Goal: Task Accomplishment & Management: Manage account settings

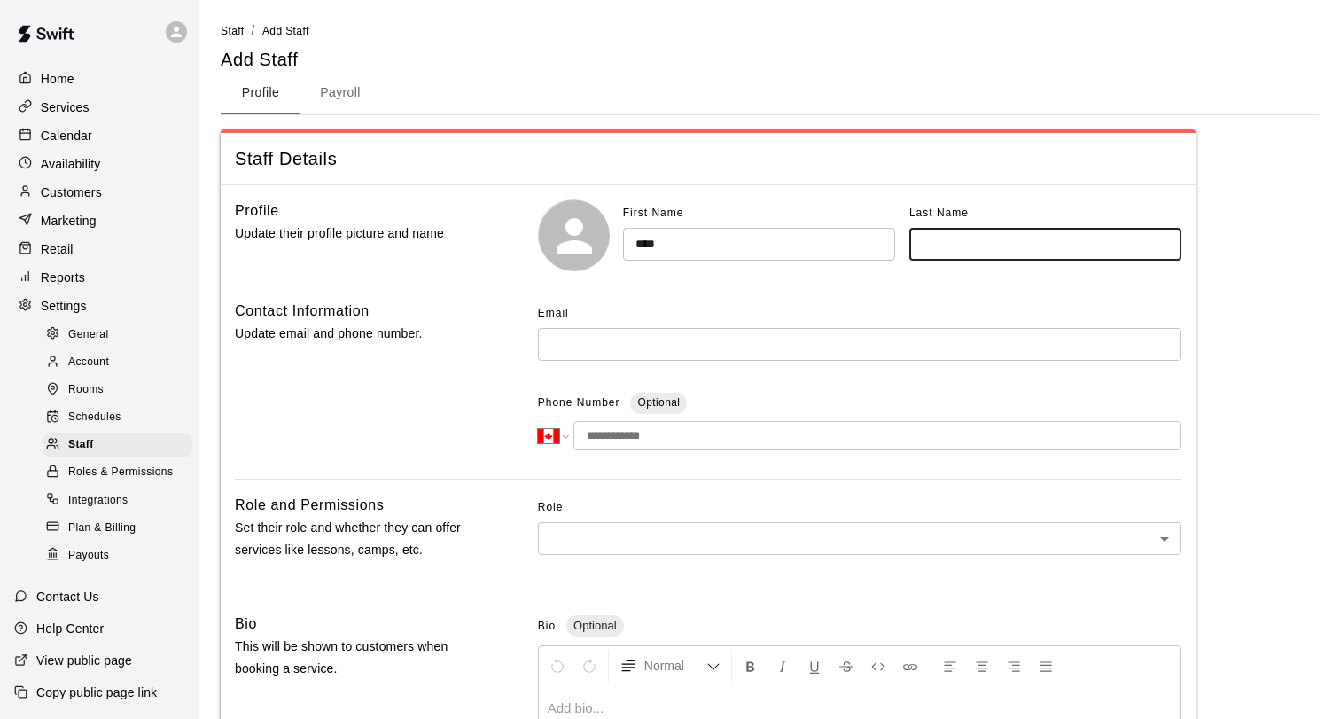
select select "**"
click at [109, 370] on span "Account" at bounding box center [88, 363] width 41 height 18
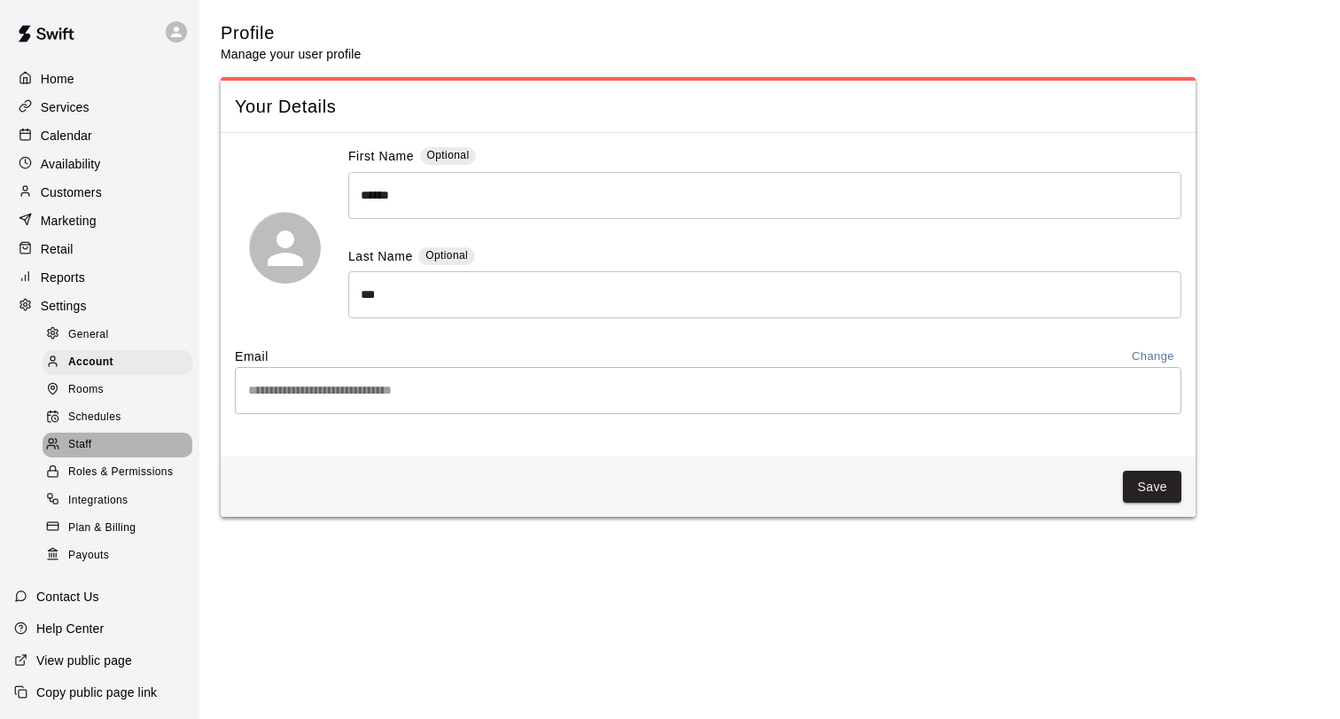
click at [89, 440] on span "Staff" at bounding box center [79, 445] width 23 height 18
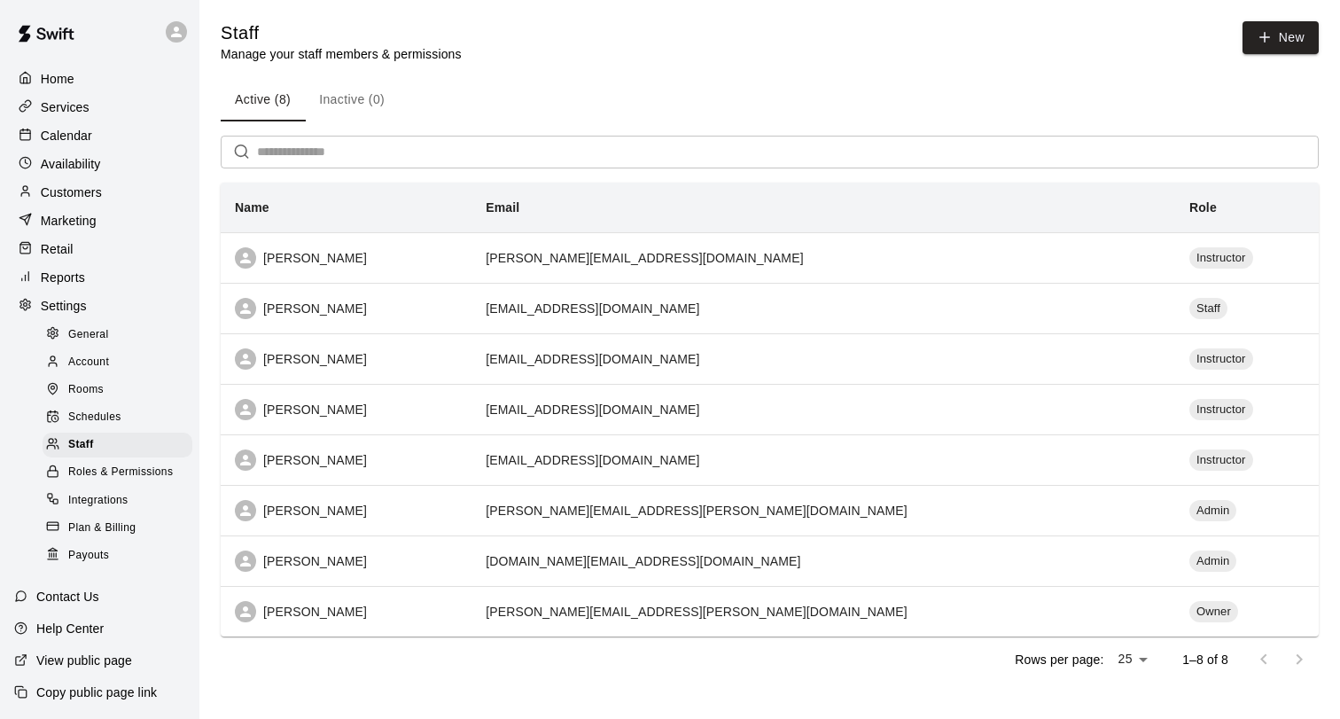
click at [71, 301] on p "Settings" at bounding box center [64, 306] width 46 height 18
select select "**"
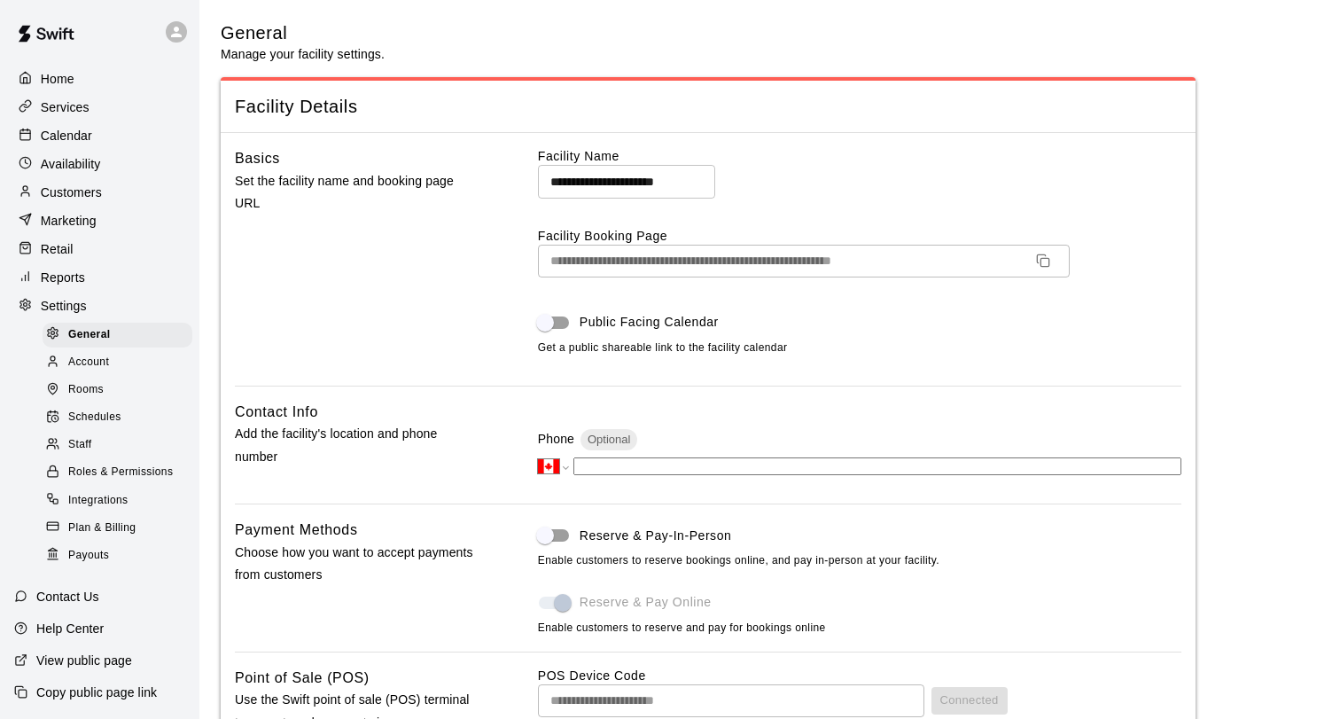
scroll to position [3596, 0]
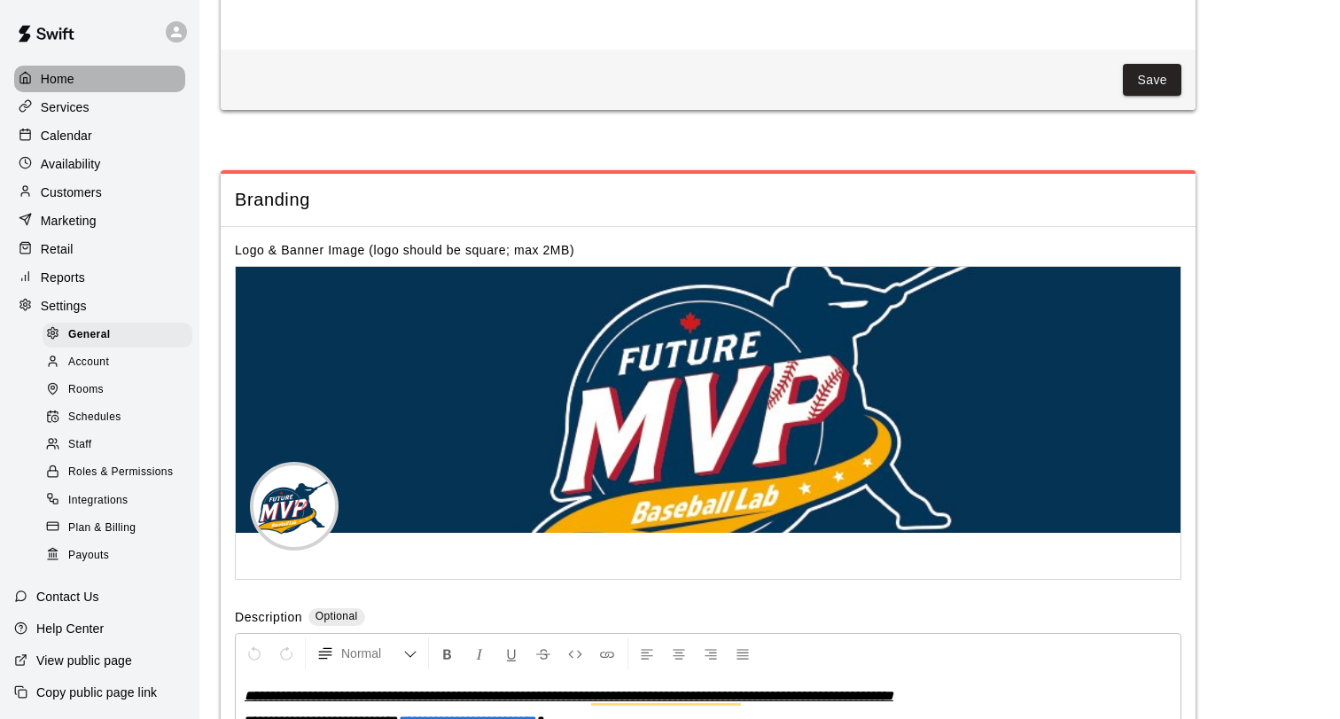
click at [70, 78] on p "Home" at bounding box center [58, 79] width 34 height 18
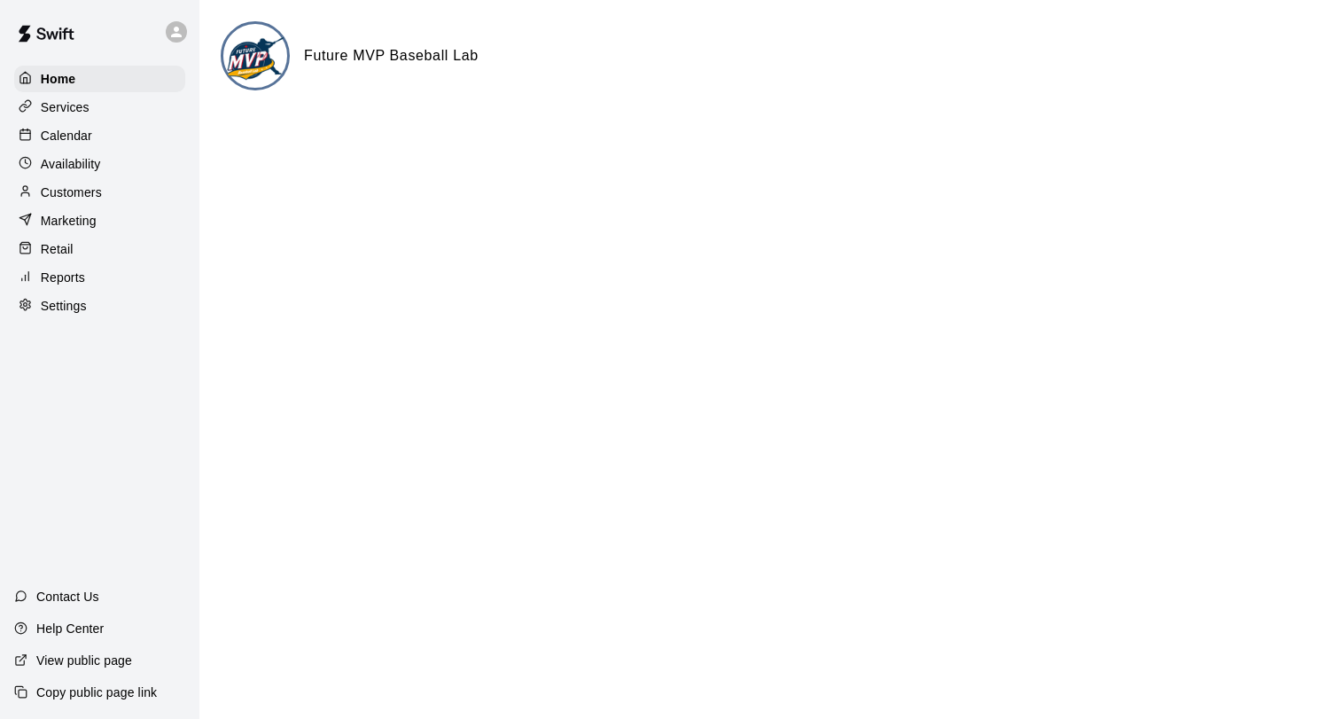
click at [100, 109] on div "Services" at bounding box center [99, 107] width 171 height 27
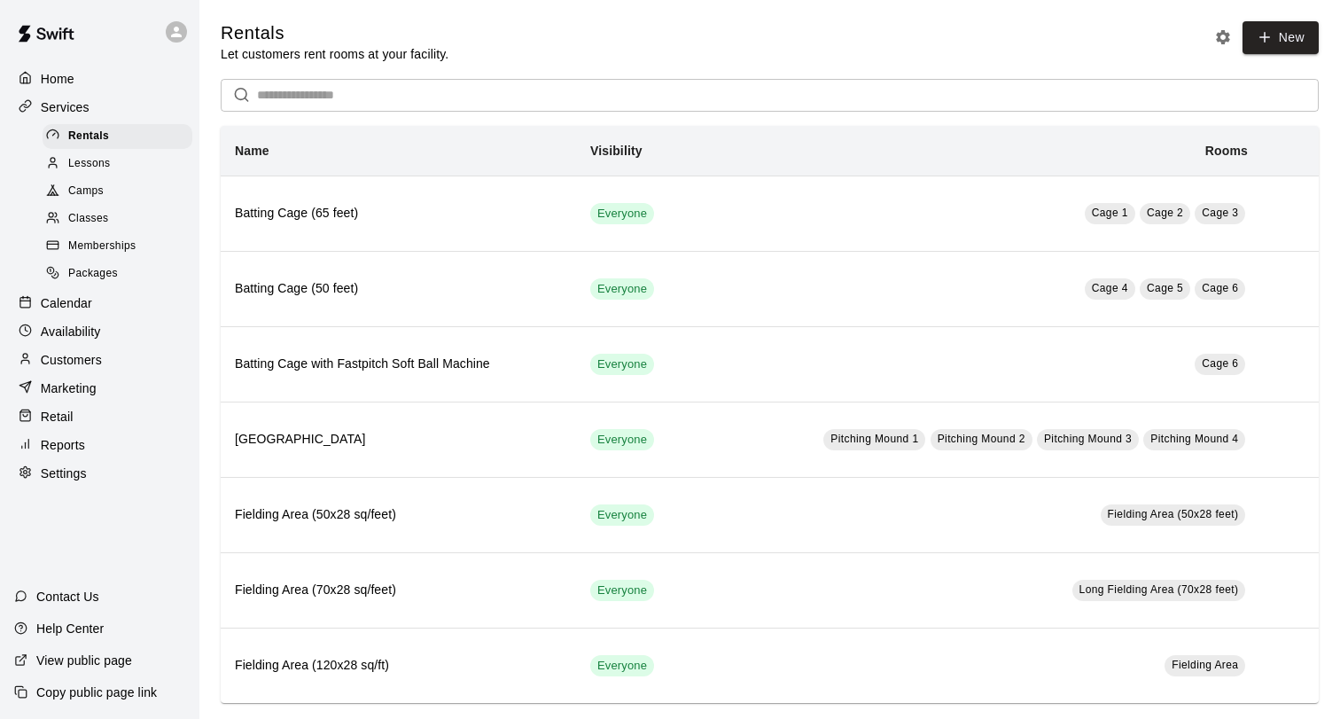
click at [89, 355] on p "Customers" at bounding box center [71, 360] width 61 height 18
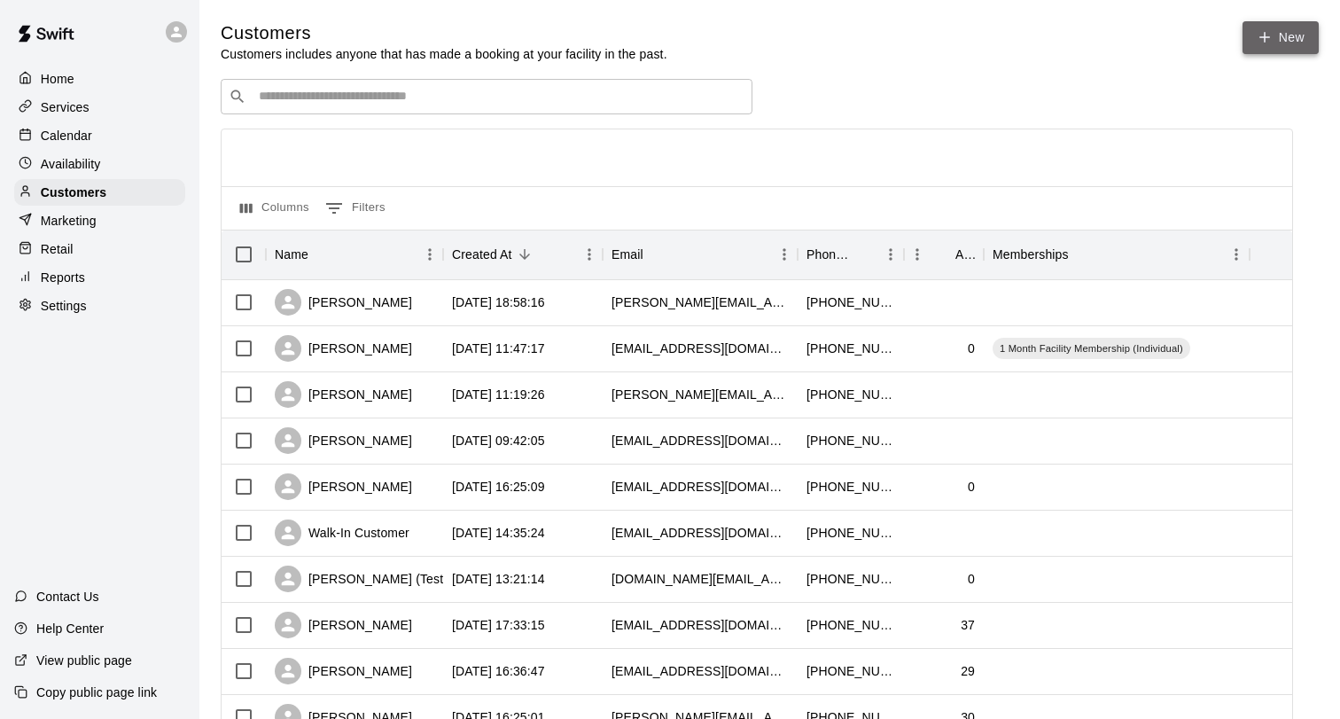
click at [1265, 38] on icon at bounding box center [1264, 37] width 16 height 16
select select "**"
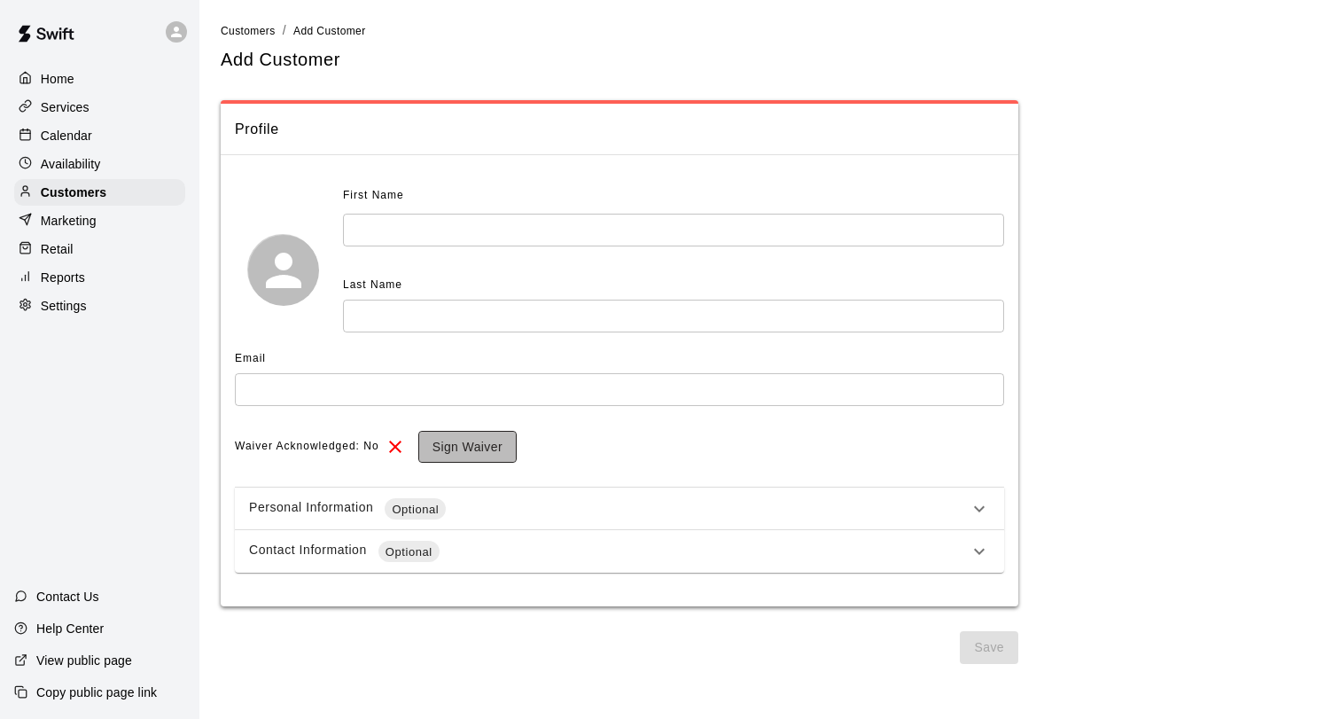
click at [445, 442] on button "Sign Waiver" at bounding box center [467, 447] width 98 height 33
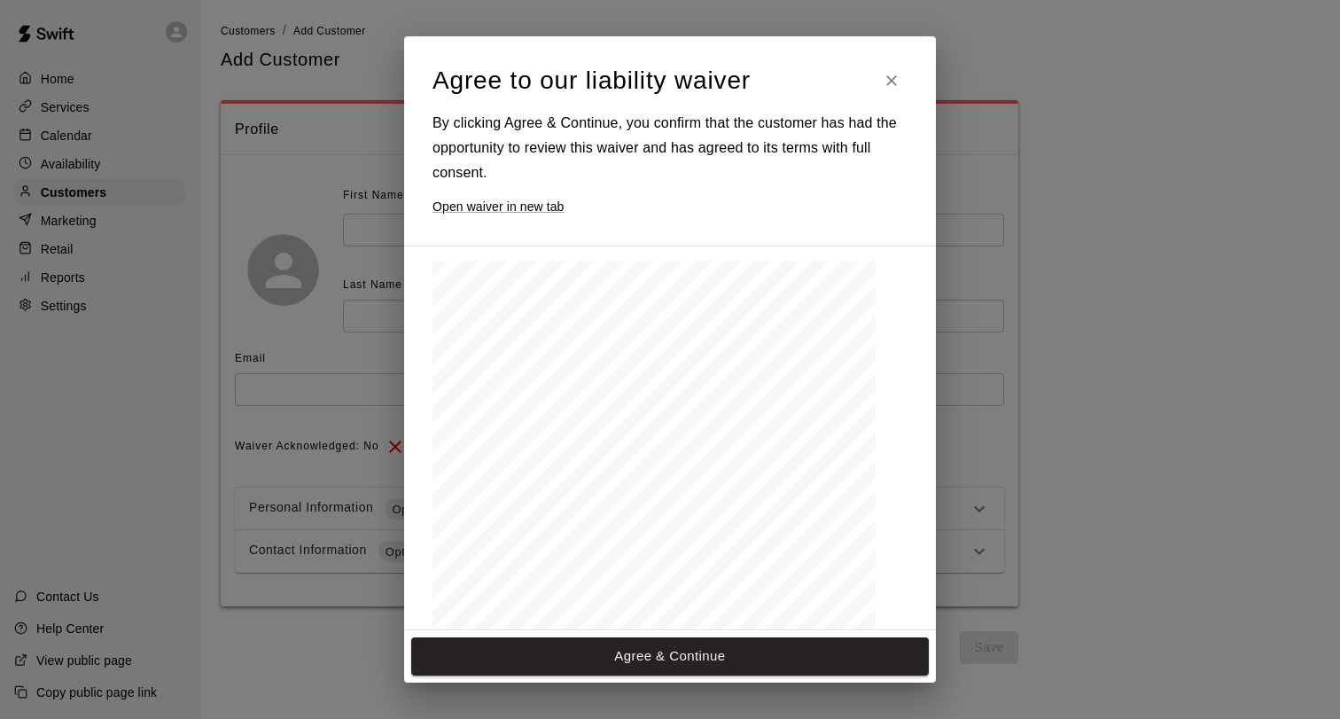
click at [893, 80] on icon "Close" at bounding box center [892, 81] width 18 height 18
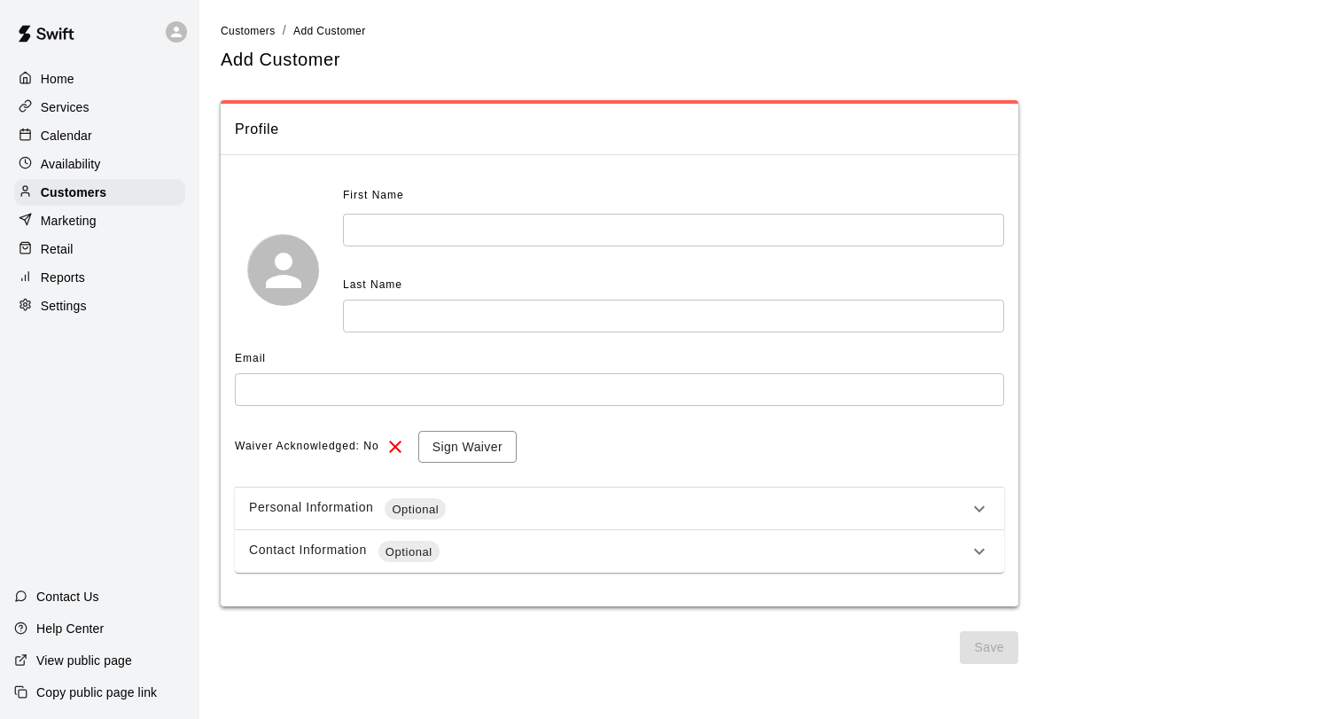
click at [511, 509] on div "Personal Information Optional" at bounding box center [609, 508] width 720 height 21
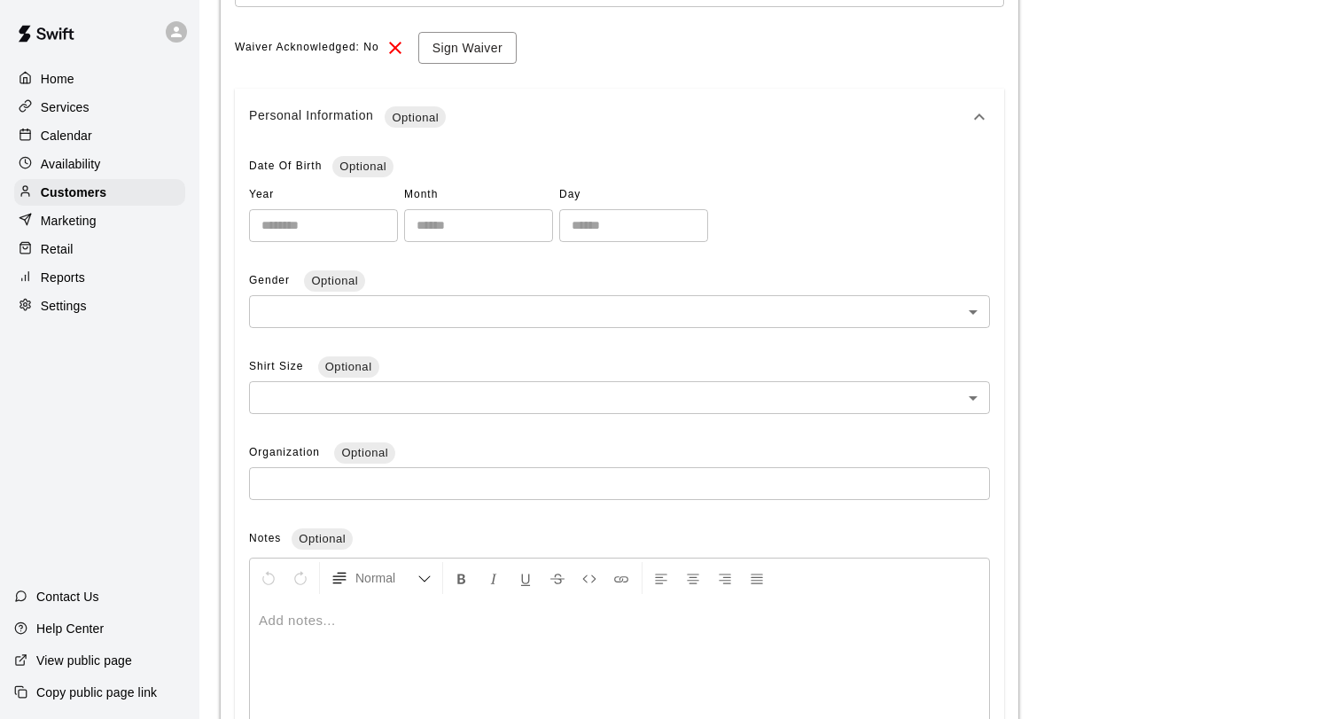
scroll to position [592, 0]
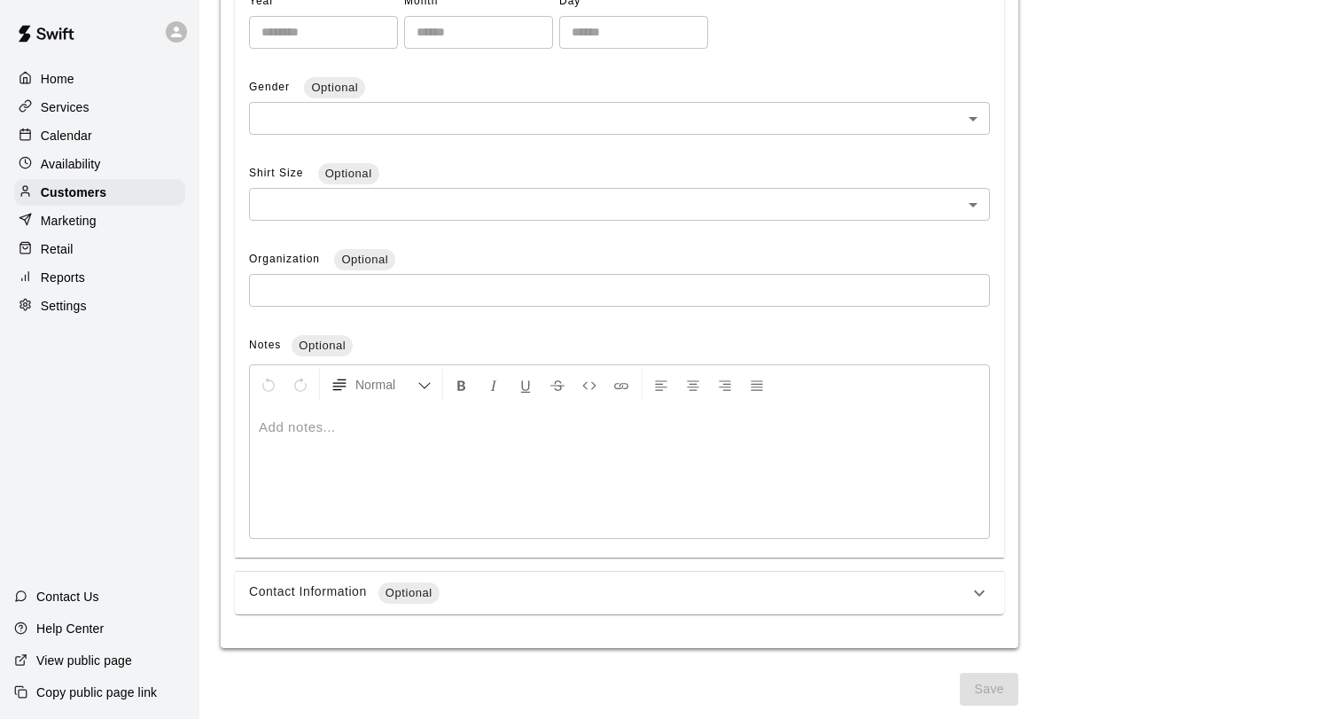
click at [456, 582] on div "Contact Information Optional" at bounding box center [609, 592] width 720 height 21
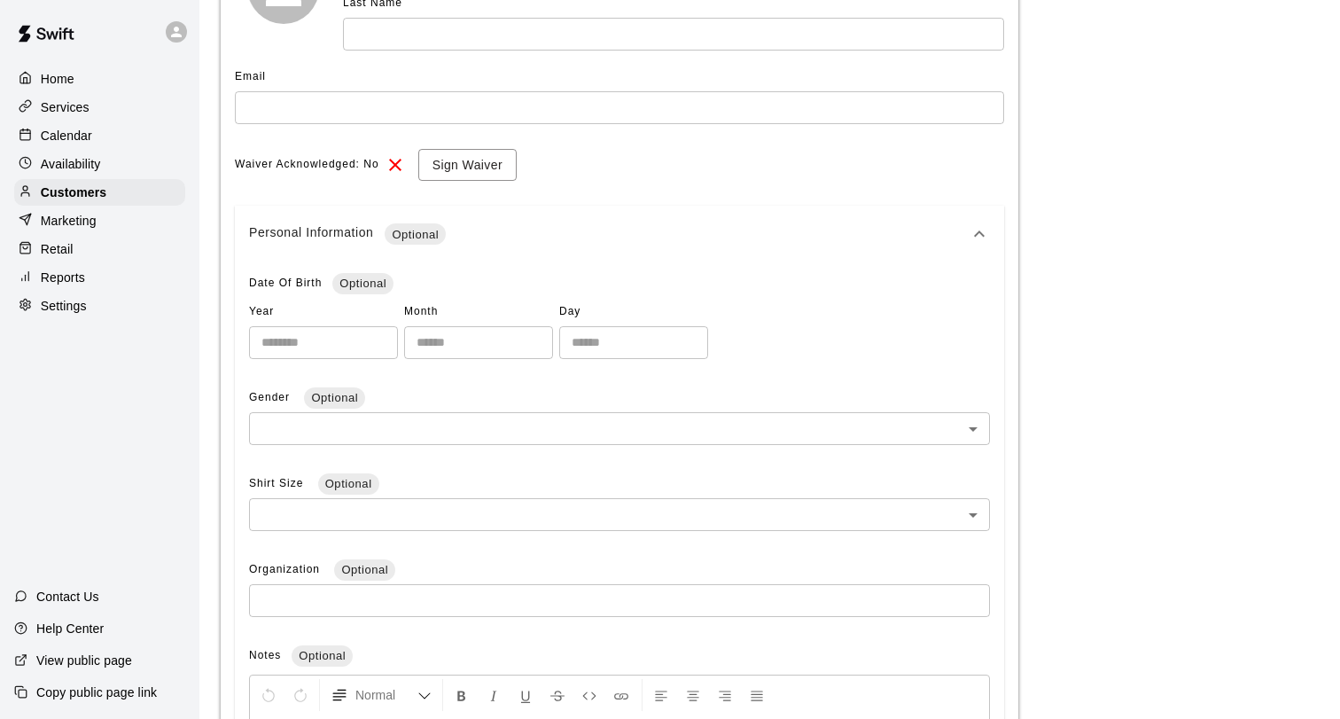
scroll to position [0, 0]
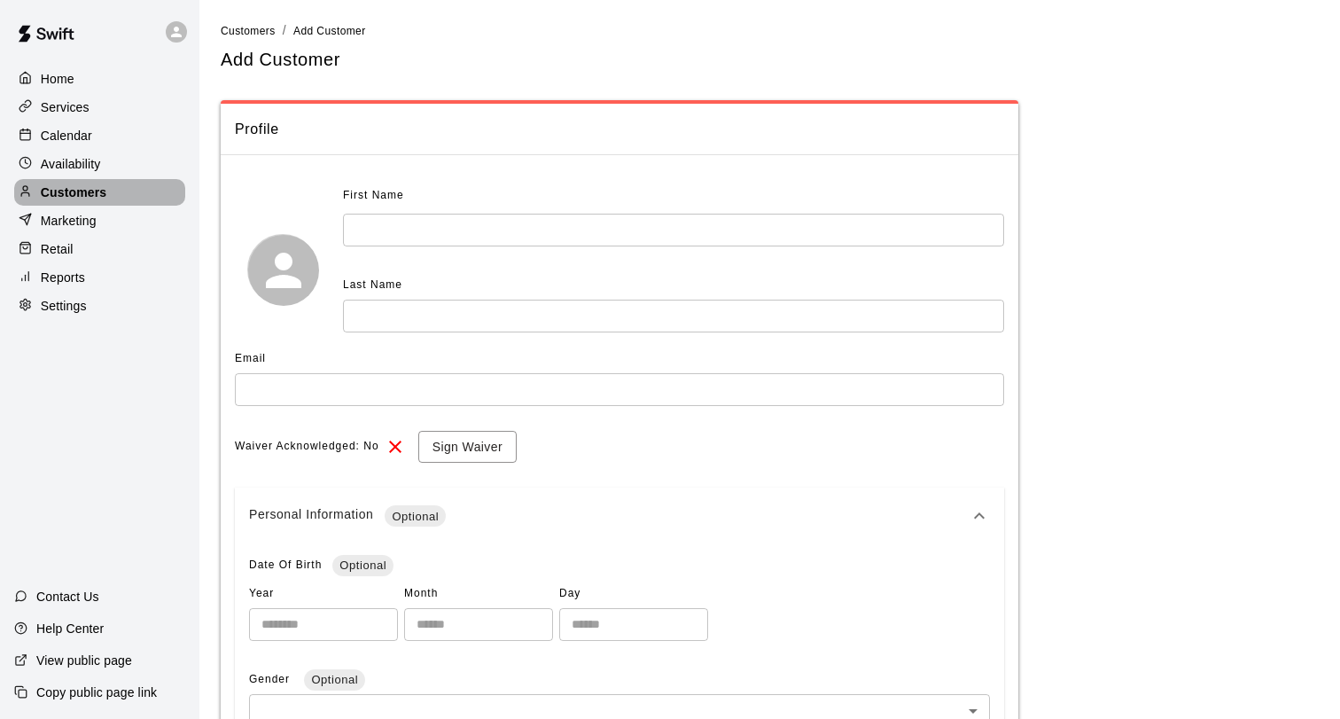
click at [121, 196] on div "Customers" at bounding box center [99, 192] width 171 height 27
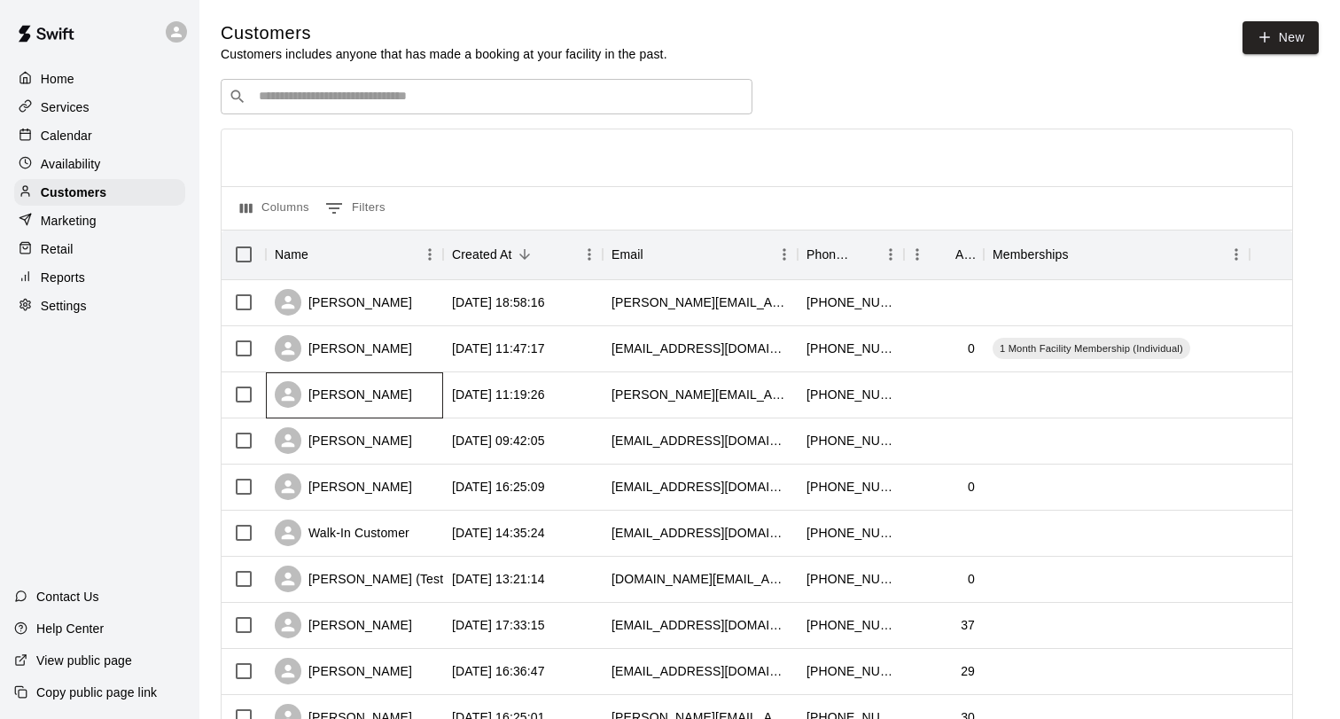
click at [404, 386] on div "[PERSON_NAME]" at bounding box center [354, 395] width 177 height 46
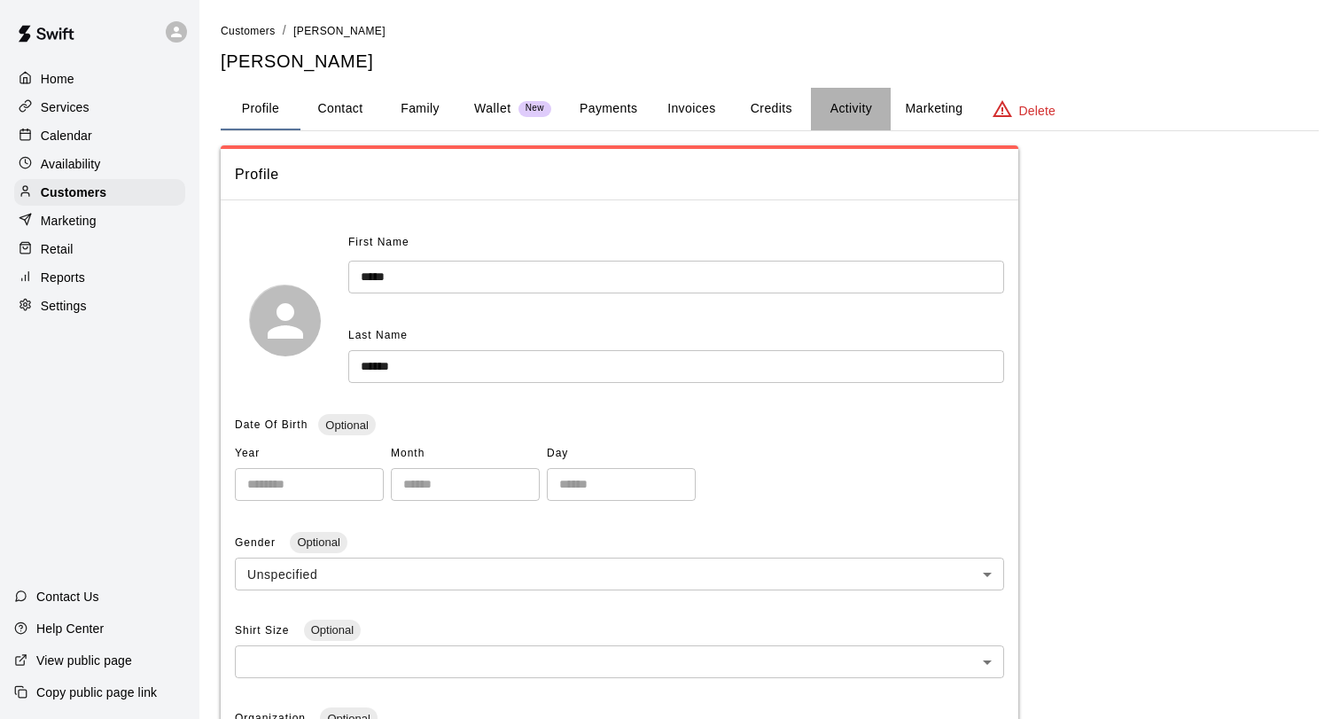
click at [852, 105] on button "Activity" at bounding box center [851, 109] width 80 height 43
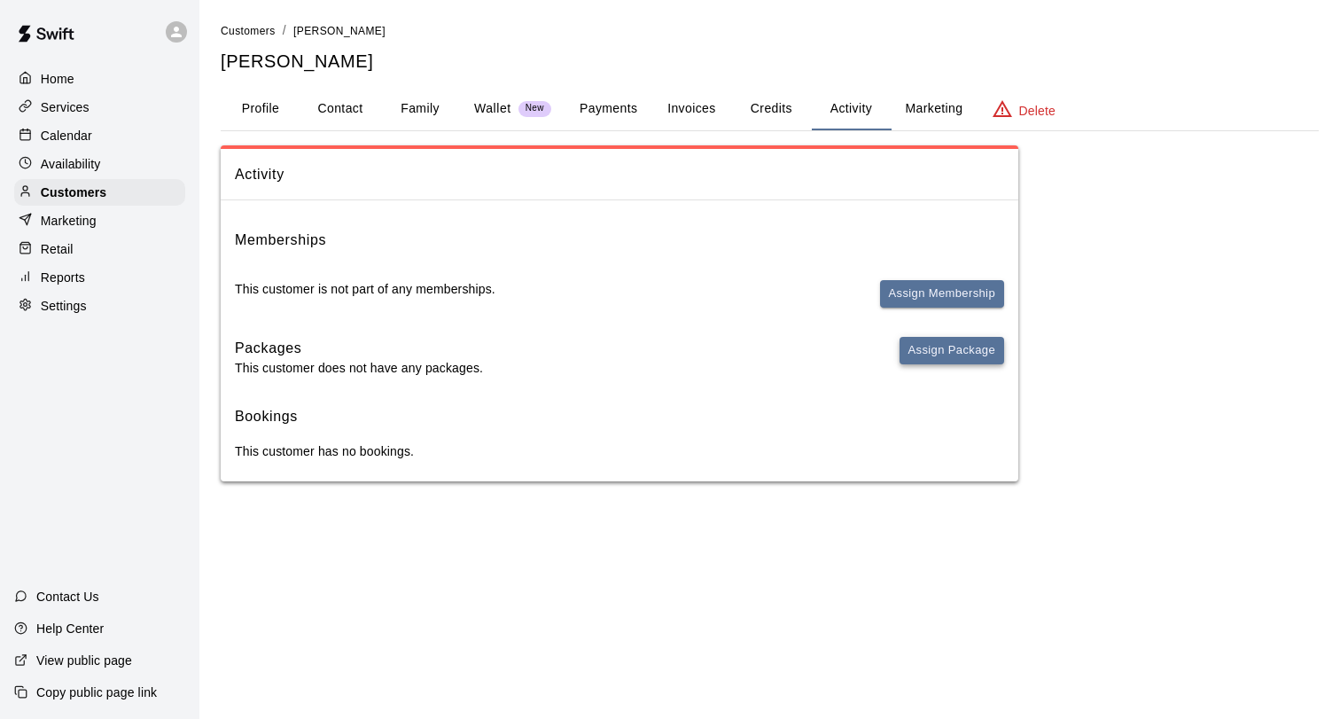
click at [979, 353] on button "Assign Package" at bounding box center [951, 350] width 105 height 27
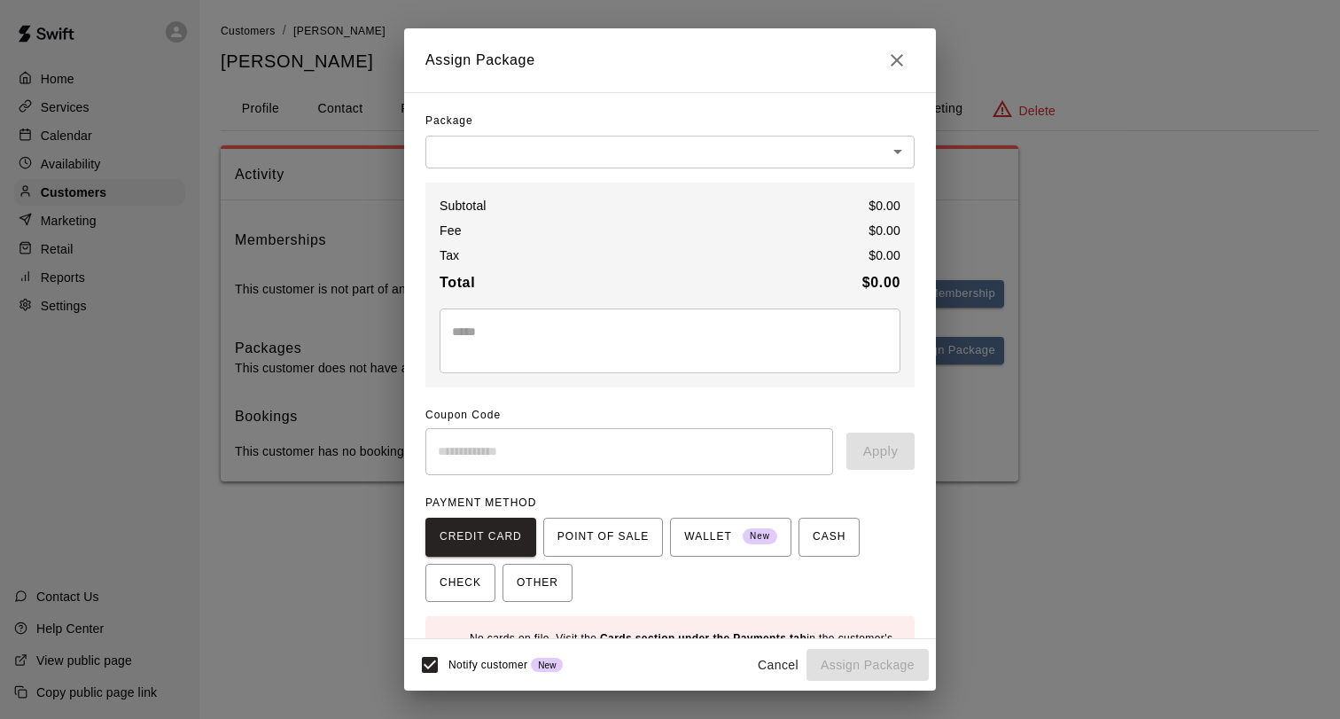
click at [605, 142] on body "Home Services Calendar Availability Customers Marketing Retail Reports Settings…" at bounding box center [670, 258] width 1340 height 517
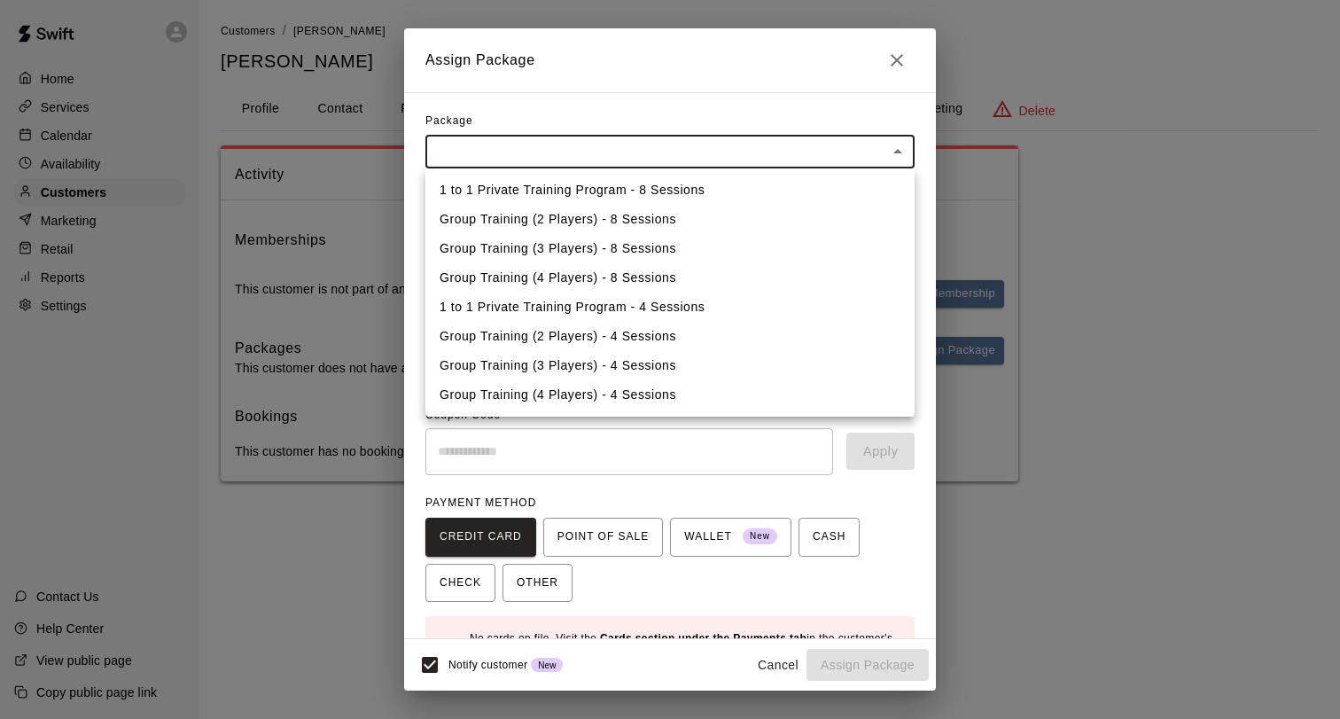
click at [649, 191] on li "1 to 1 Private Training Program - 8 Sessions" at bounding box center [669, 189] width 489 height 29
type input "**********"
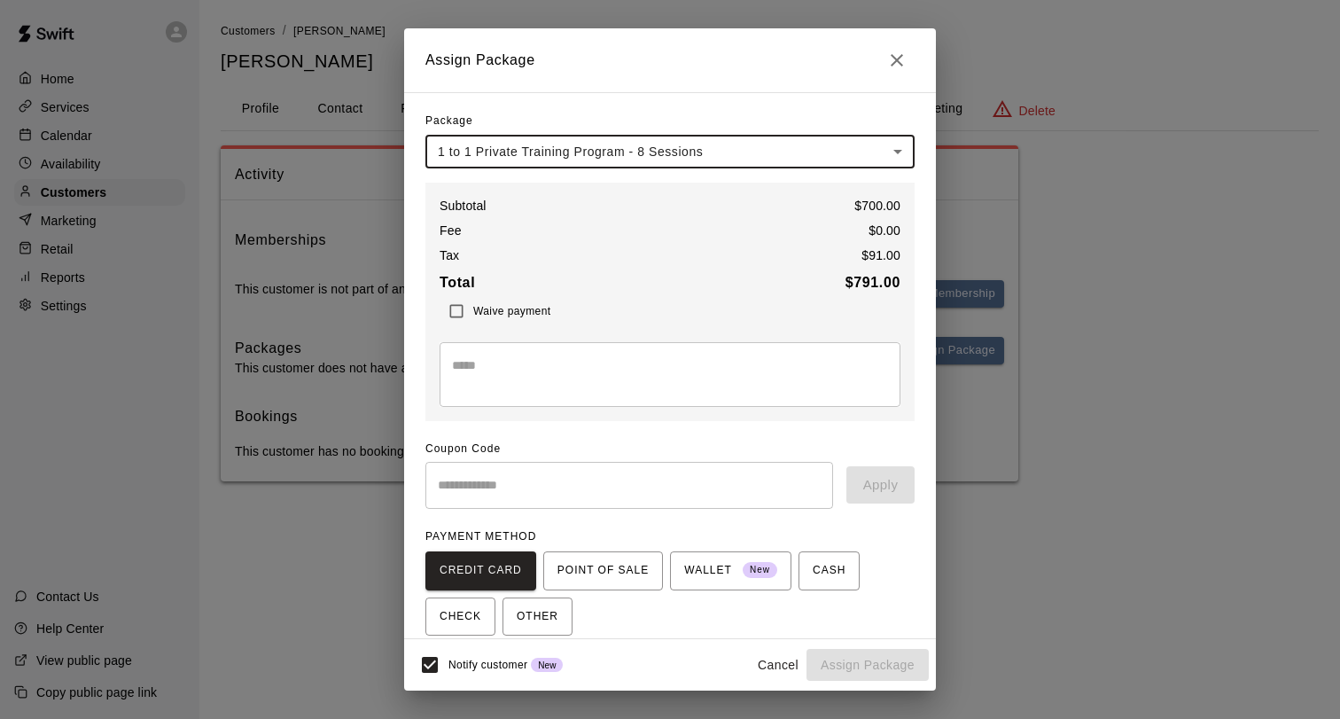
scroll to position [88, 0]
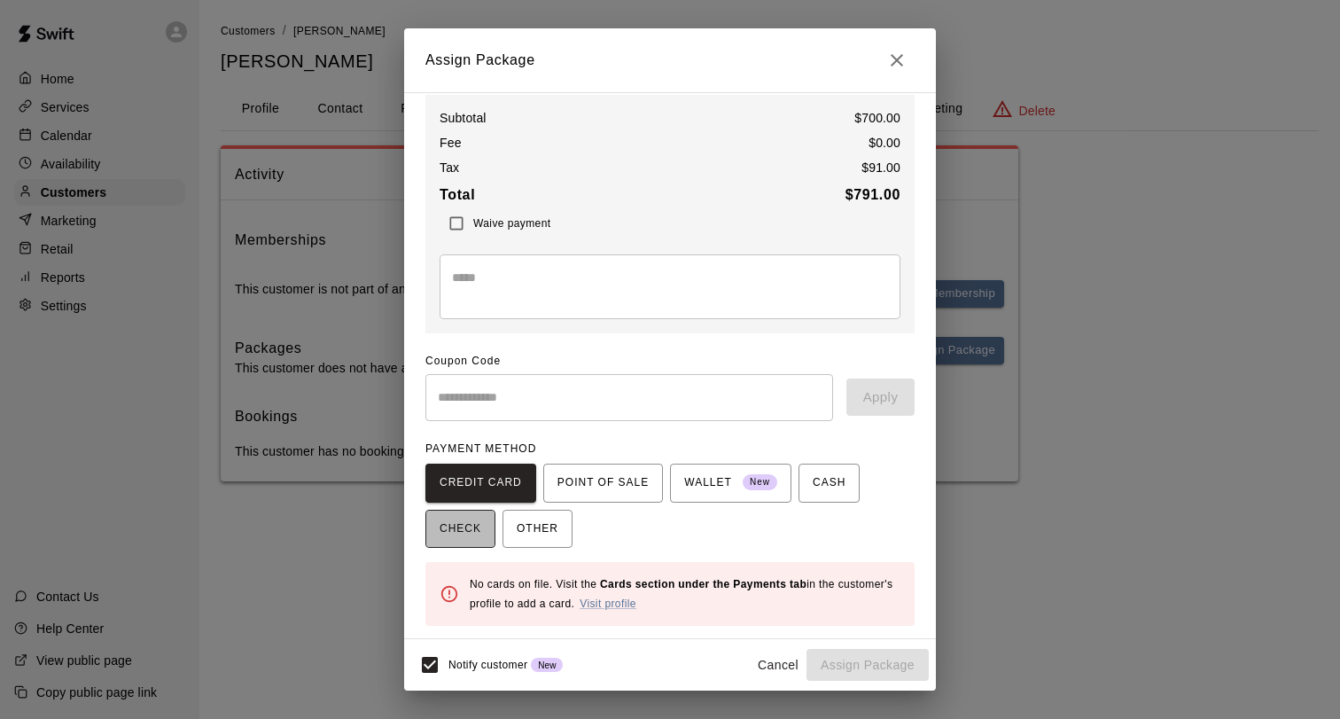
click at [459, 534] on span "CHECK" at bounding box center [461, 529] width 42 height 28
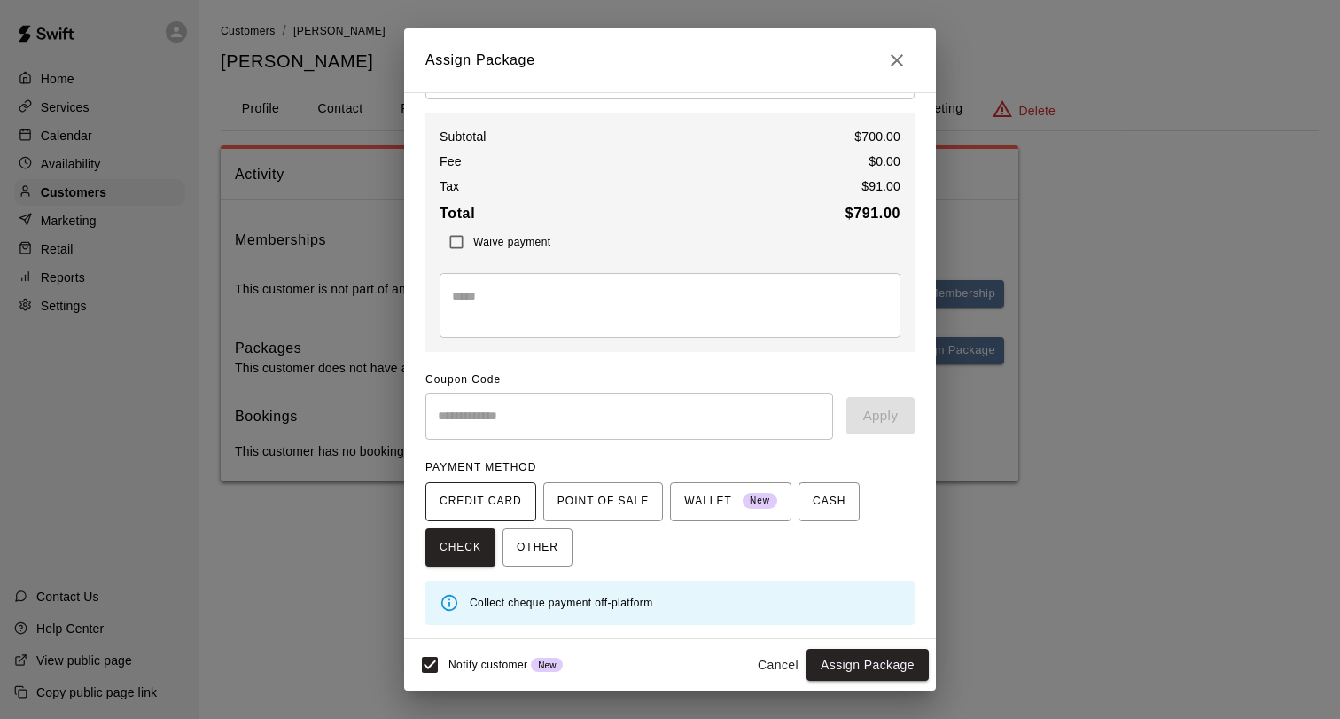
click at [490, 498] on span "CREDIT CARD" at bounding box center [481, 501] width 82 height 28
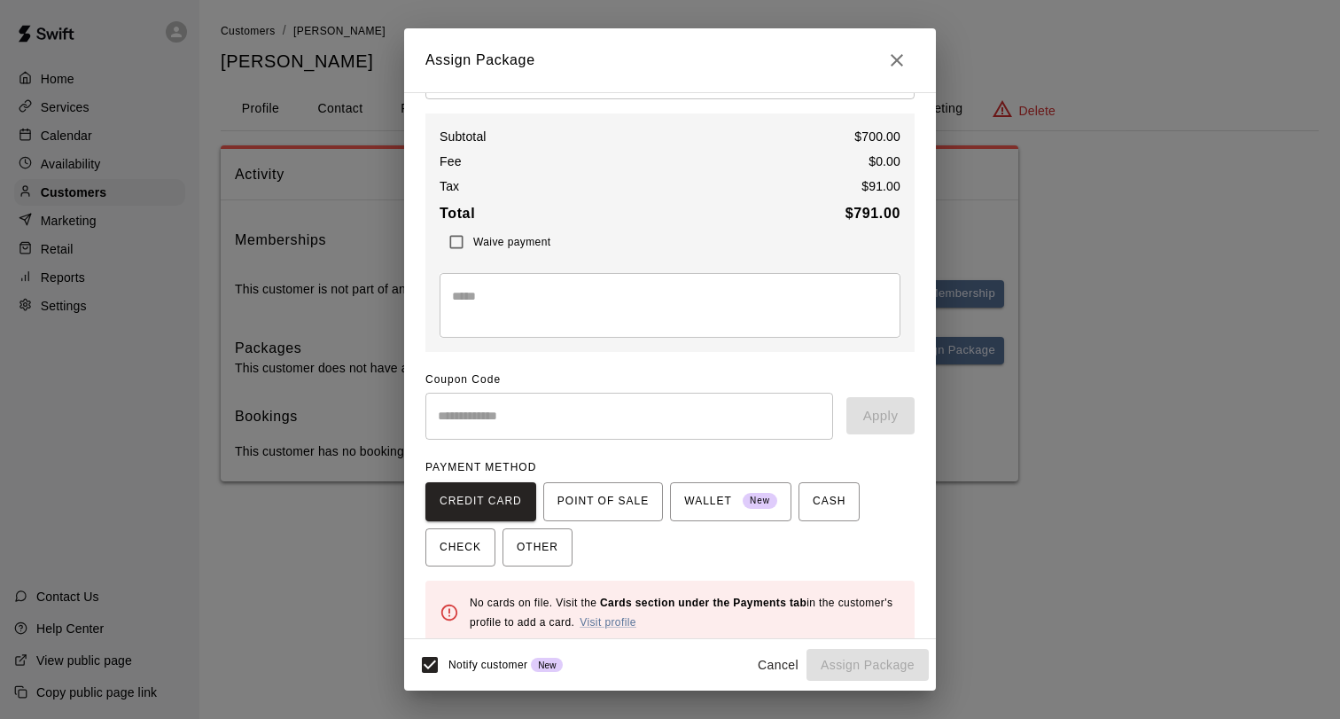
scroll to position [88, 0]
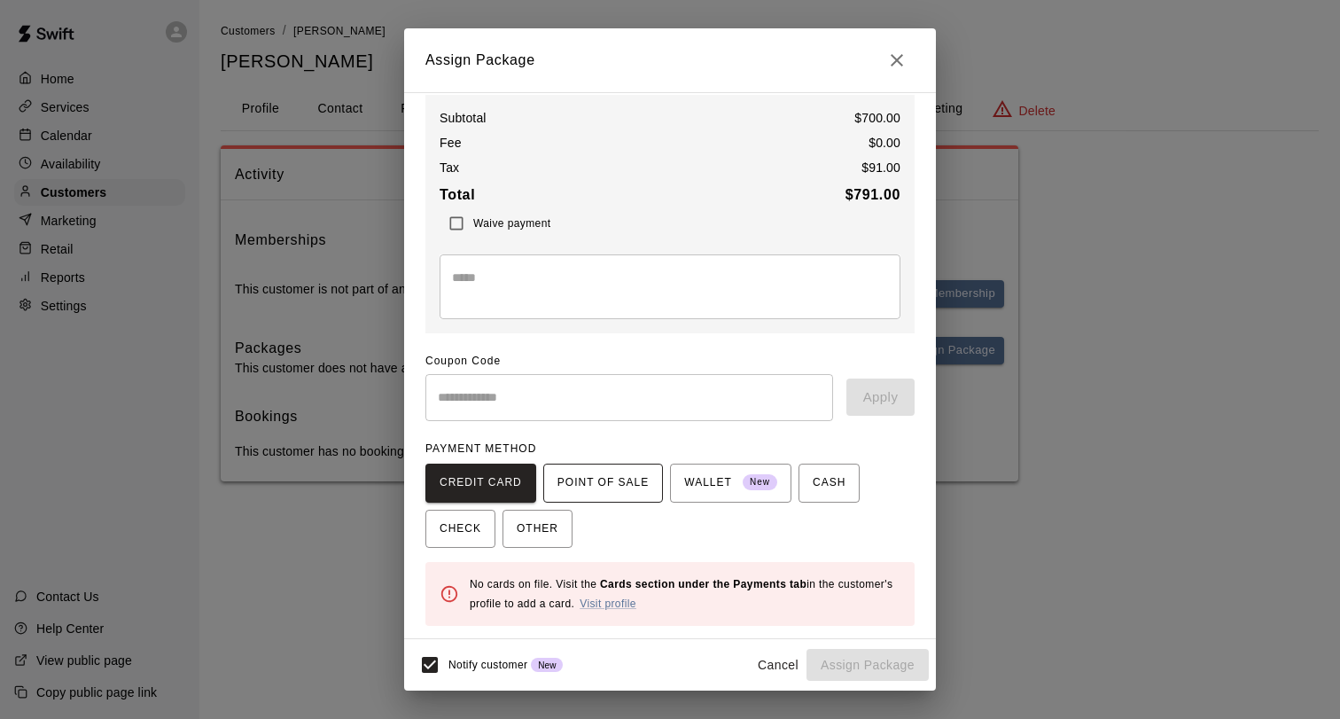
click at [588, 482] on span "POINT OF SALE" at bounding box center [602, 483] width 91 height 28
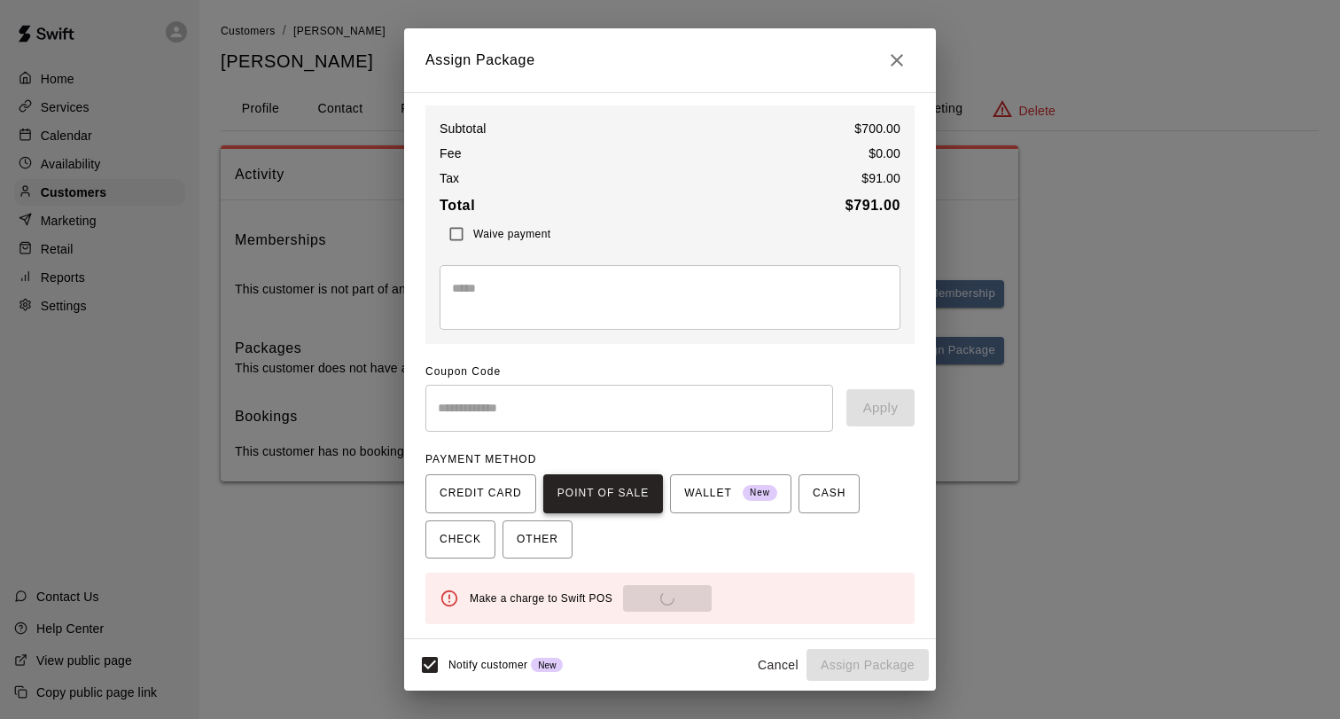
scroll to position [77, 0]
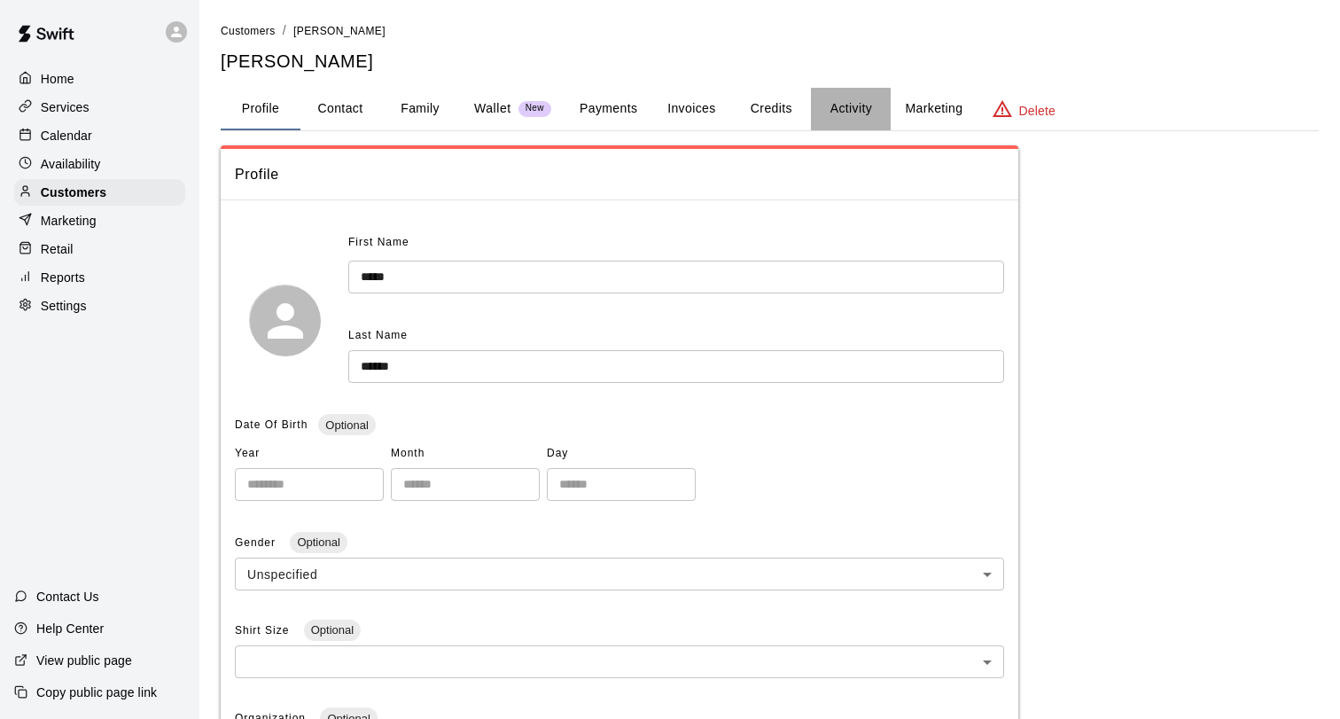
click at [829, 114] on button "Activity" at bounding box center [851, 109] width 80 height 43
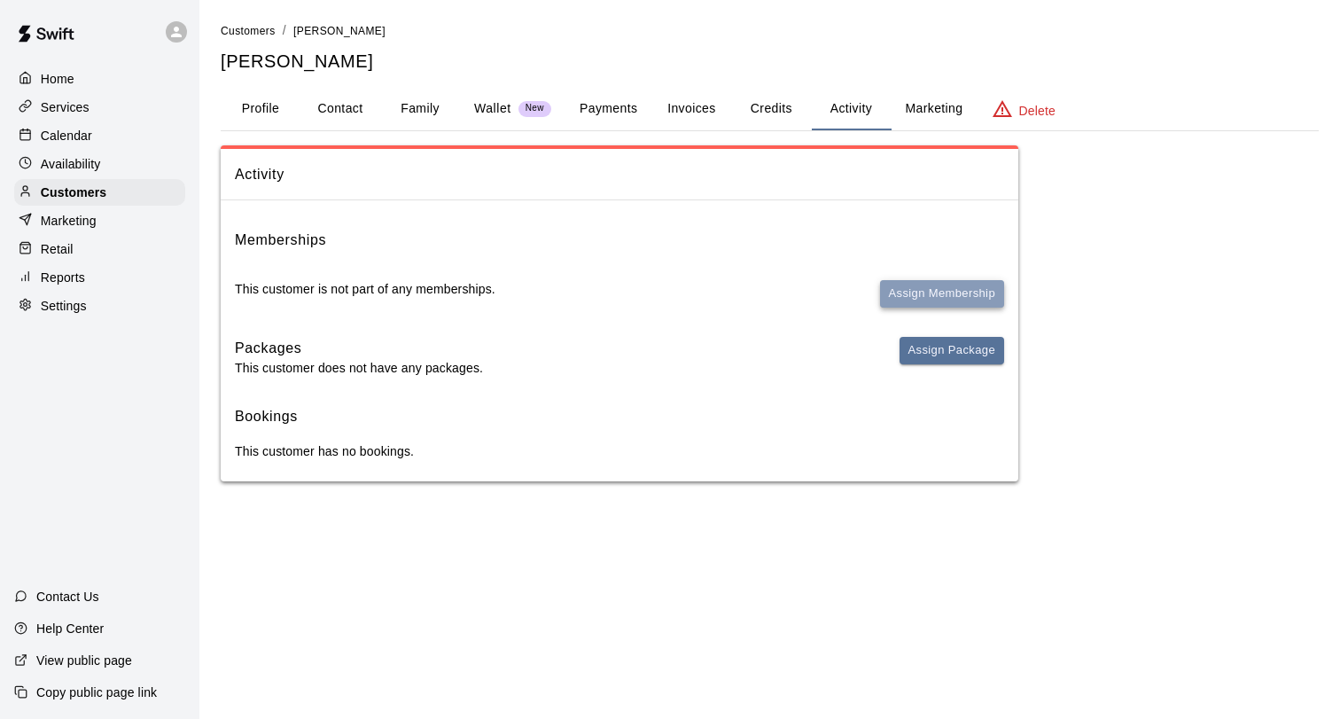
click at [947, 292] on button "Assign Membership" at bounding box center [942, 293] width 124 height 27
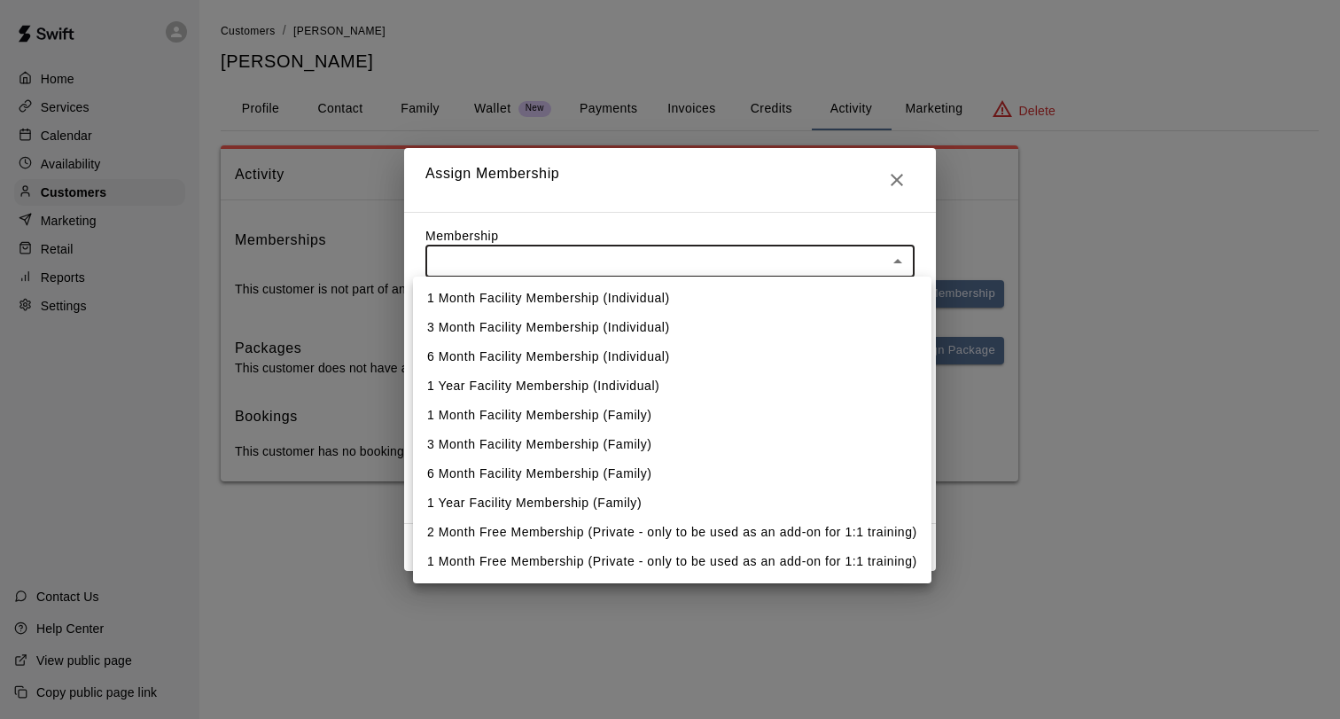
click at [660, 260] on body "Home Services Calendar Availability Customers Marketing Retail Reports Settings…" at bounding box center [670, 258] width 1340 height 517
click at [303, 548] on div at bounding box center [670, 359] width 1340 height 719
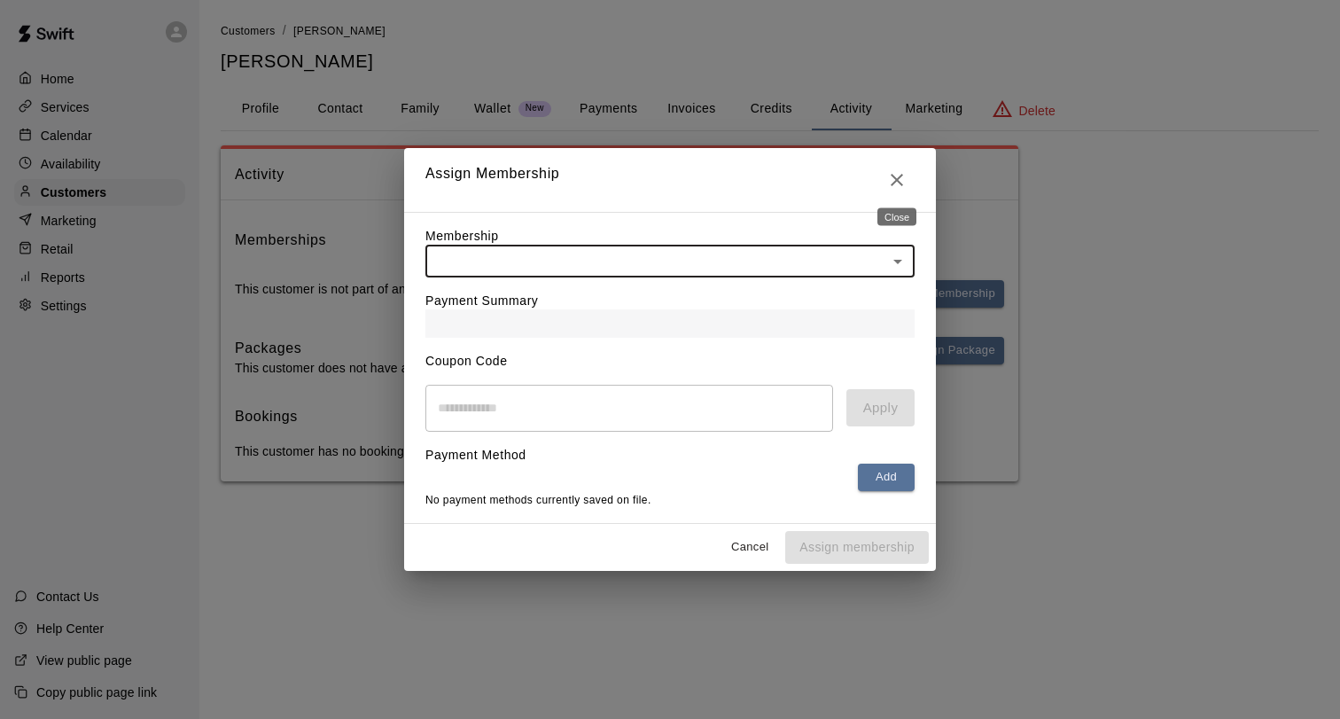
click at [896, 175] on icon "Close" at bounding box center [896, 179] width 21 height 21
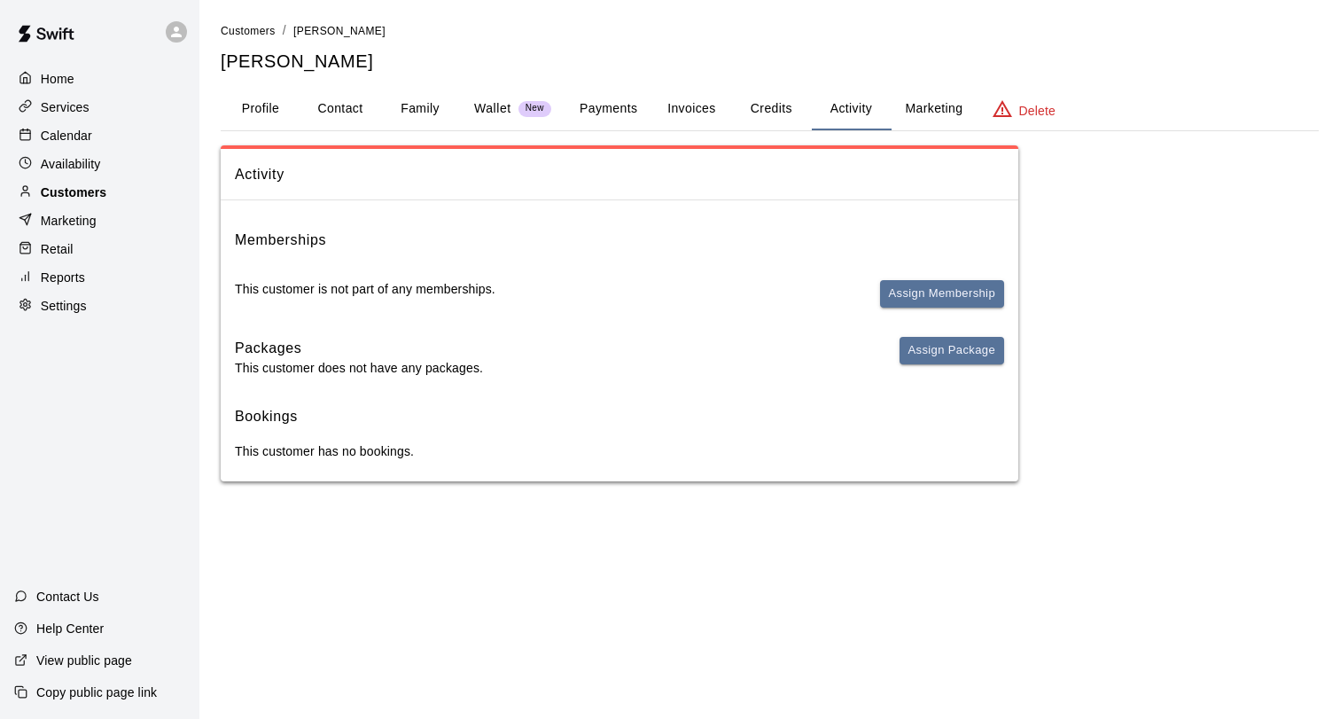
click at [106, 194] on div "Customers" at bounding box center [99, 192] width 171 height 27
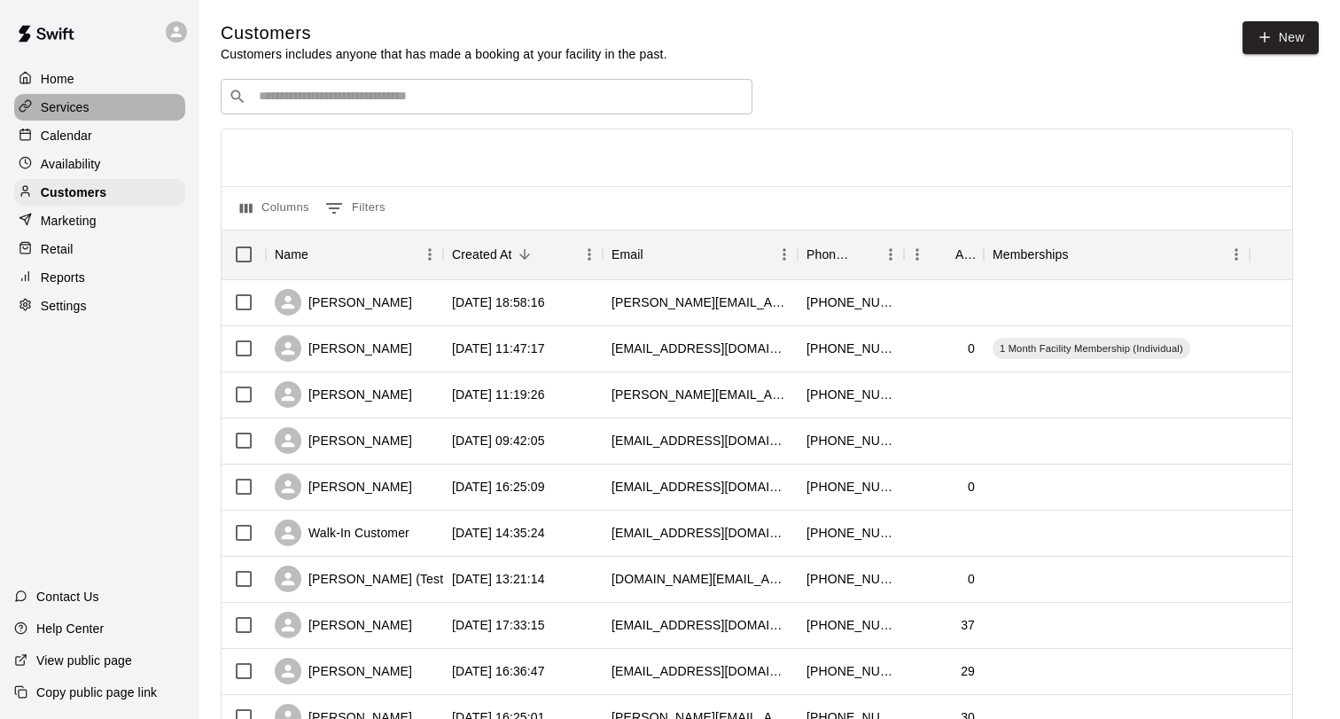
click at [91, 105] on div "Services" at bounding box center [99, 107] width 171 height 27
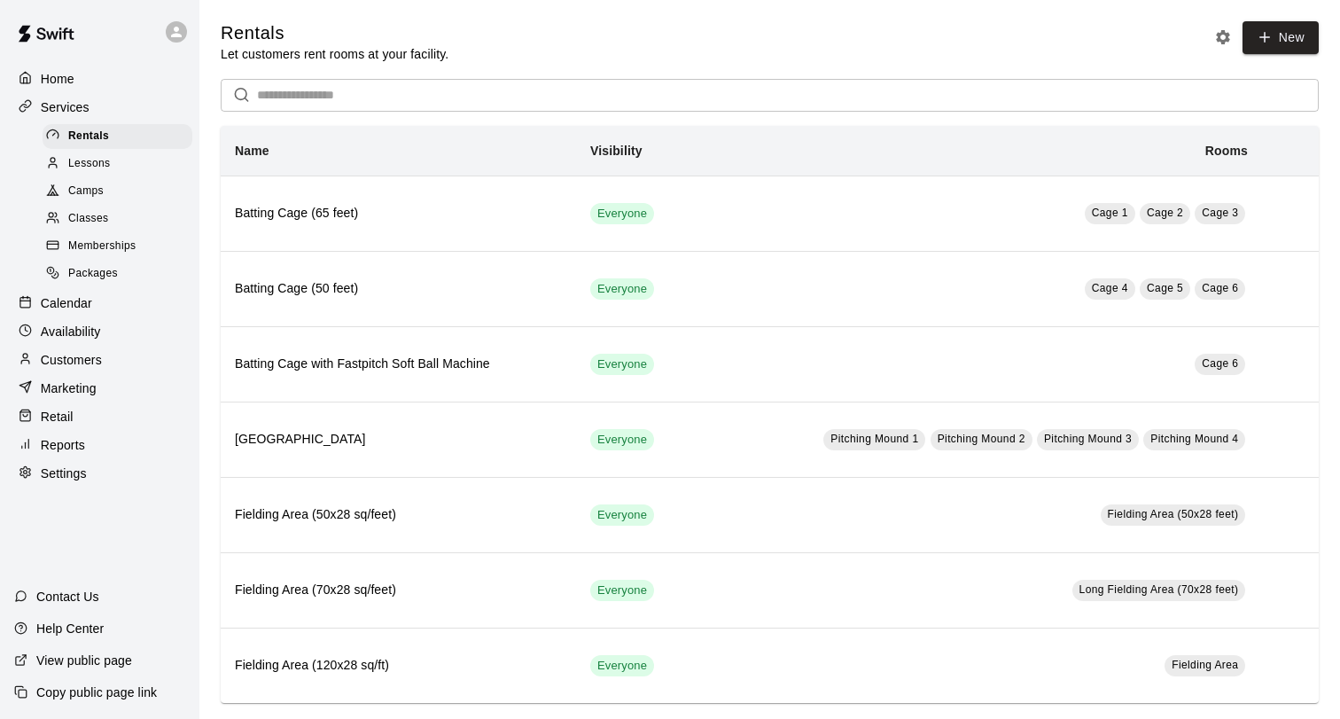
click at [117, 252] on span "Memberships" at bounding box center [101, 246] width 67 height 18
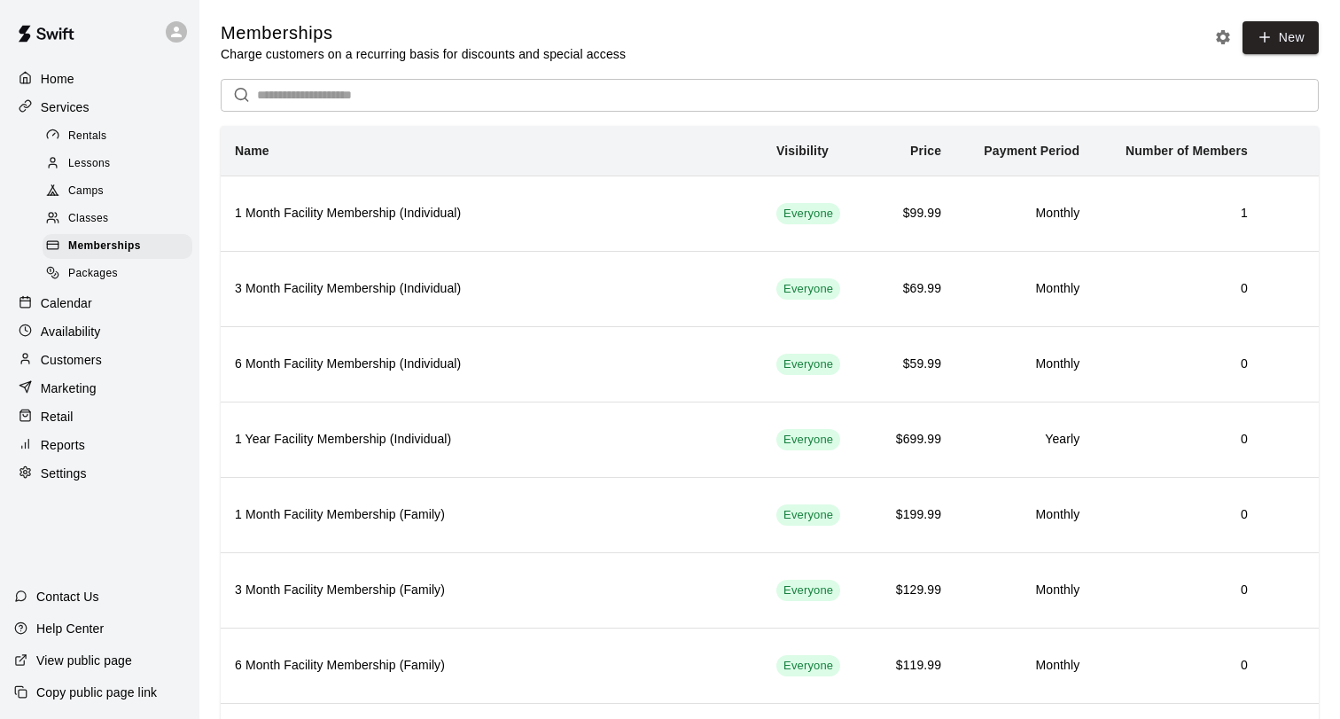
click at [96, 450] on div "Reports" at bounding box center [99, 445] width 171 height 27
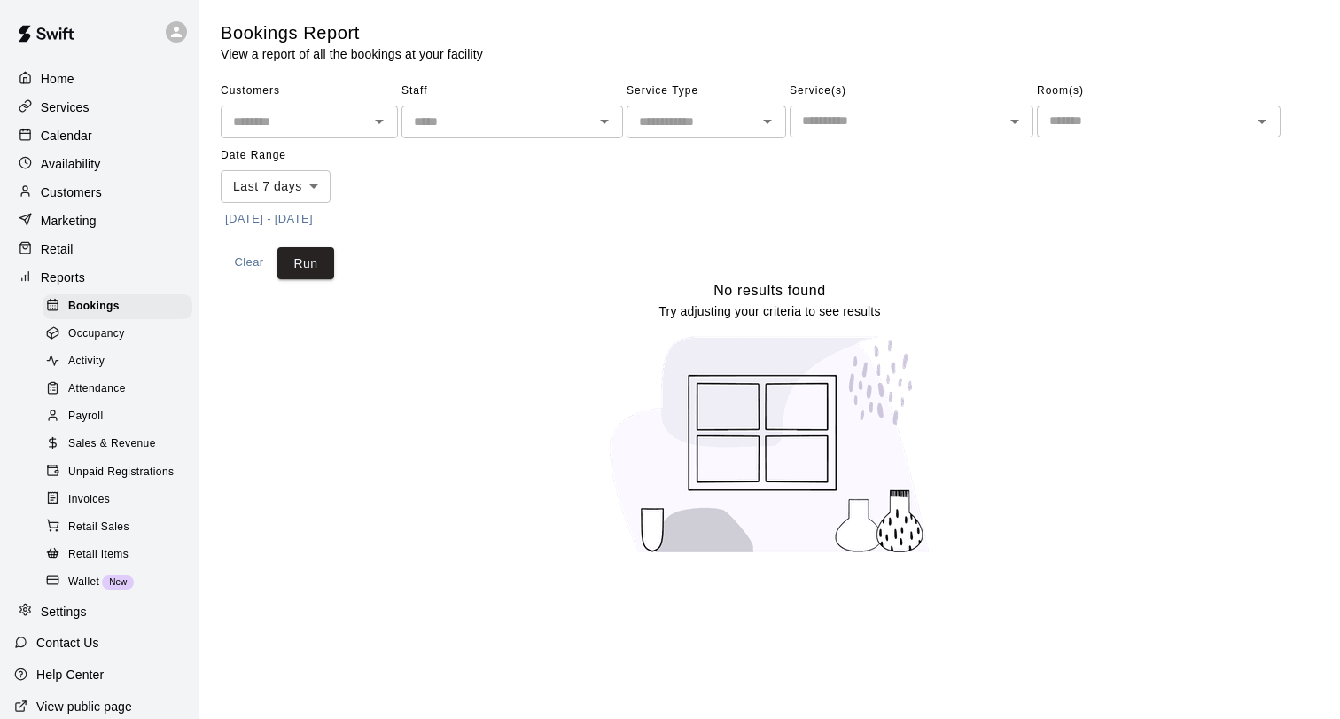
click at [119, 390] on span "Attendance" at bounding box center [97, 389] width 58 height 18
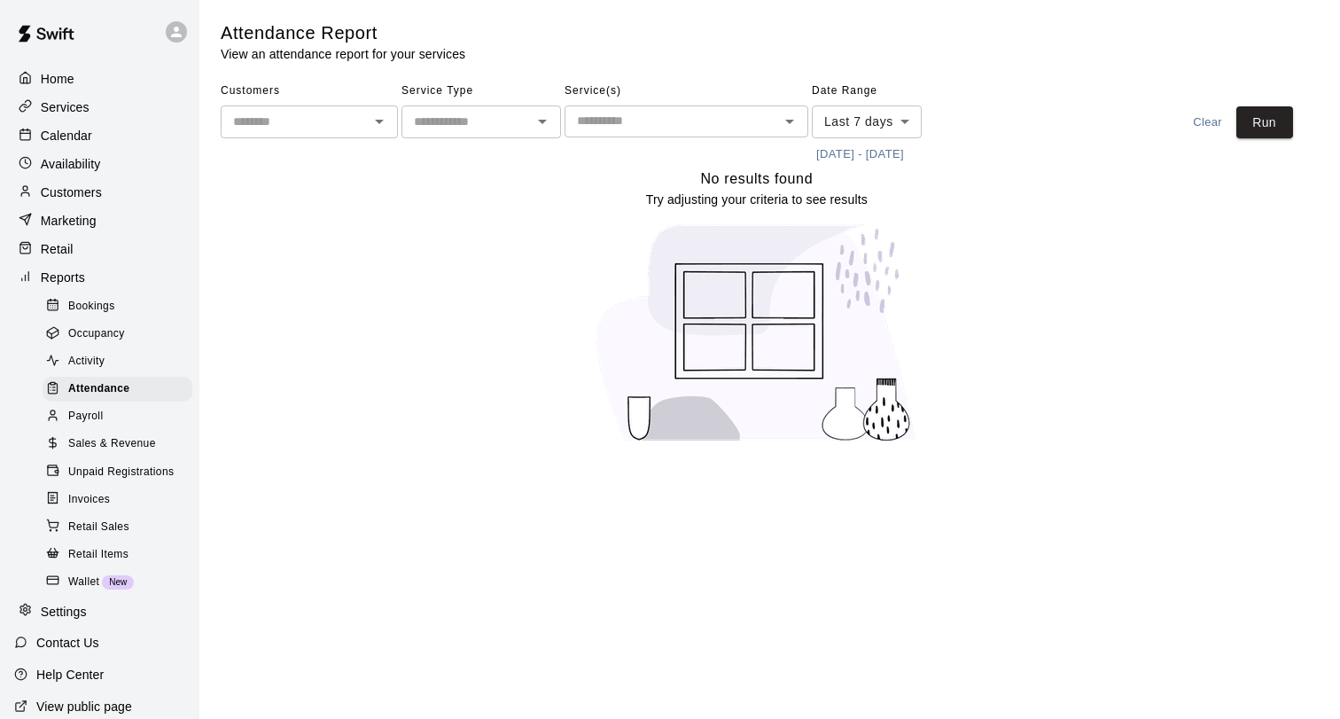
click at [130, 323] on div "Occupancy" at bounding box center [118, 334] width 150 height 25
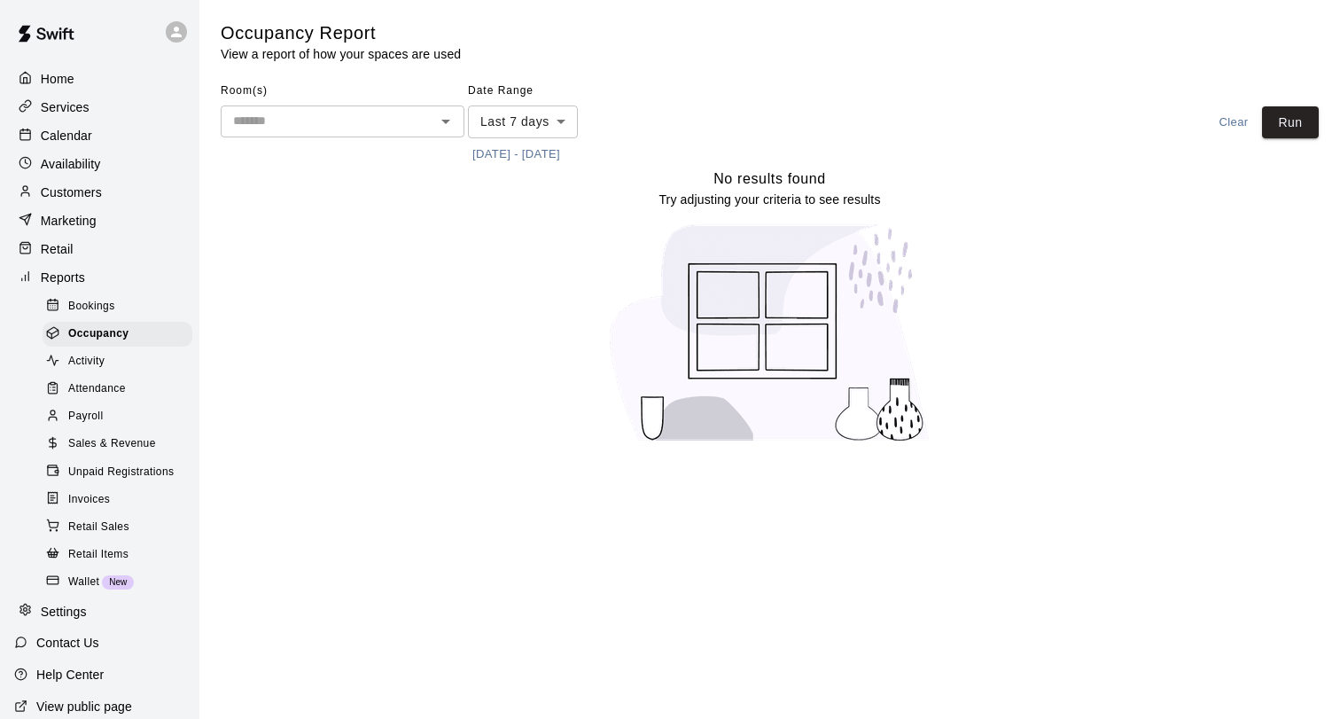
click at [126, 364] on div "Activity" at bounding box center [118, 361] width 150 height 25
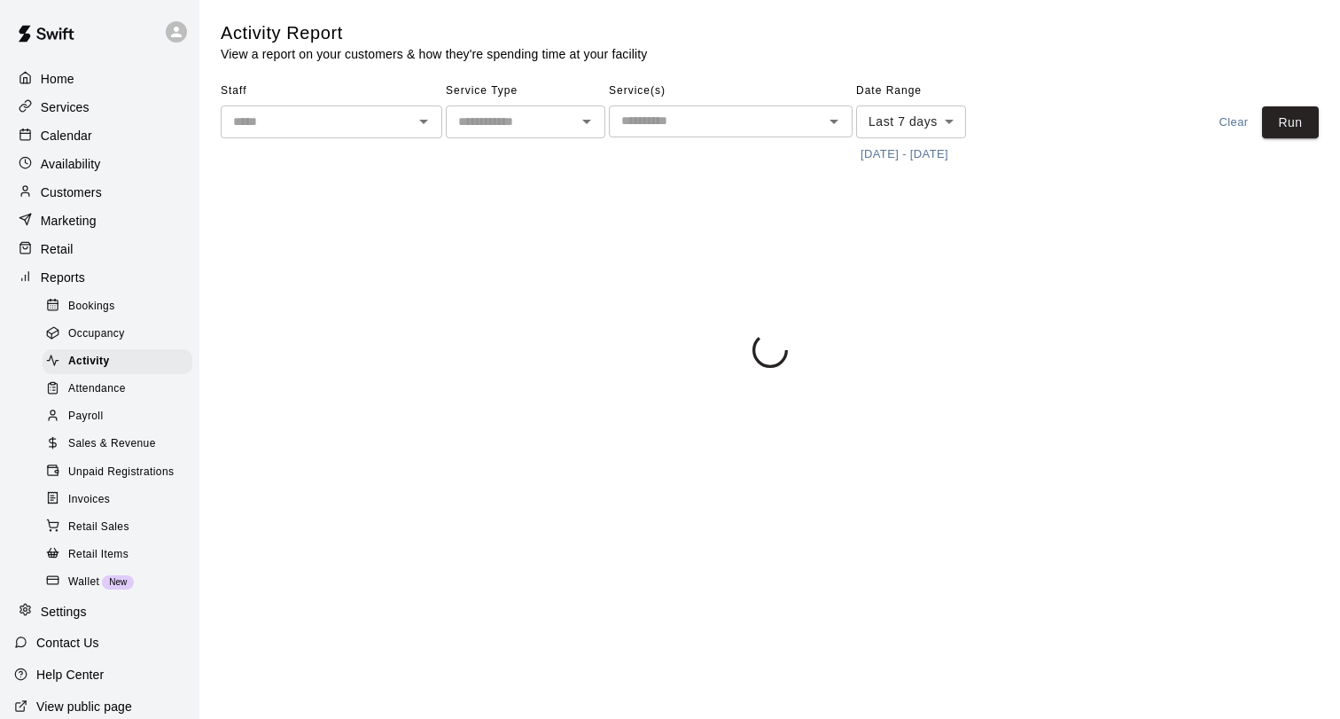
click at [508, 121] on input "text" at bounding box center [511, 122] width 120 height 22
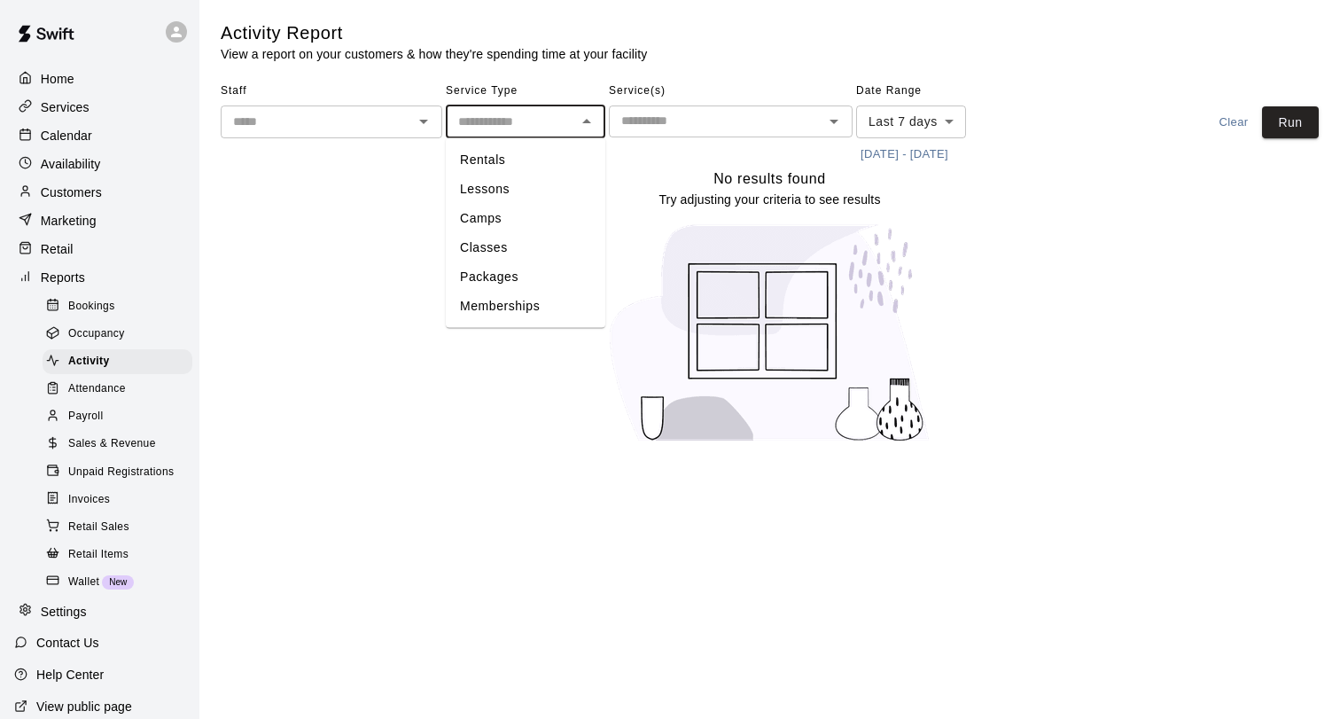
click at [526, 297] on li "Memberships" at bounding box center [525, 306] width 159 height 29
type input "**********"
click at [698, 113] on input "text" at bounding box center [716, 121] width 204 height 22
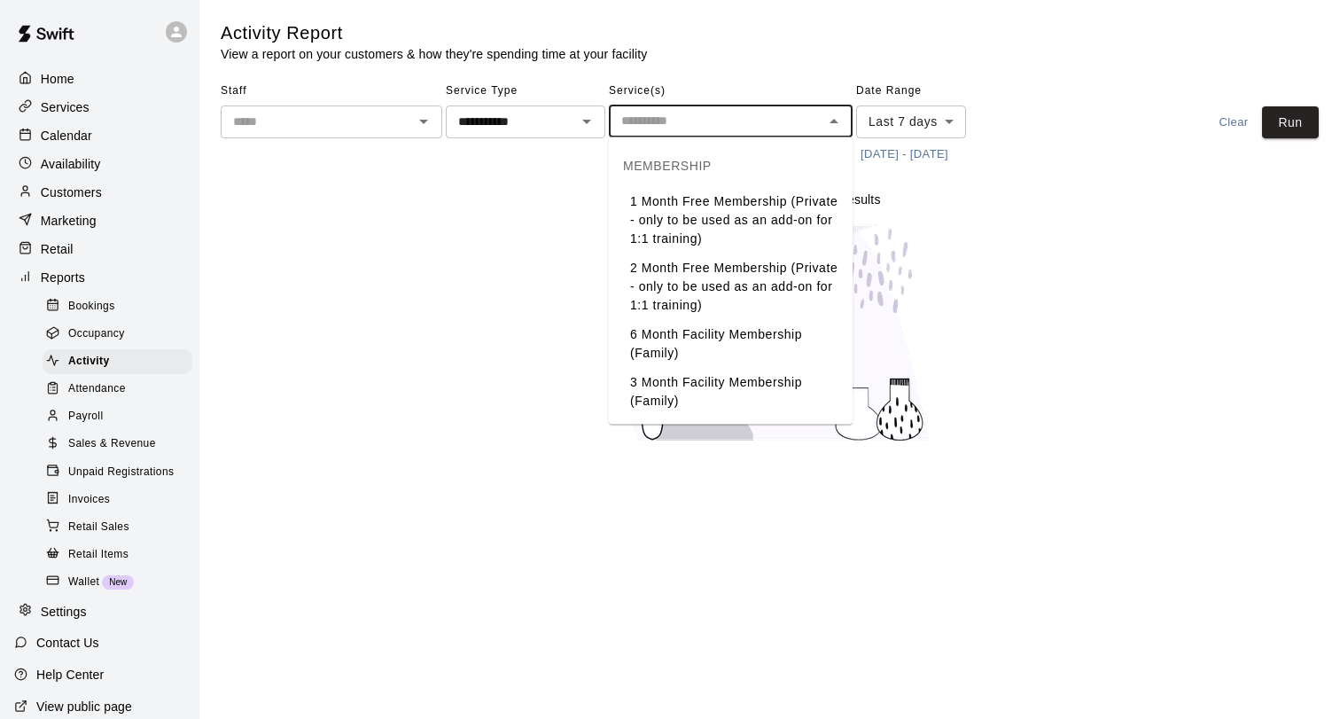
click at [768, 123] on input "text" at bounding box center [716, 121] width 204 height 22
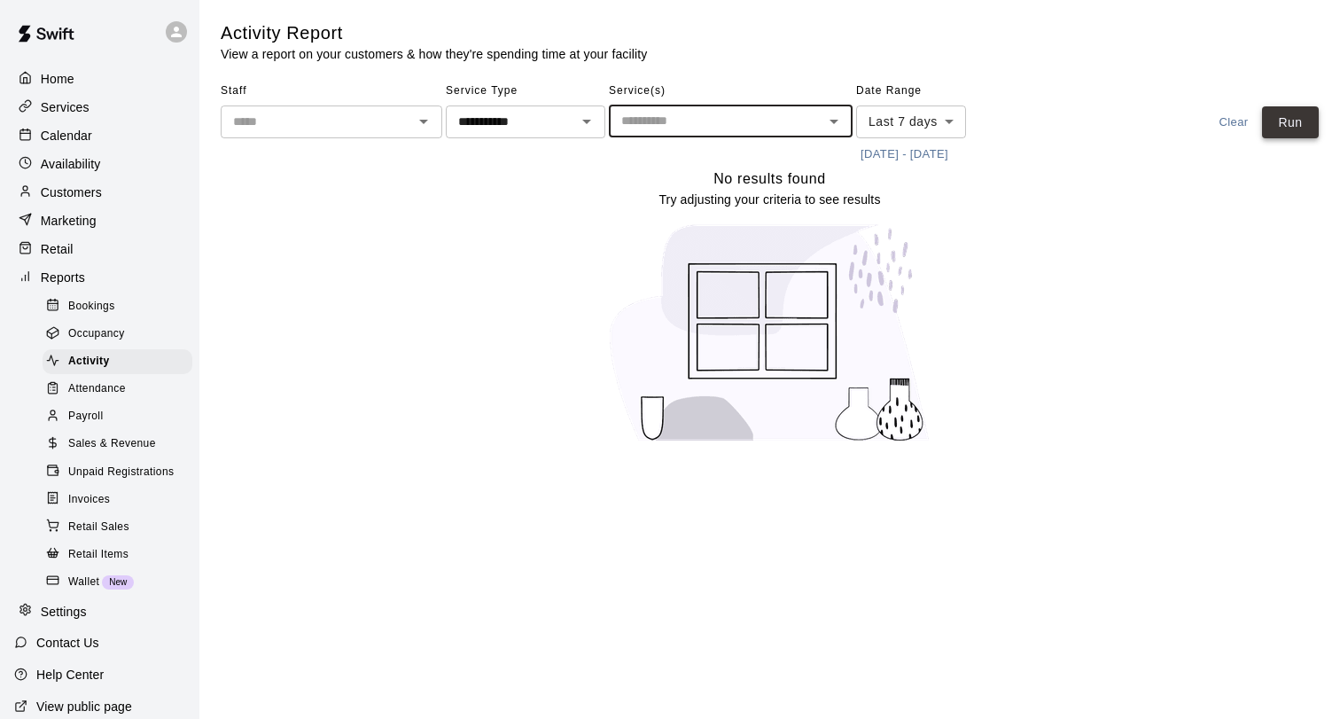
click at [1298, 124] on button "Run" at bounding box center [1290, 122] width 57 height 33
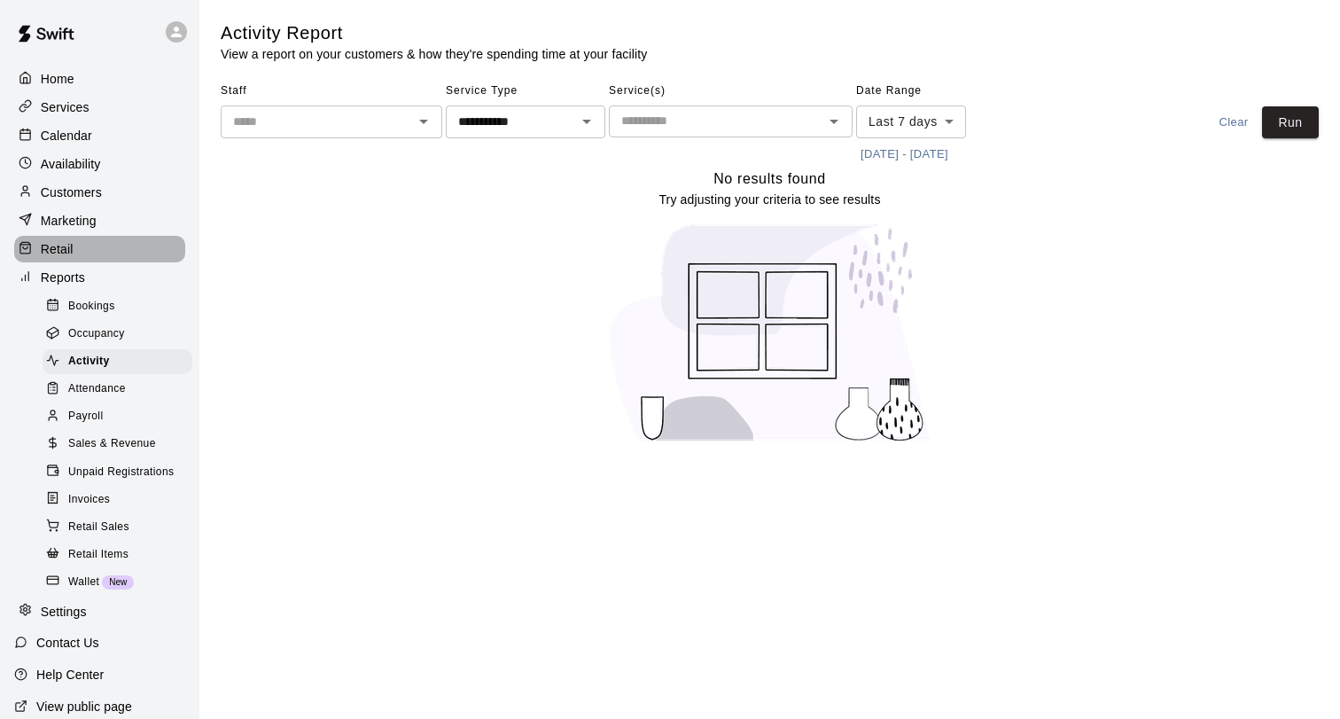
click at [91, 251] on div "Retail" at bounding box center [99, 249] width 171 height 27
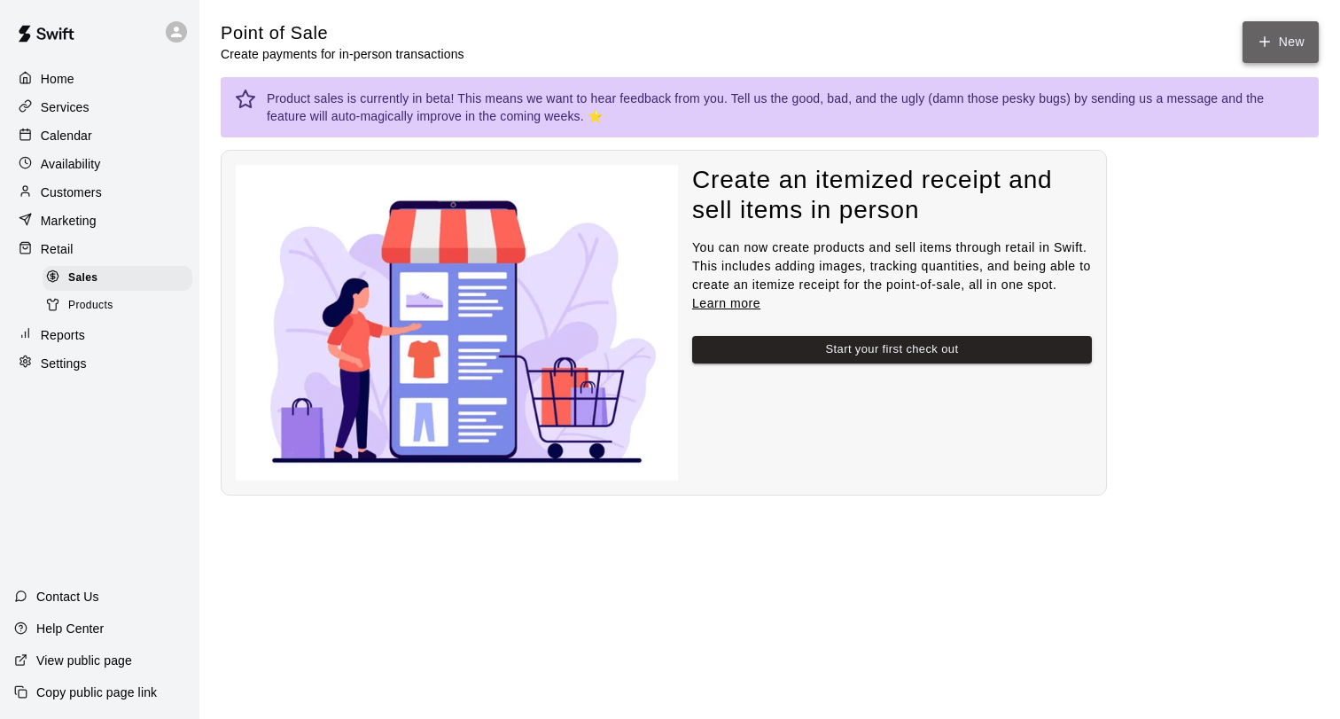
click at [1261, 47] on icon "button" at bounding box center [1264, 42] width 16 height 16
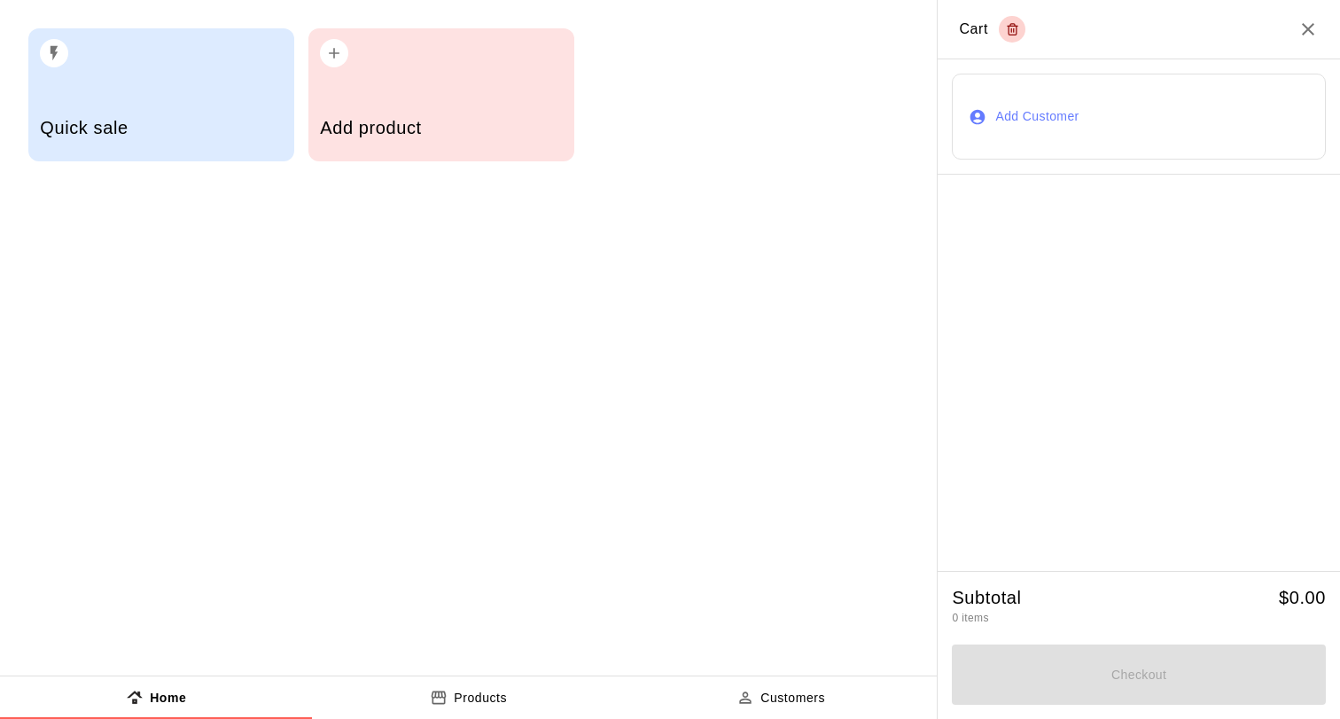
click at [416, 96] on div "Add product" at bounding box center [441, 94] width 266 height 133
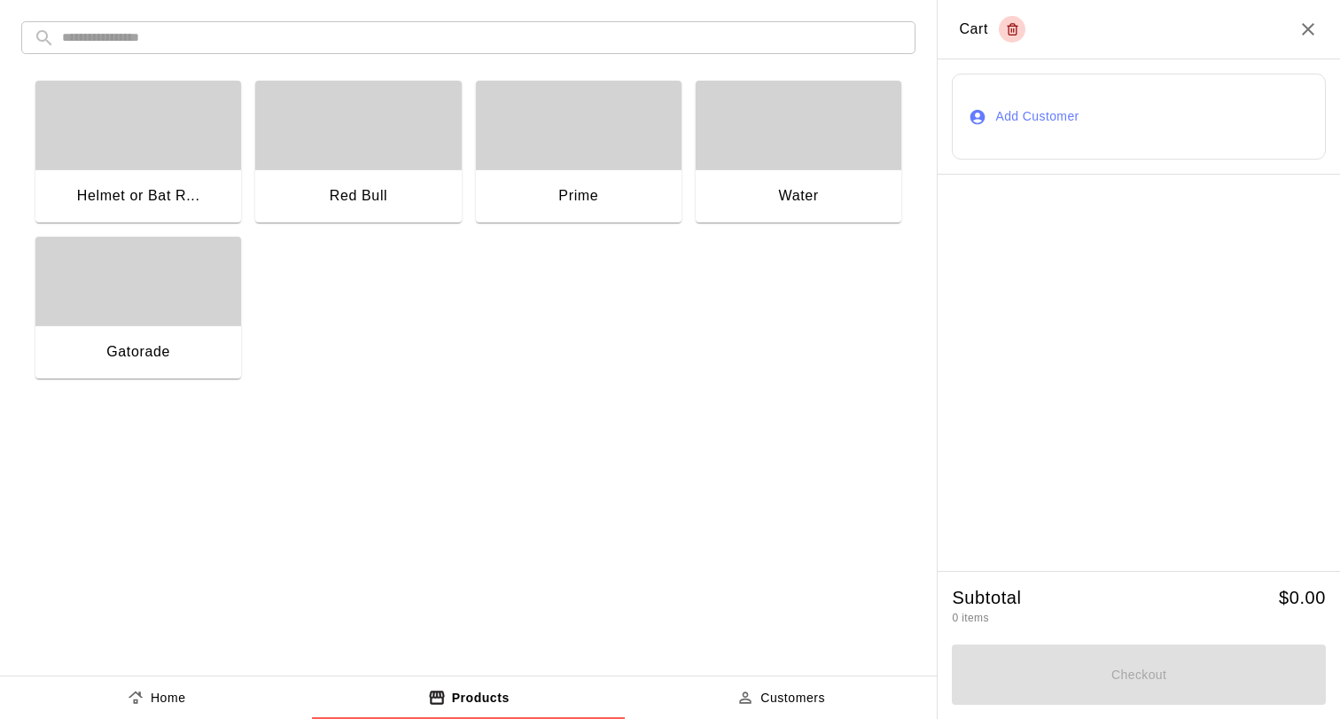
click at [128, 313] on div "button" at bounding box center [138, 281] width 206 height 89
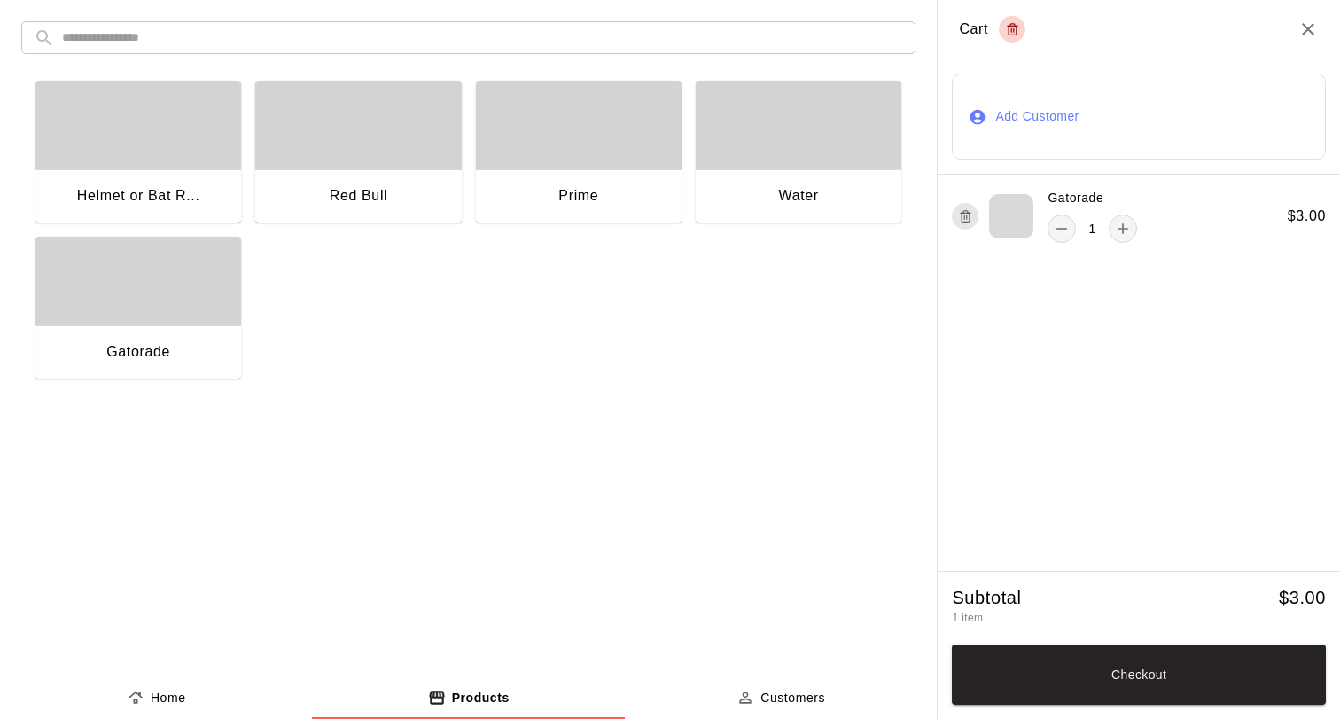
click at [742, 704] on icon "product sales tabs" at bounding box center [745, 697] width 18 height 18
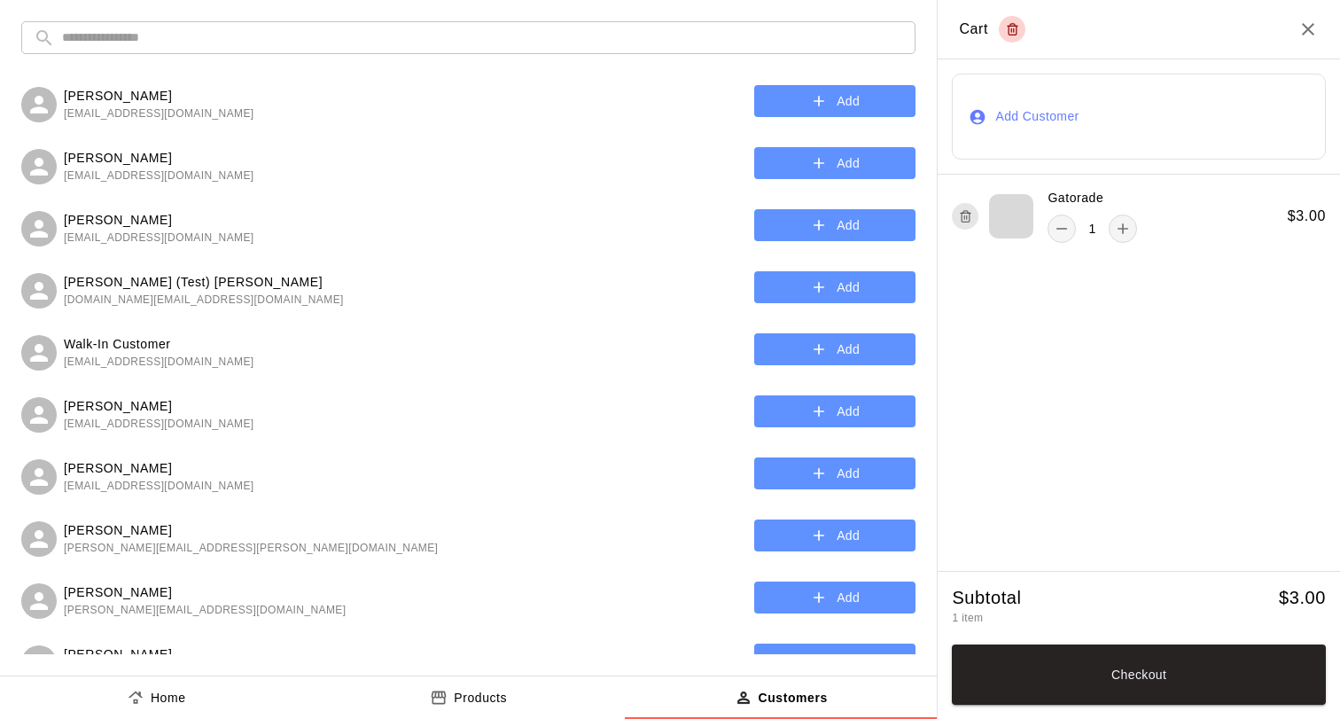
click at [463, 691] on p "Products" at bounding box center [480, 697] width 53 height 19
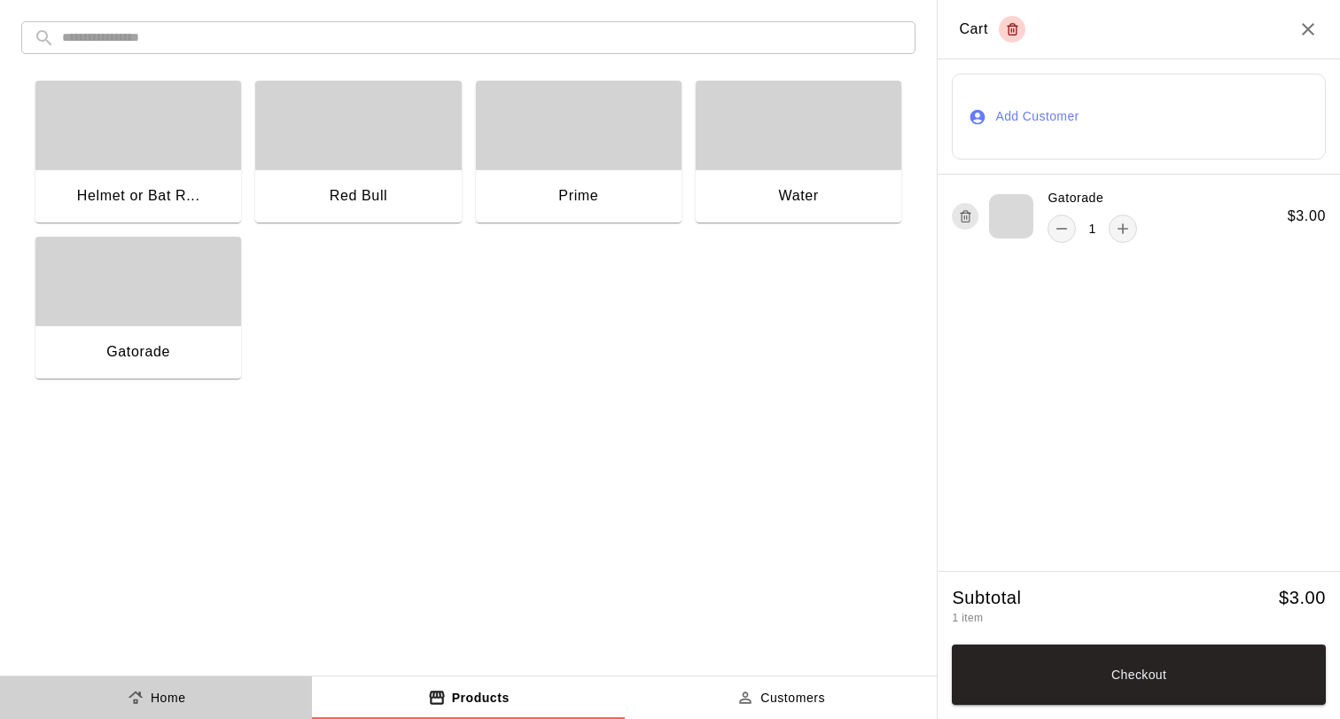
click at [194, 689] on button "Home" at bounding box center [156, 697] width 312 height 43
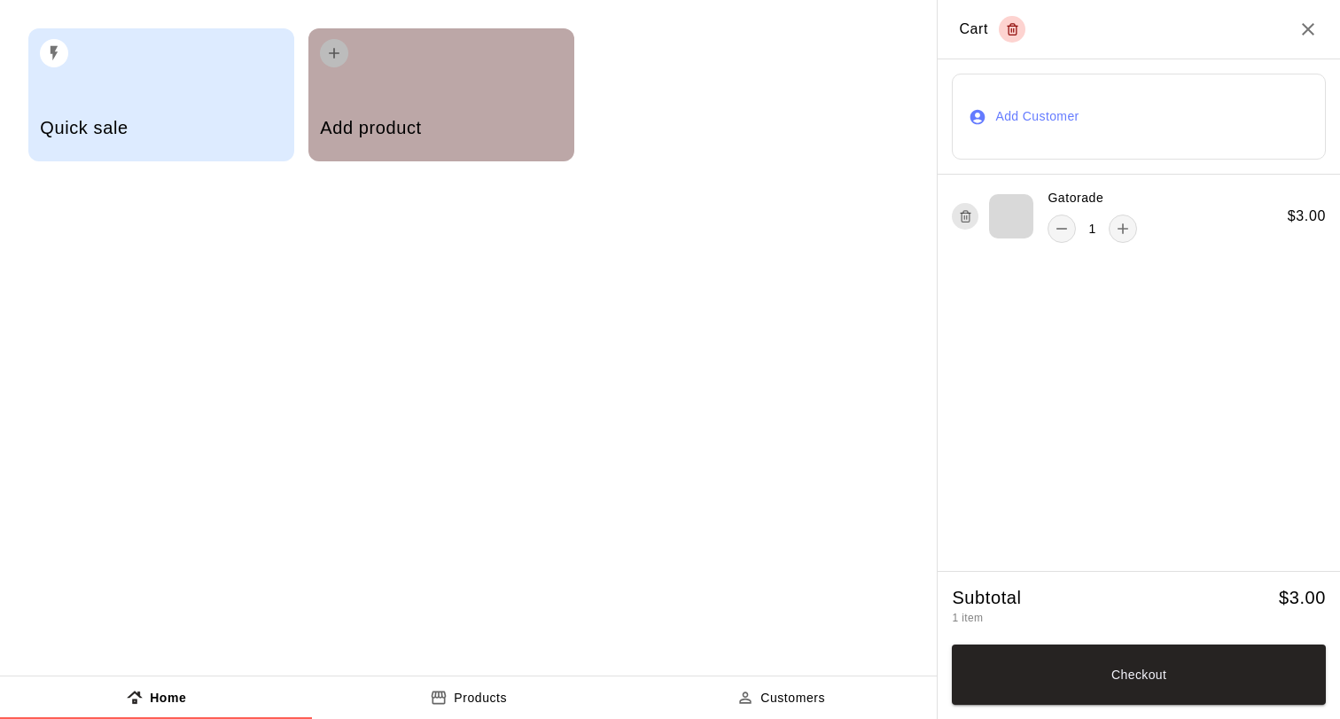
click at [418, 111] on div "Add product" at bounding box center [441, 129] width 242 height 63
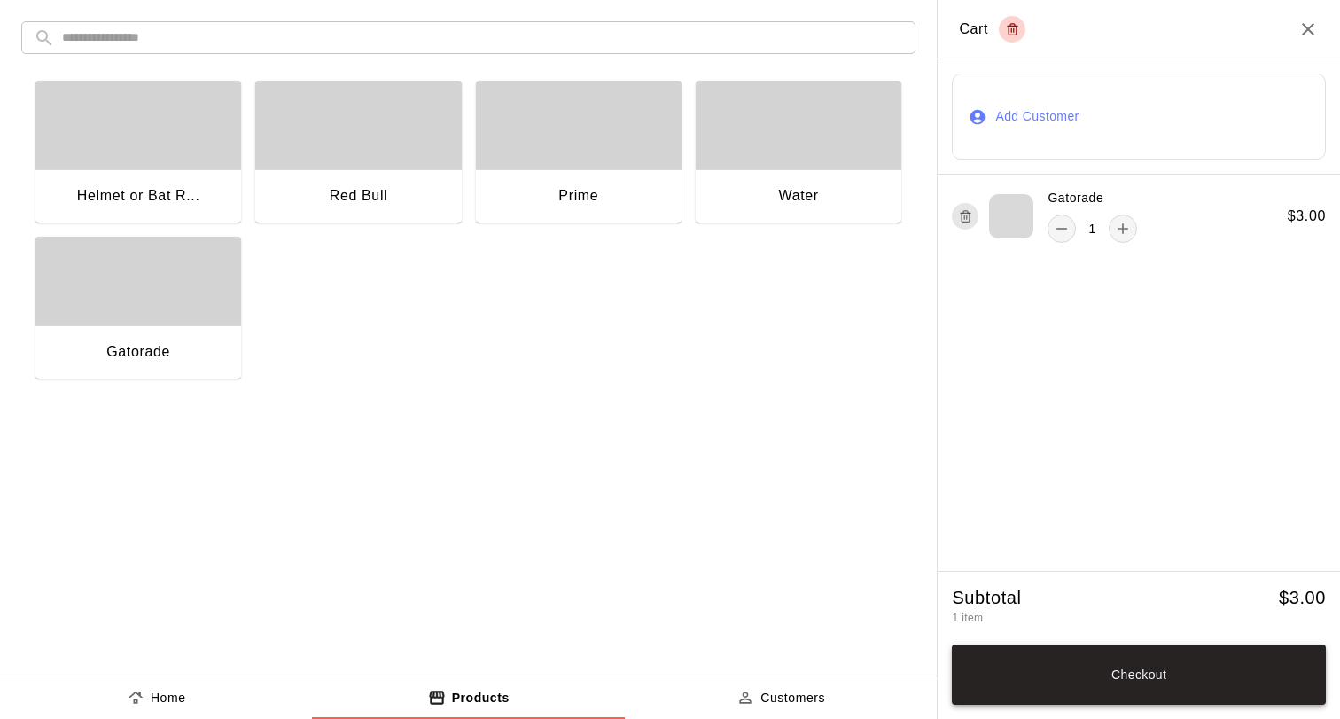
click at [1100, 671] on button "Checkout" at bounding box center [1139, 674] width 374 height 60
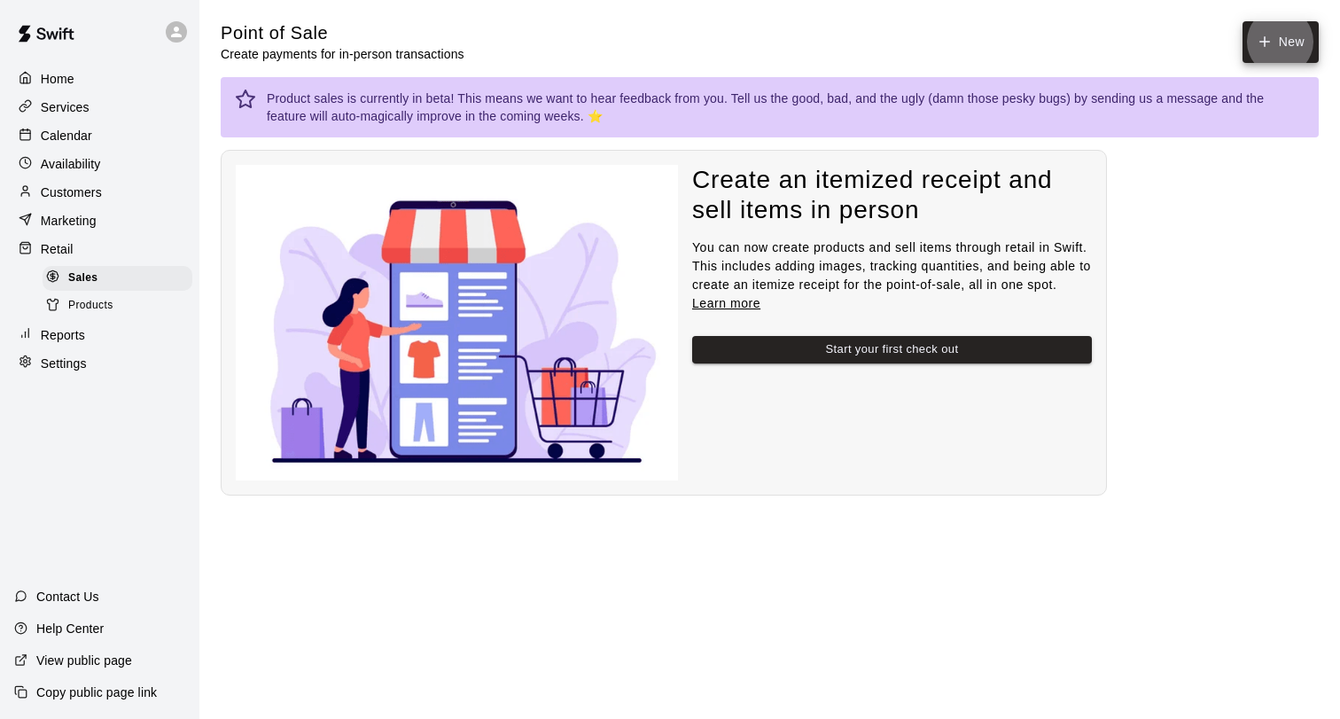
click at [95, 333] on div "Reports" at bounding box center [99, 335] width 171 height 27
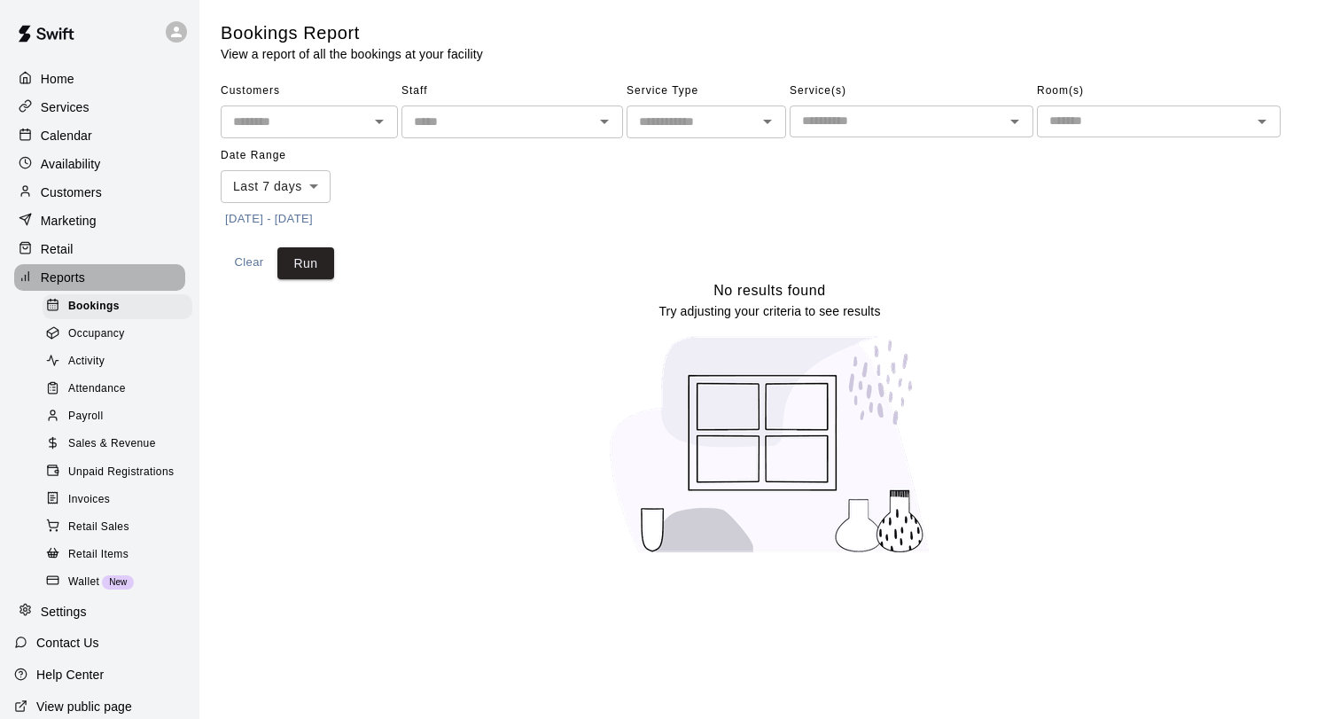
click at [100, 276] on div "Reports" at bounding box center [99, 277] width 171 height 27
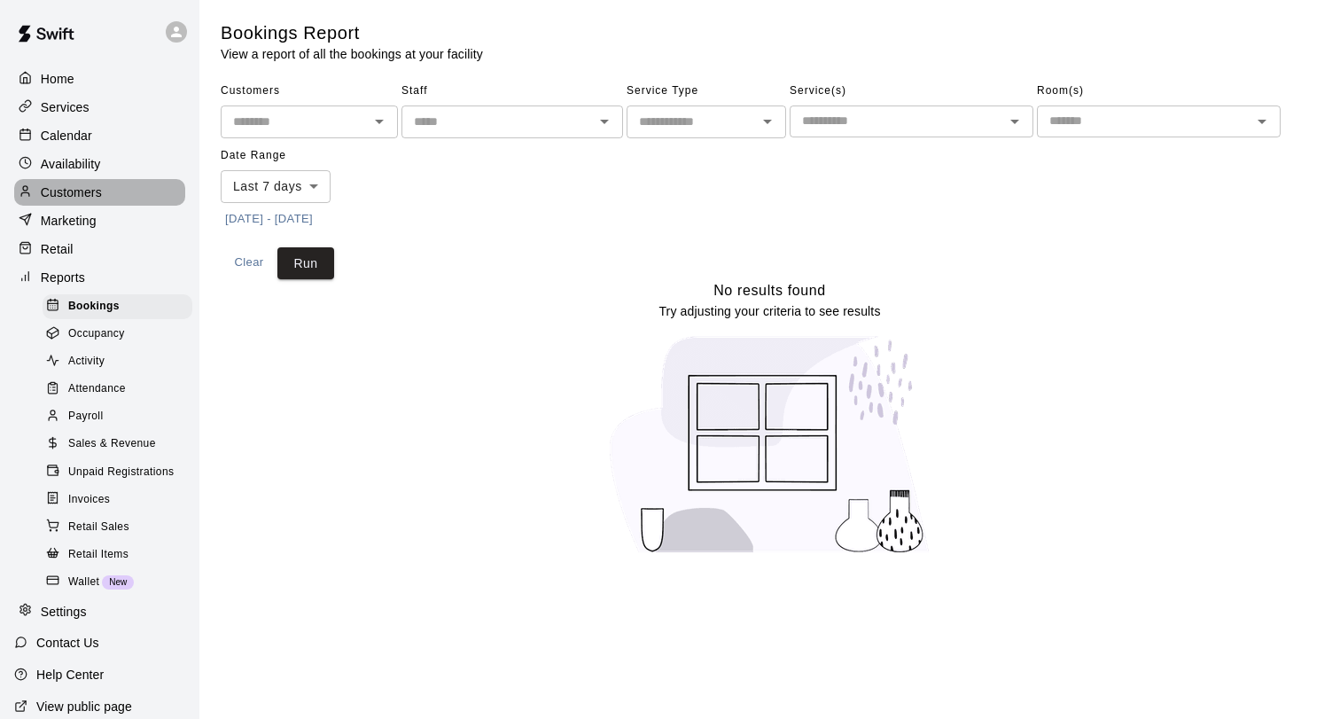
click at [106, 198] on div "Customers" at bounding box center [99, 192] width 171 height 27
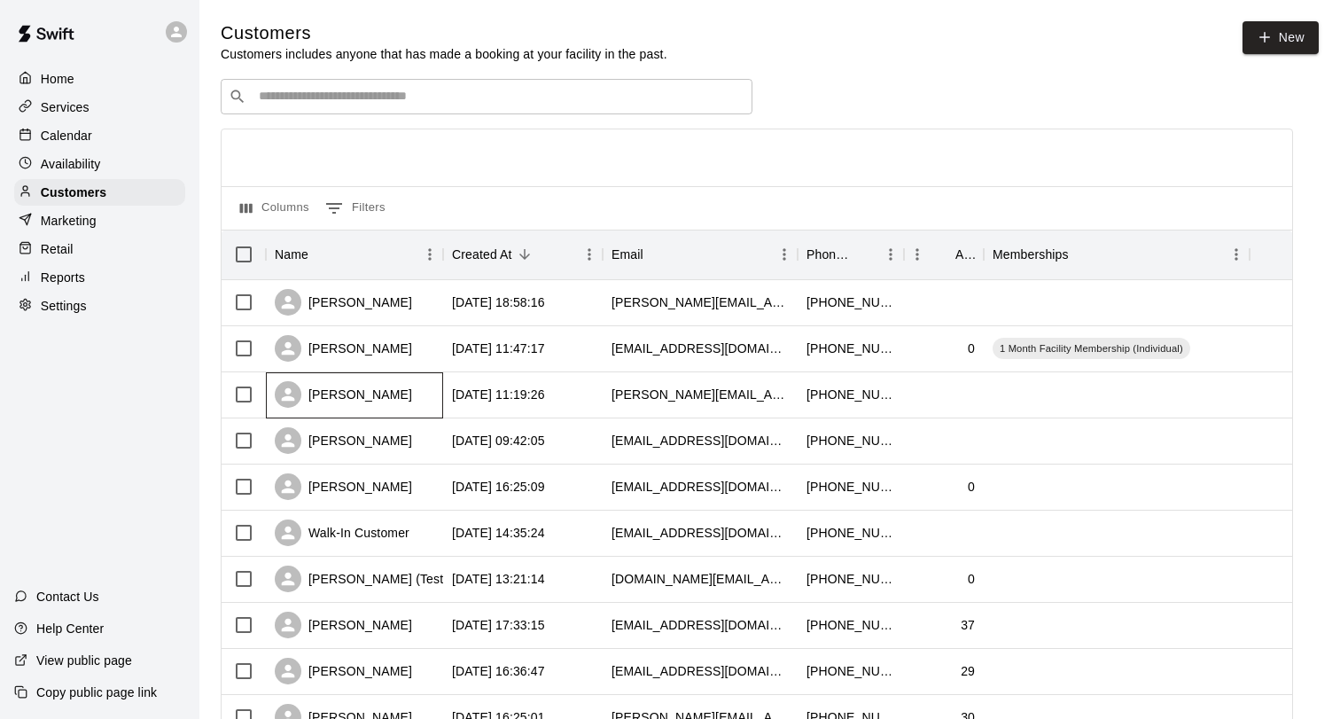
click at [384, 391] on div "[PERSON_NAME]" at bounding box center [354, 395] width 177 height 46
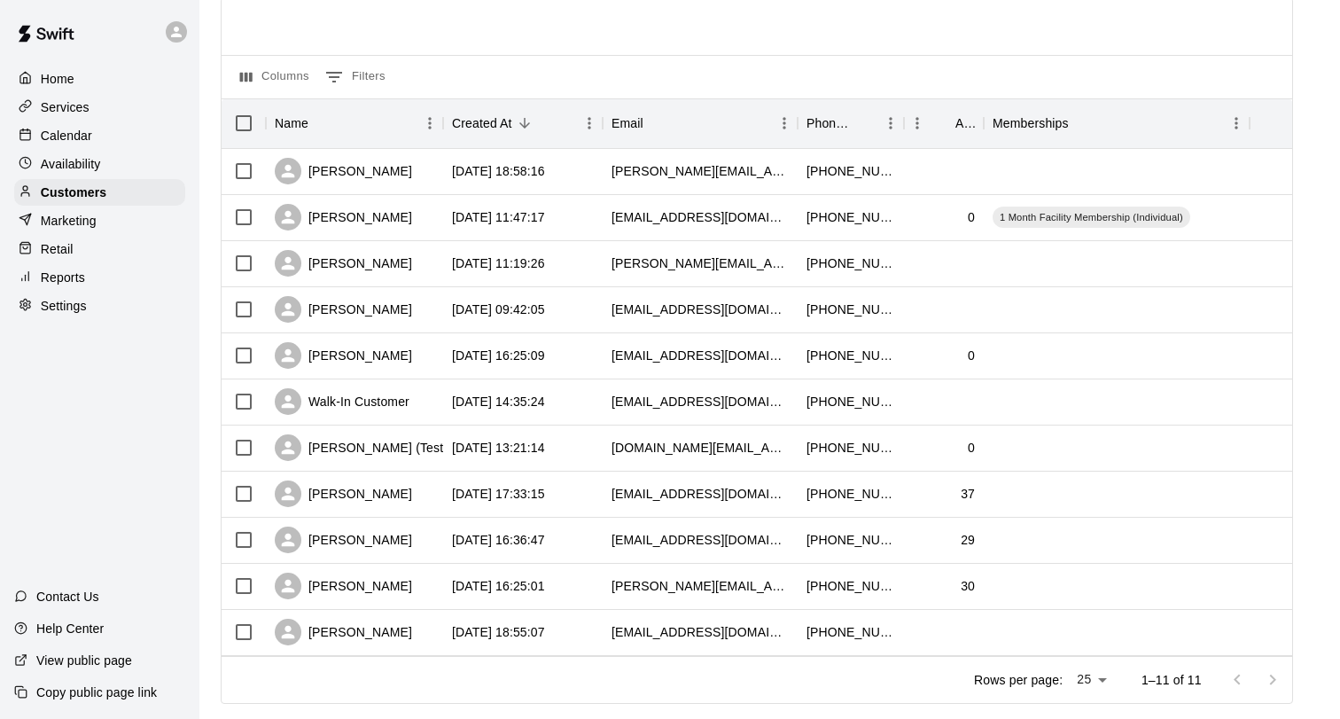
scroll to position [166, 0]
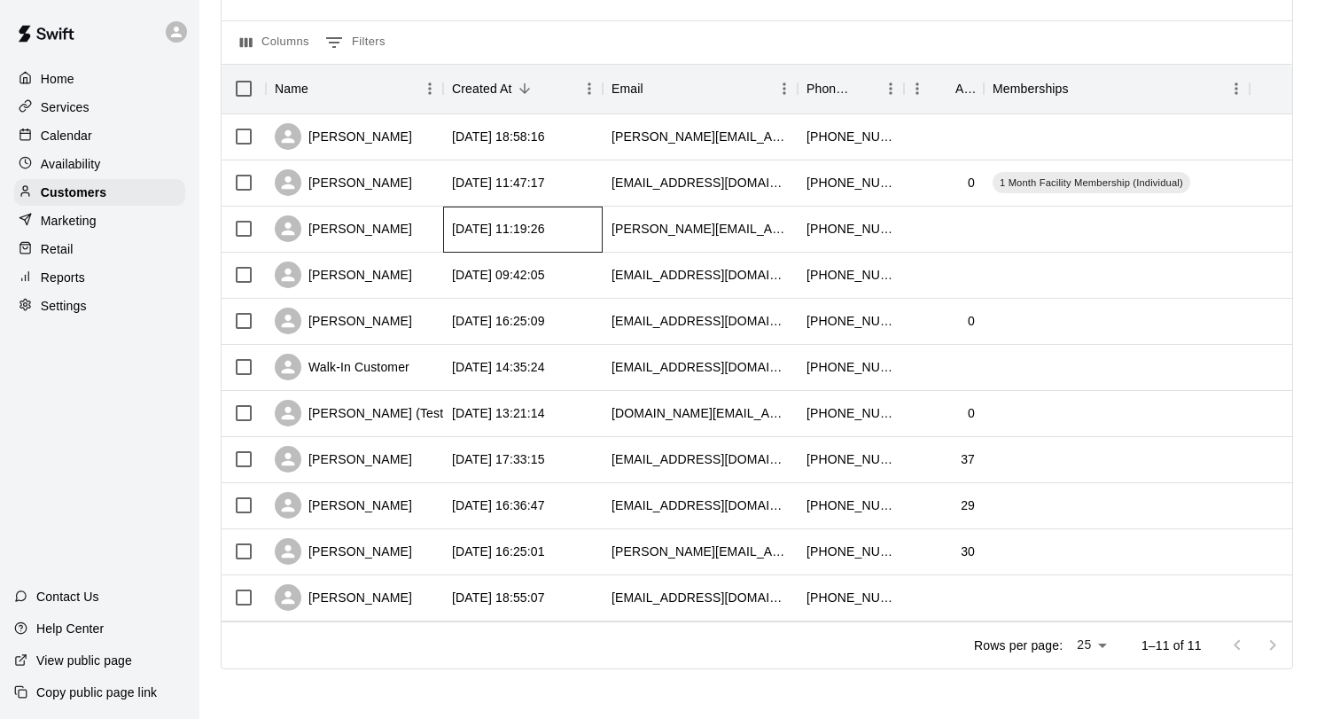
click at [571, 238] on div "[DATE] 11:19:26" at bounding box center [522, 229] width 159 height 46
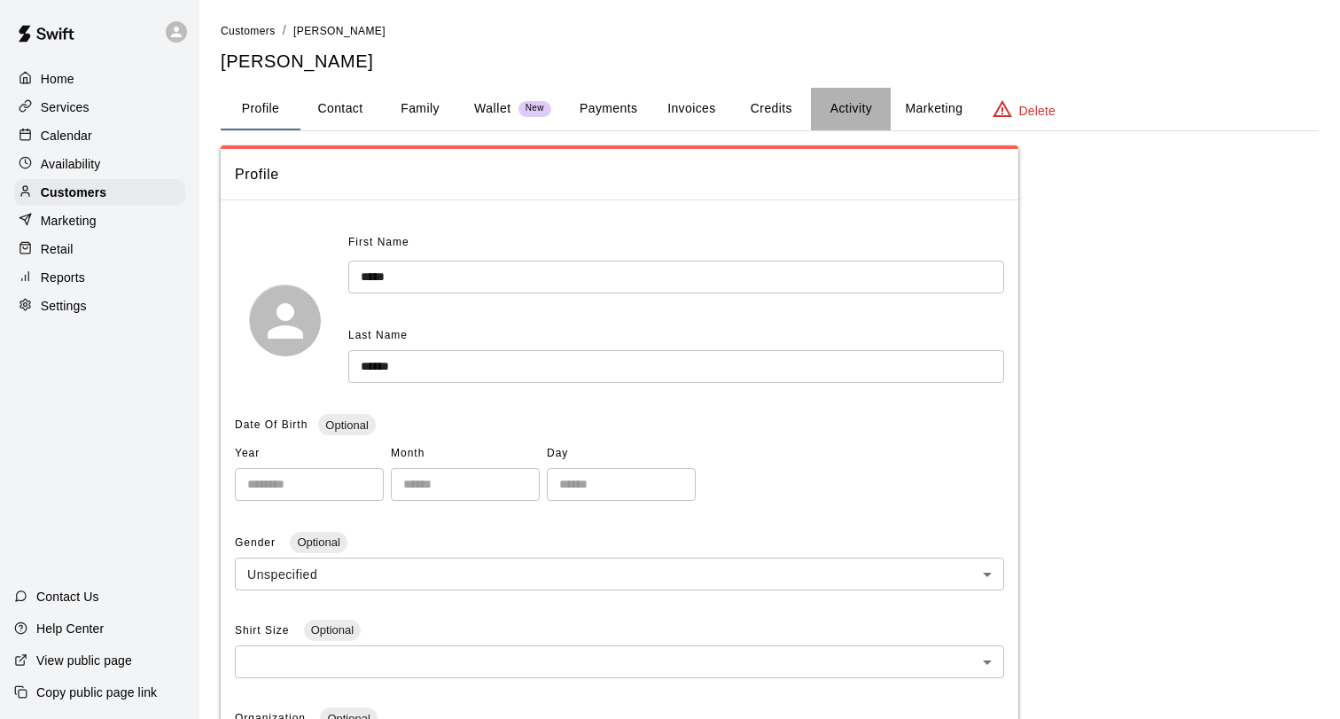
click at [836, 109] on button "Activity" at bounding box center [851, 109] width 80 height 43
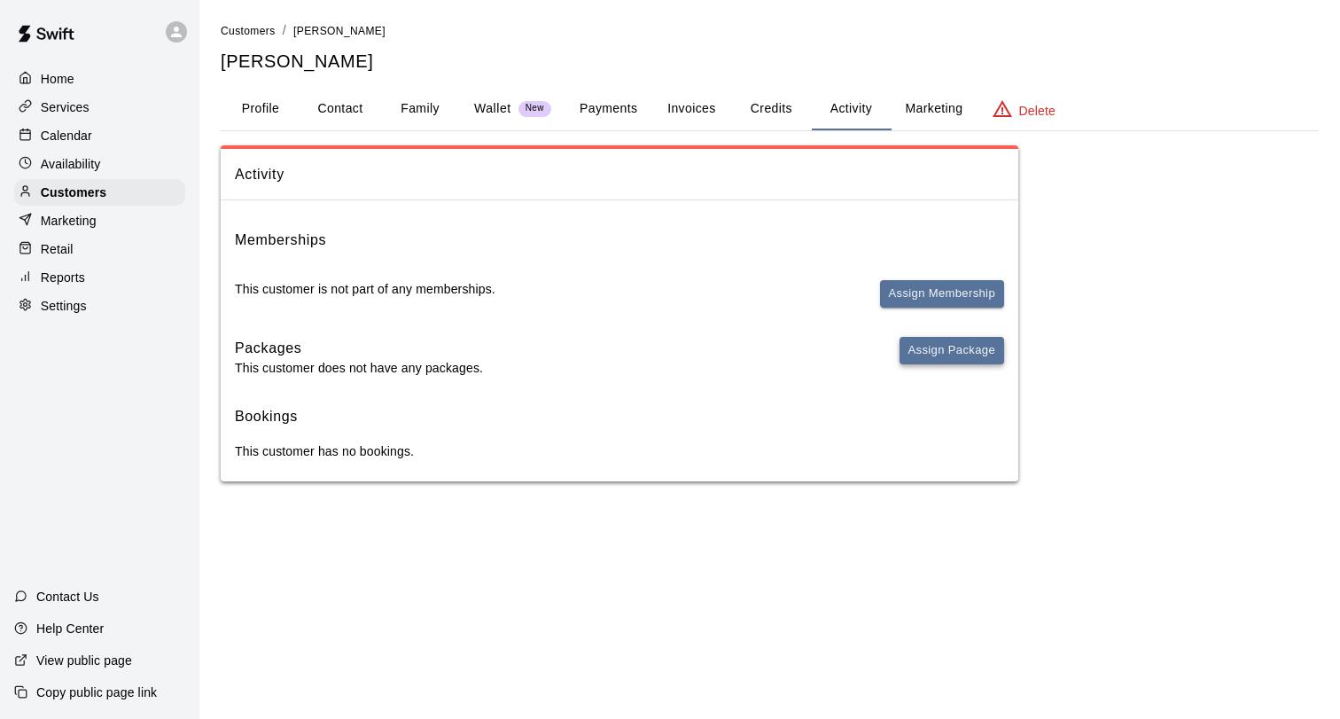
click at [952, 362] on button "Assign Package" at bounding box center [951, 350] width 105 height 27
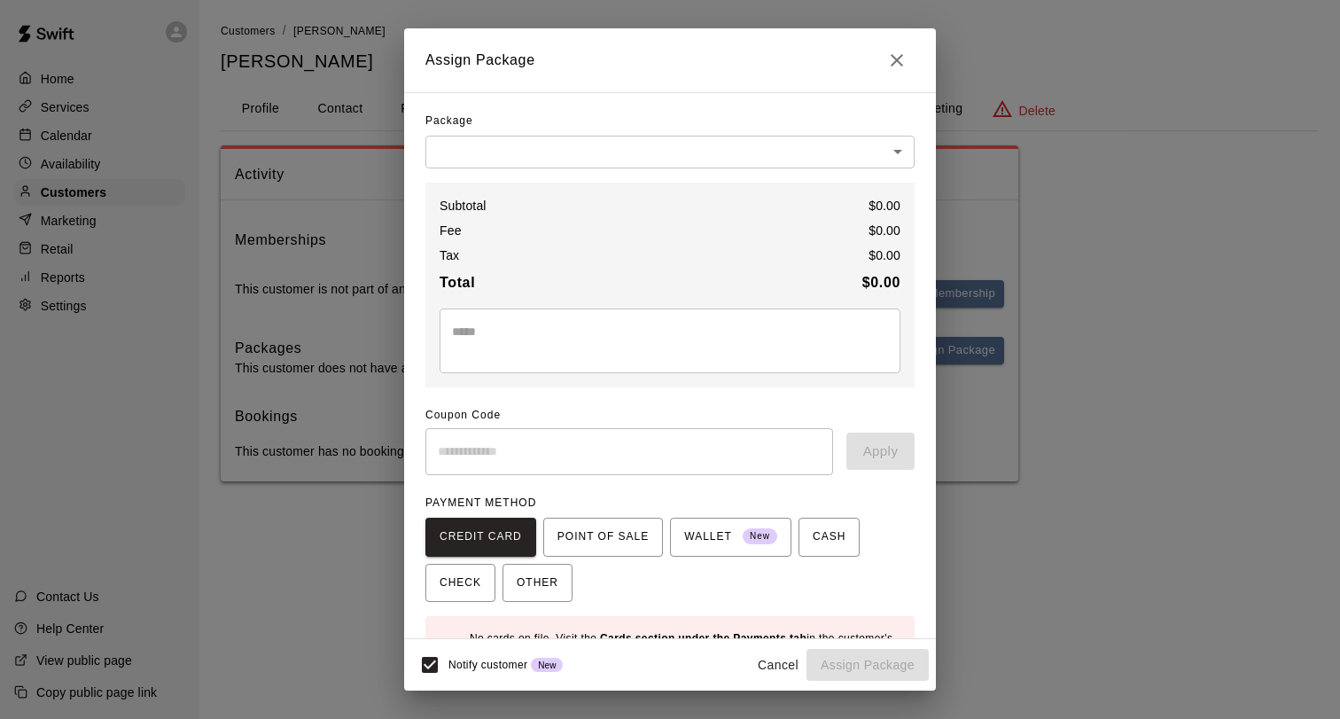
click at [790, 136] on body "Home Services Calendar Availability Customers Marketing Retail Reports Settings…" at bounding box center [670, 258] width 1340 height 517
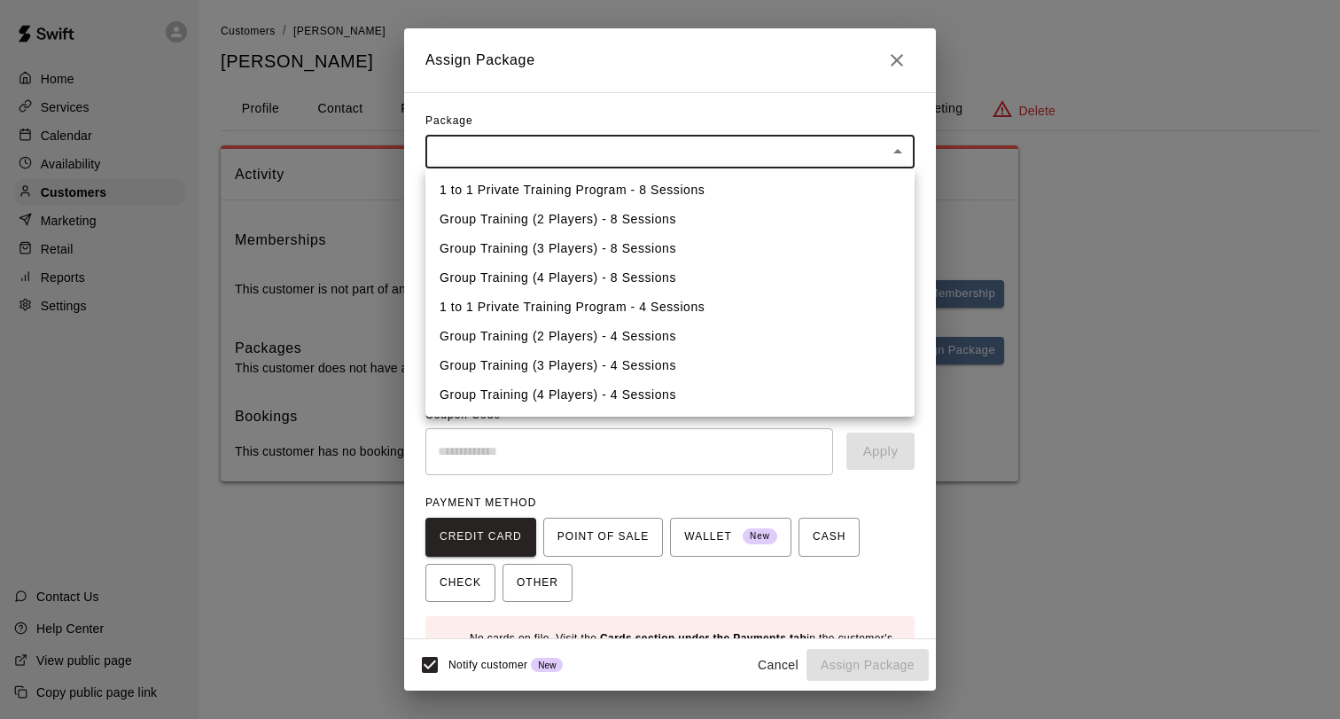
click at [692, 315] on li "1 to 1 Private Training Program - 4 Sessions" at bounding box center [669, 306] width 489 height 29
type input "**********"
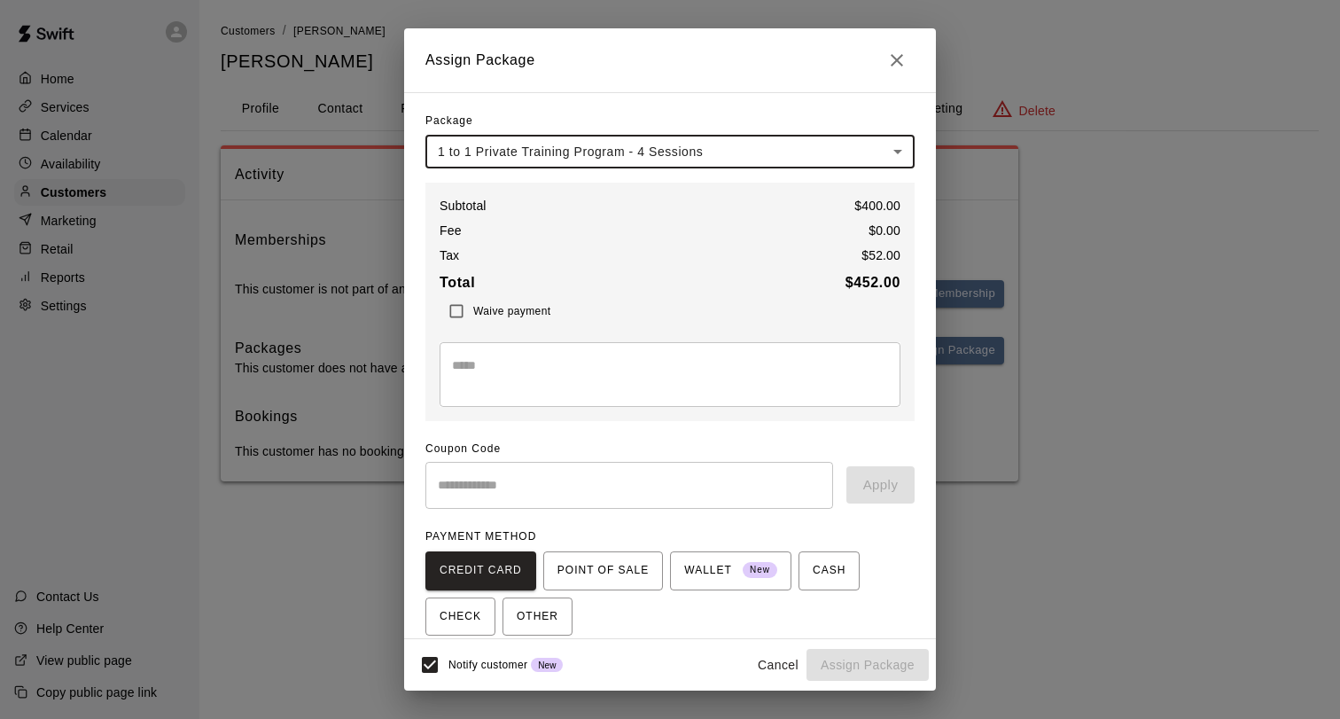
click at [487, 314] on span "Waive payment" at bounding box center [511, 311] width 77 height 12
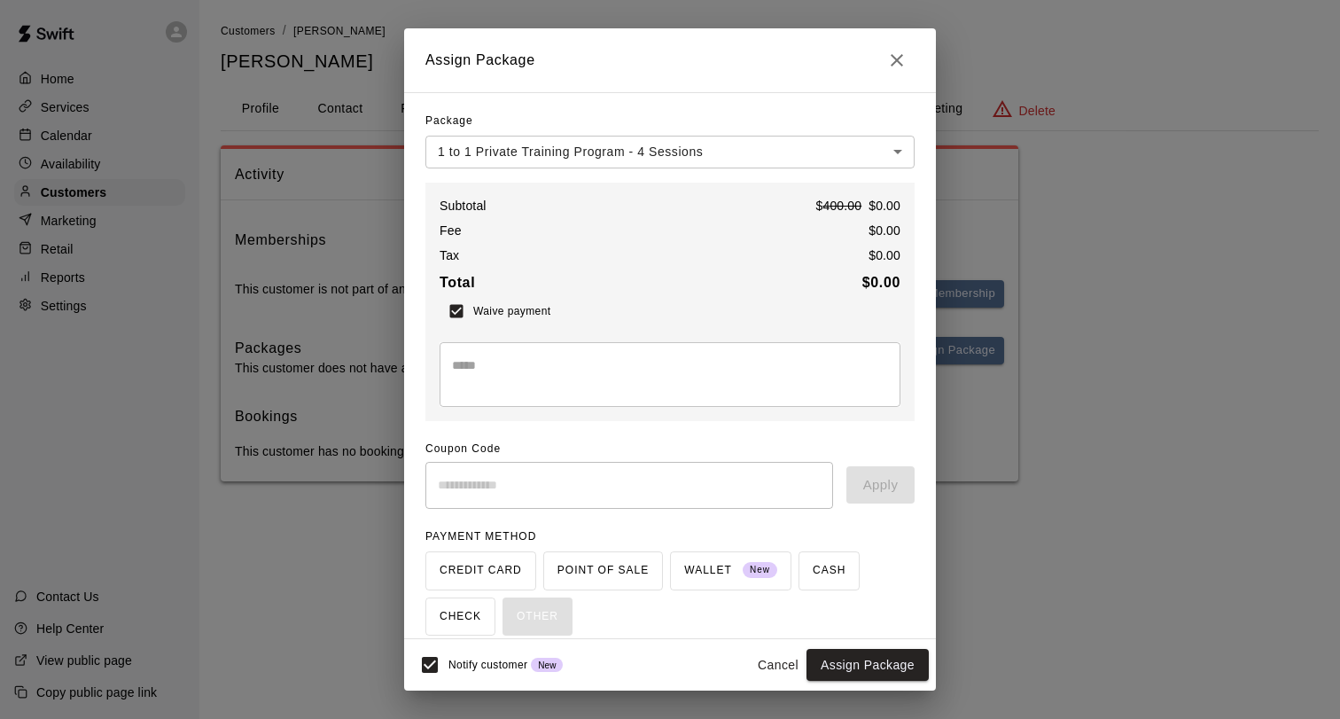
scroll to position [69, 0]
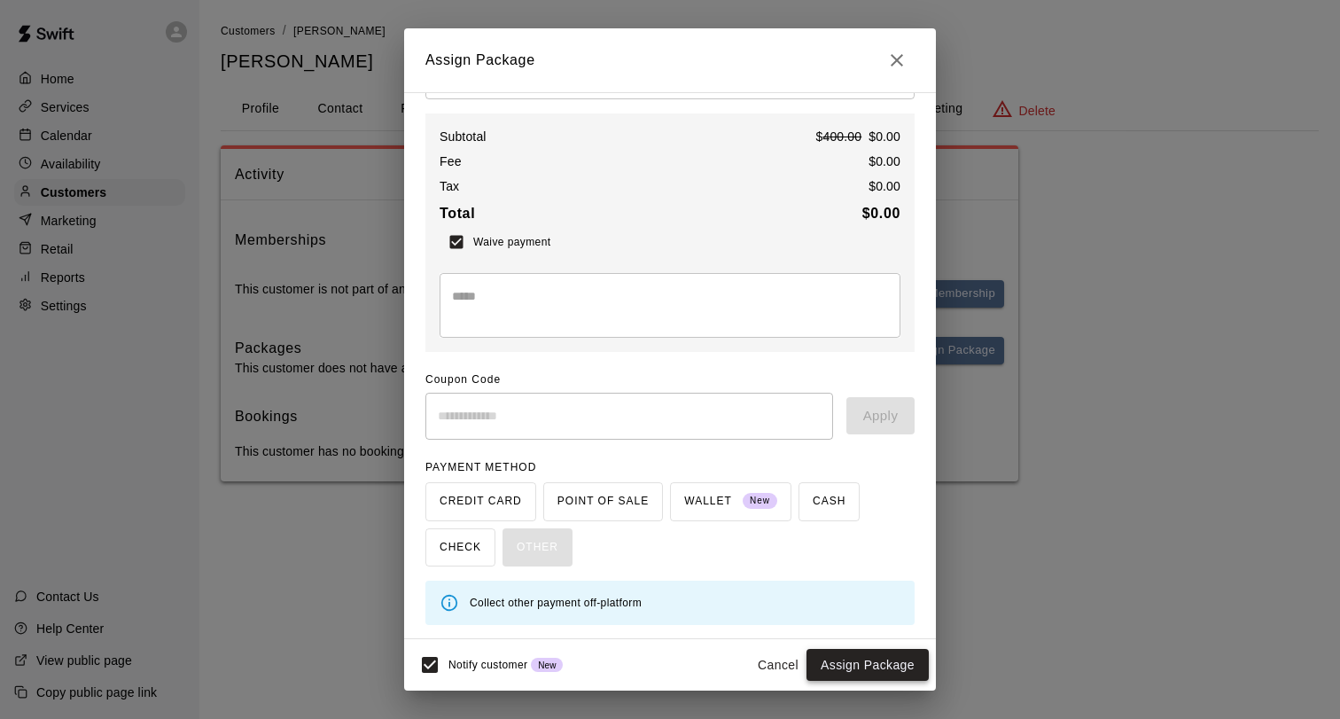
click at [860, 657] on button "Assign Package" at bounding box center [867, 665] width 122 height 33
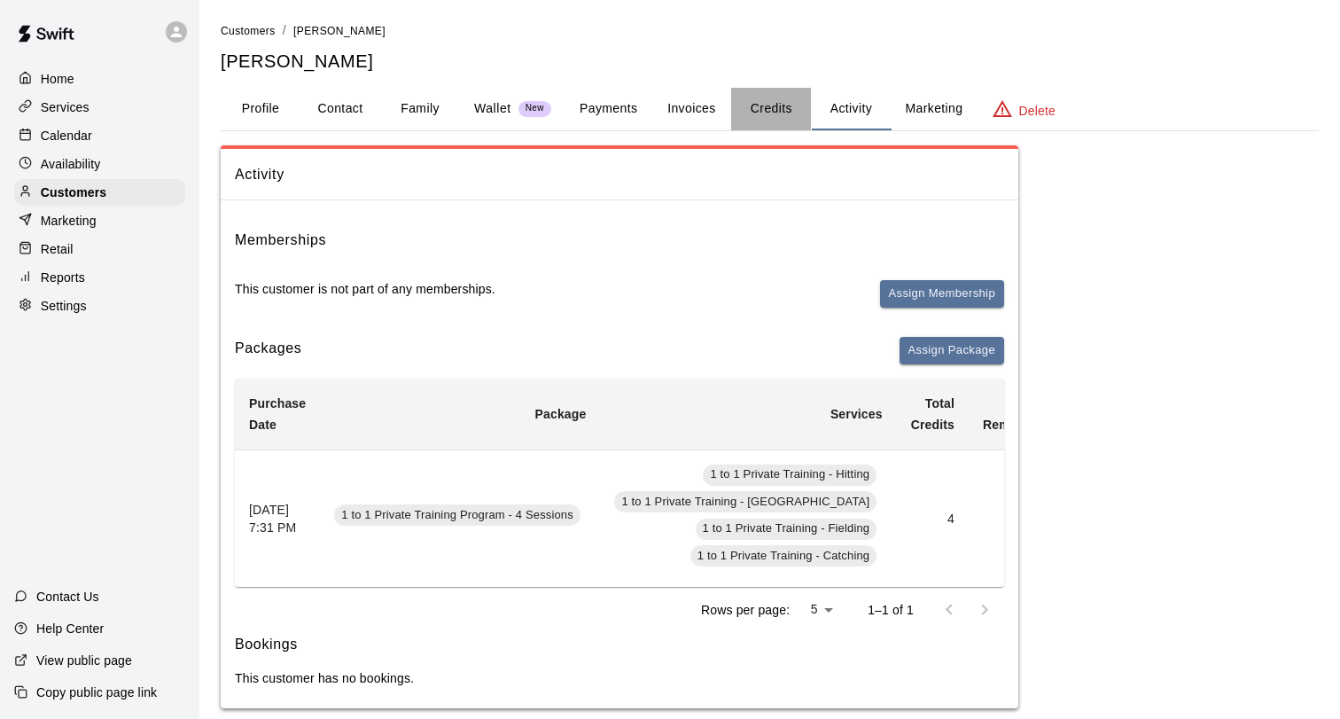
click at [786, 103] on button "Credits" at bounding box center [771, 109] width 80 height 43
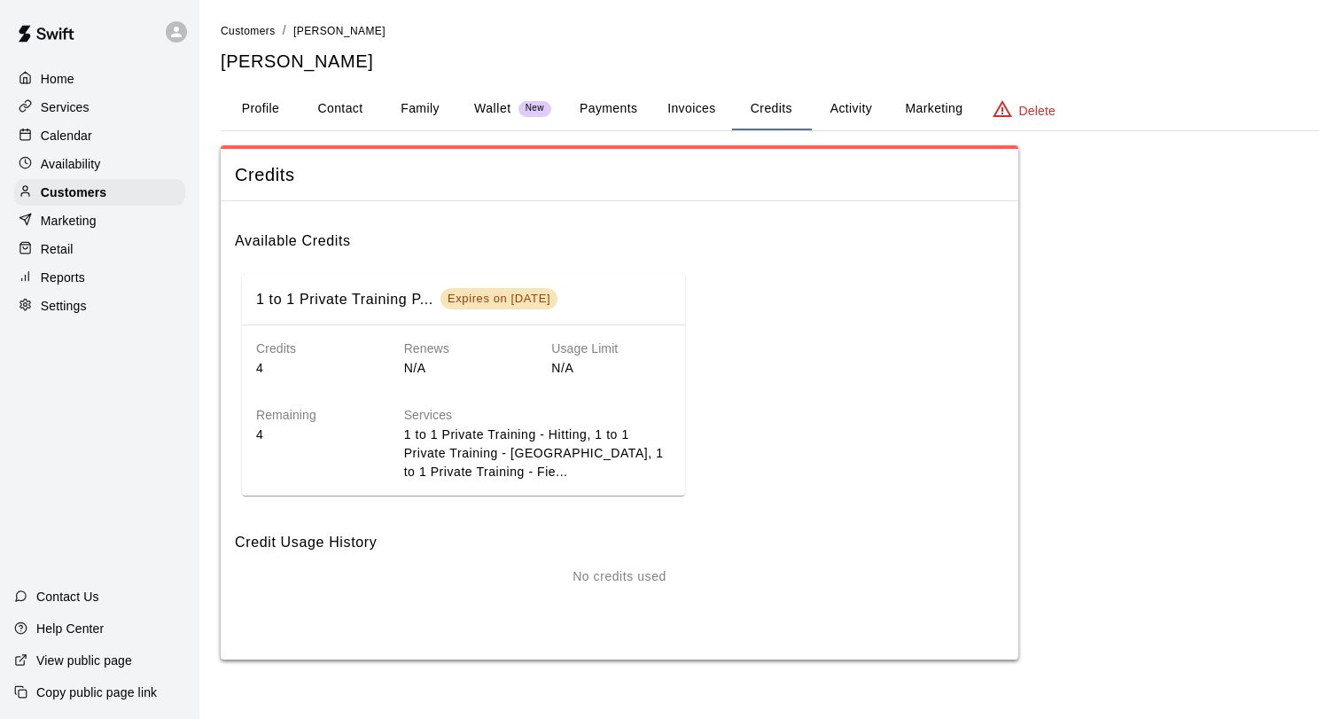
click at [807, 330] on div "1 to 1 Private Training P... Expires on Dec 12, 2025 Credits 4 Renews N/A Usage…" at bounding box center [619, 385] width 769 height 236
click at [588, 99] on button "Payments" at bounding box center [608, 109] width 86 height 43
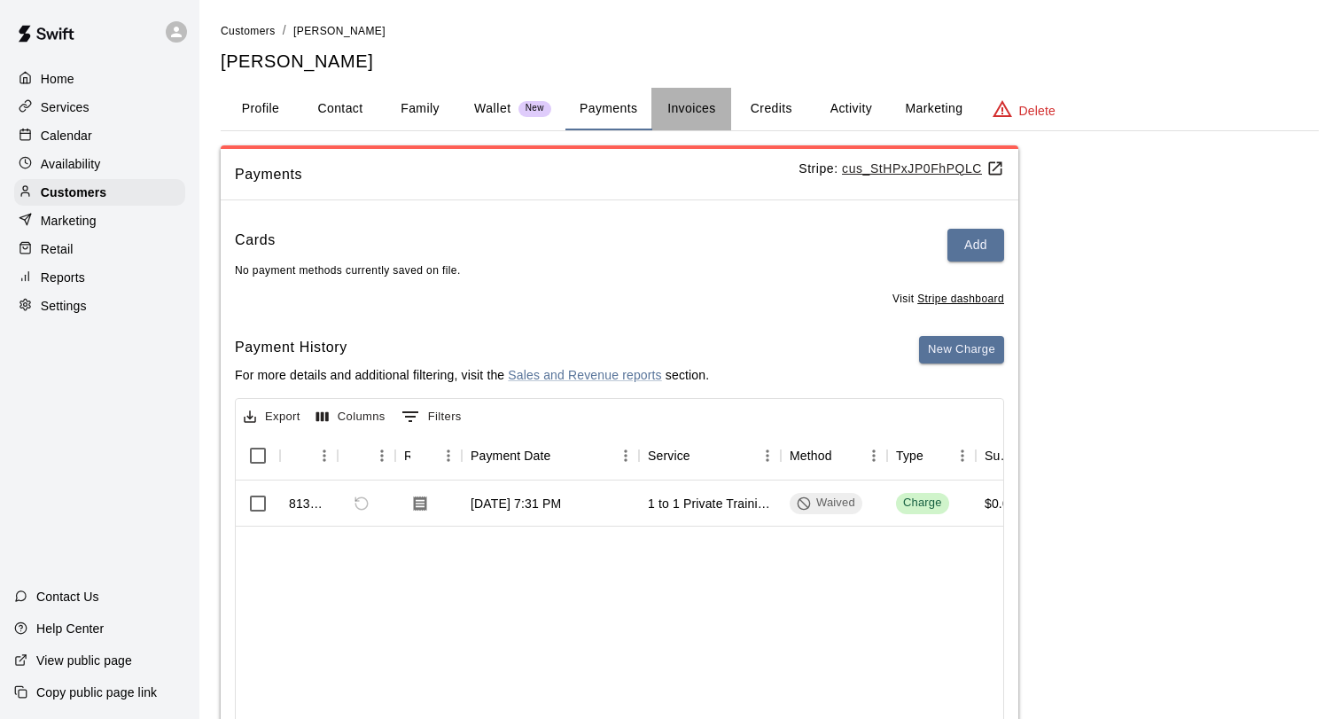
click at [684, 110] on button "Invoices" at bounding box center [691, 109] width 80 height 43
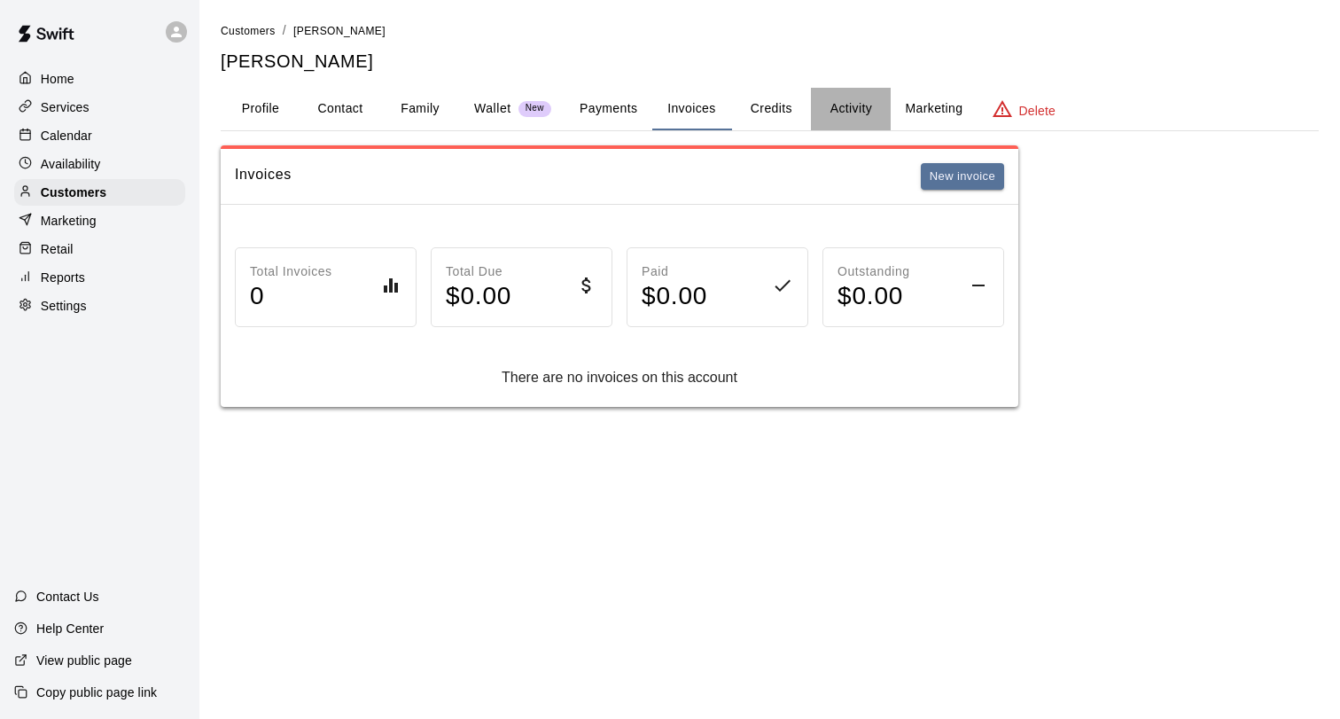
click at [844, 113] on button "Activity" at bounding box center [851, 109] width 80 height 43
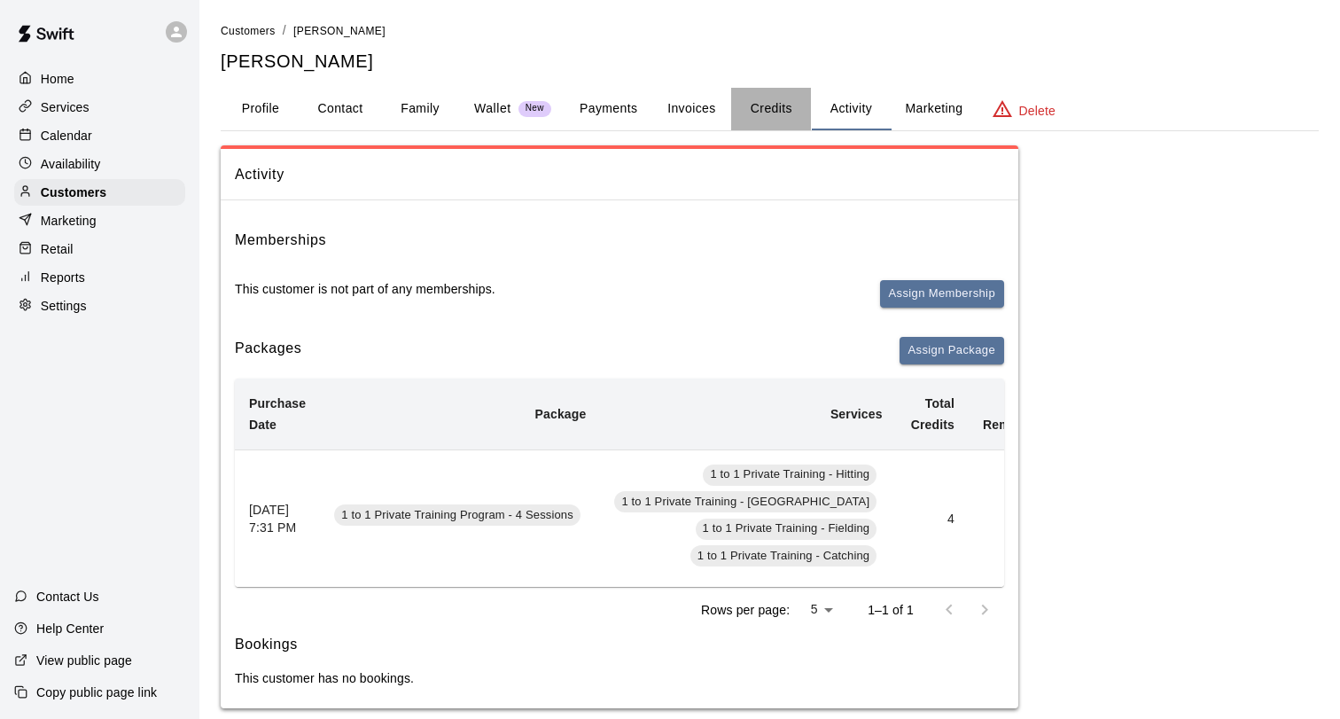
click at [749, 113] on button "Credits" at bounding box center [771, 109] width 80 height 43
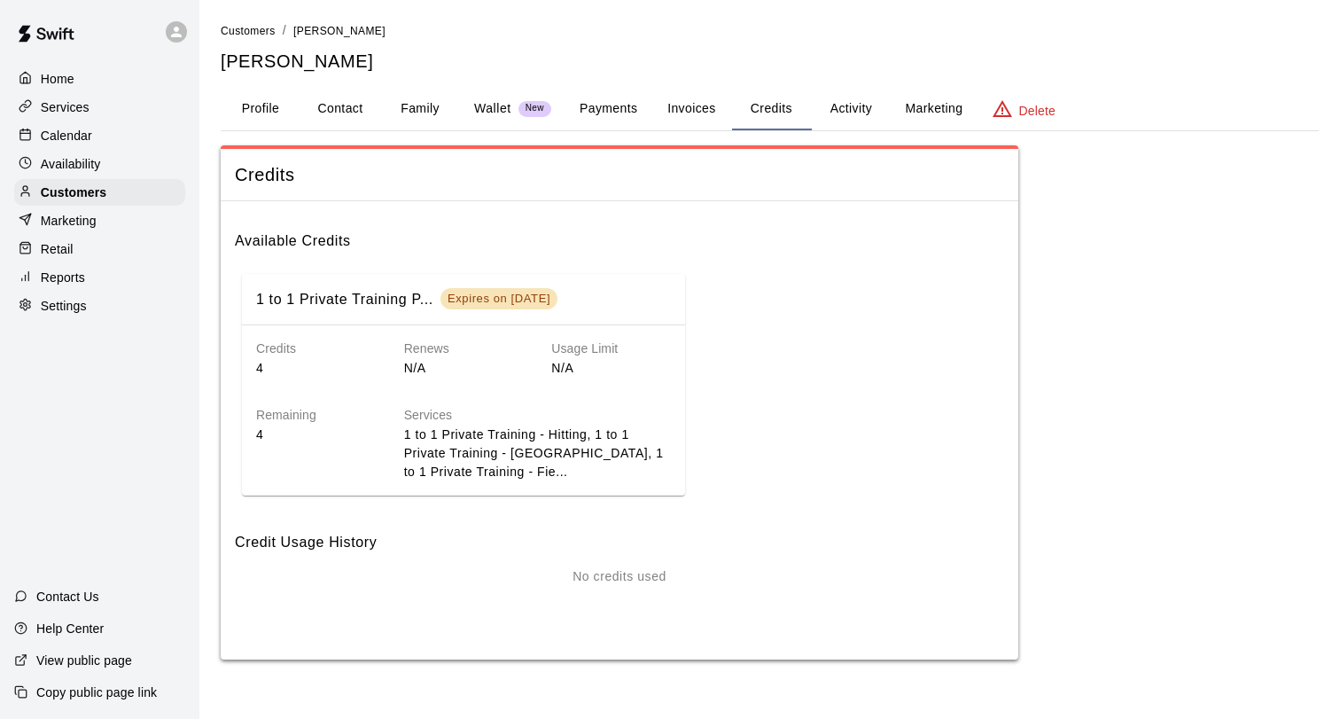
click at [902, 110] on button "Marketing" at bounding box center [934, 109] width 86 height 43
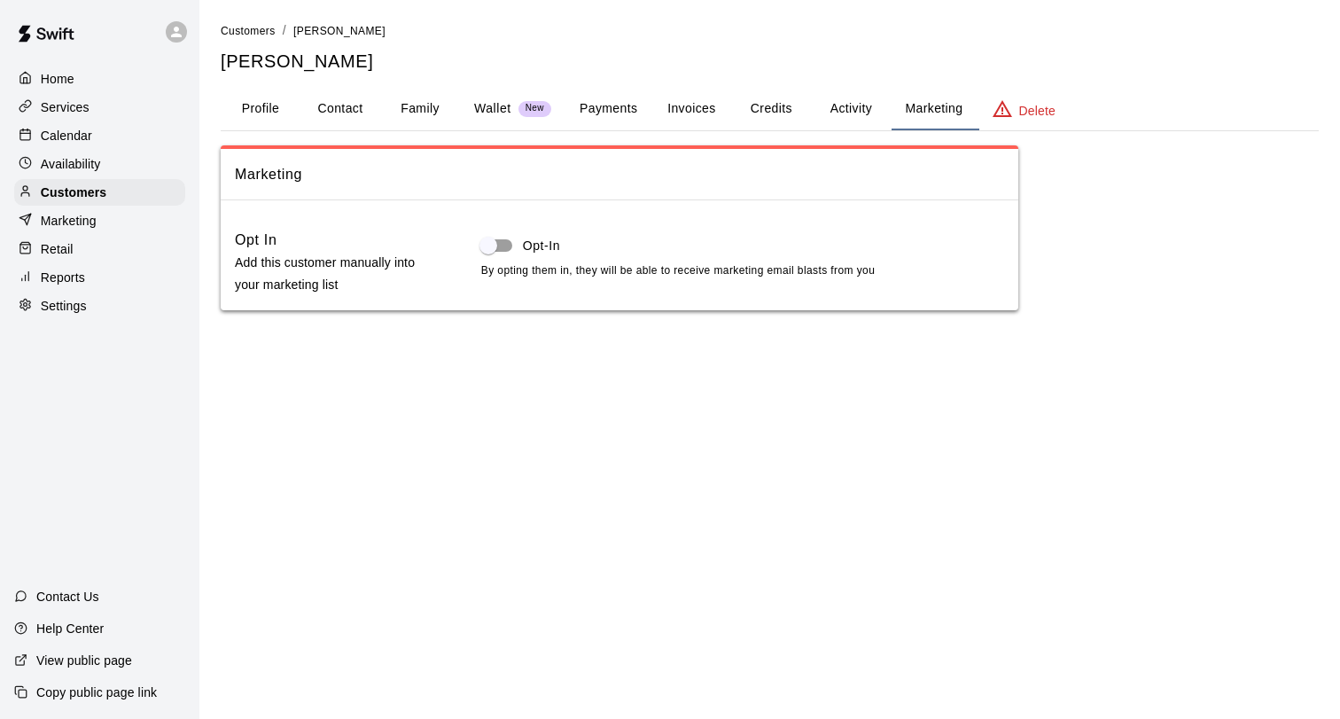
click at [323, 121] on button "Contact" at bounding box center [340, 109] width 80 height 43
select select "**"
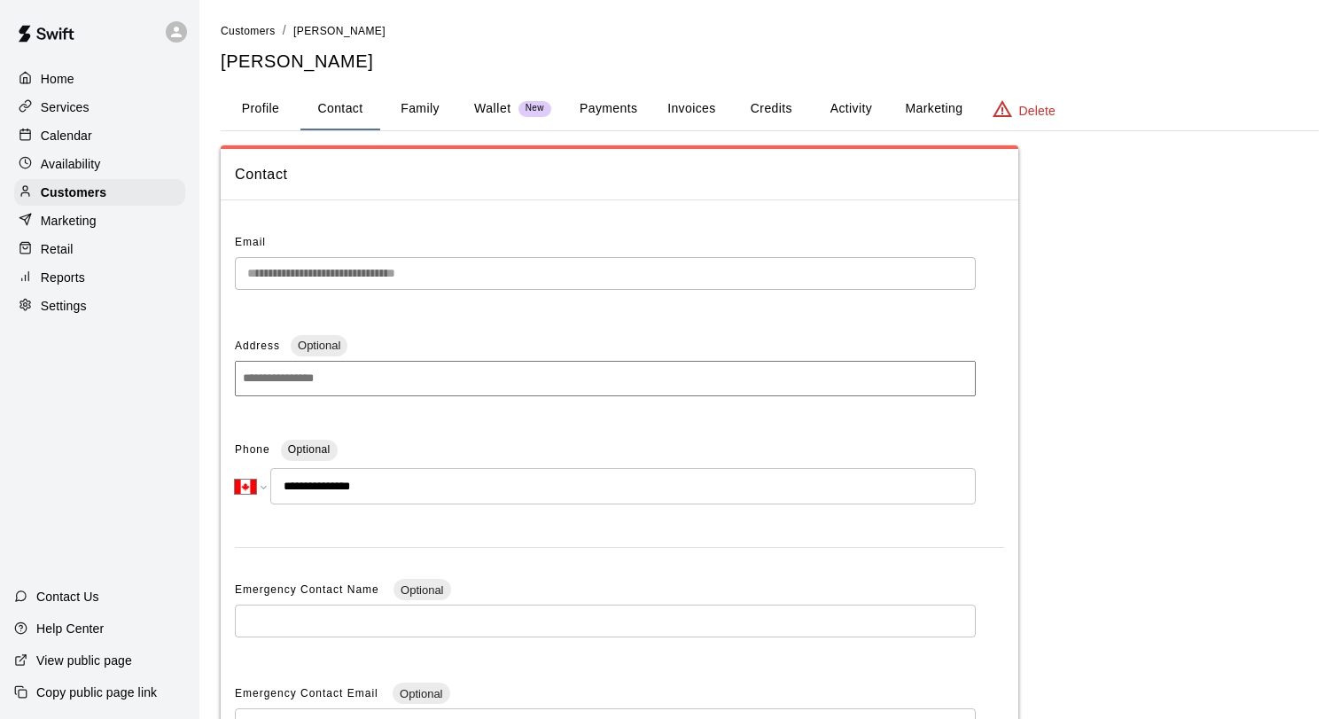
click at [257, 106] on button "Profile" at bounding box center [261, 109] width 80 height 43
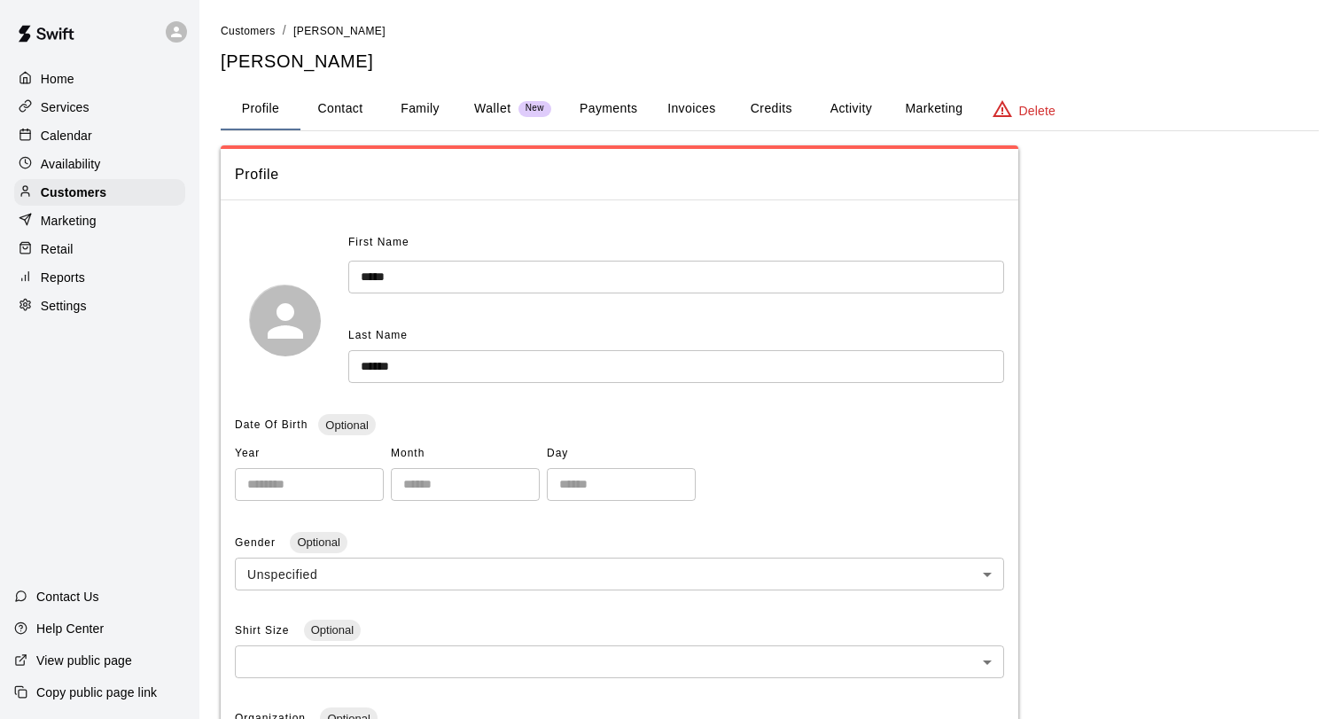
click at [402, 109] on button "Family" at bounding box center [420, 109] width 80 height 43
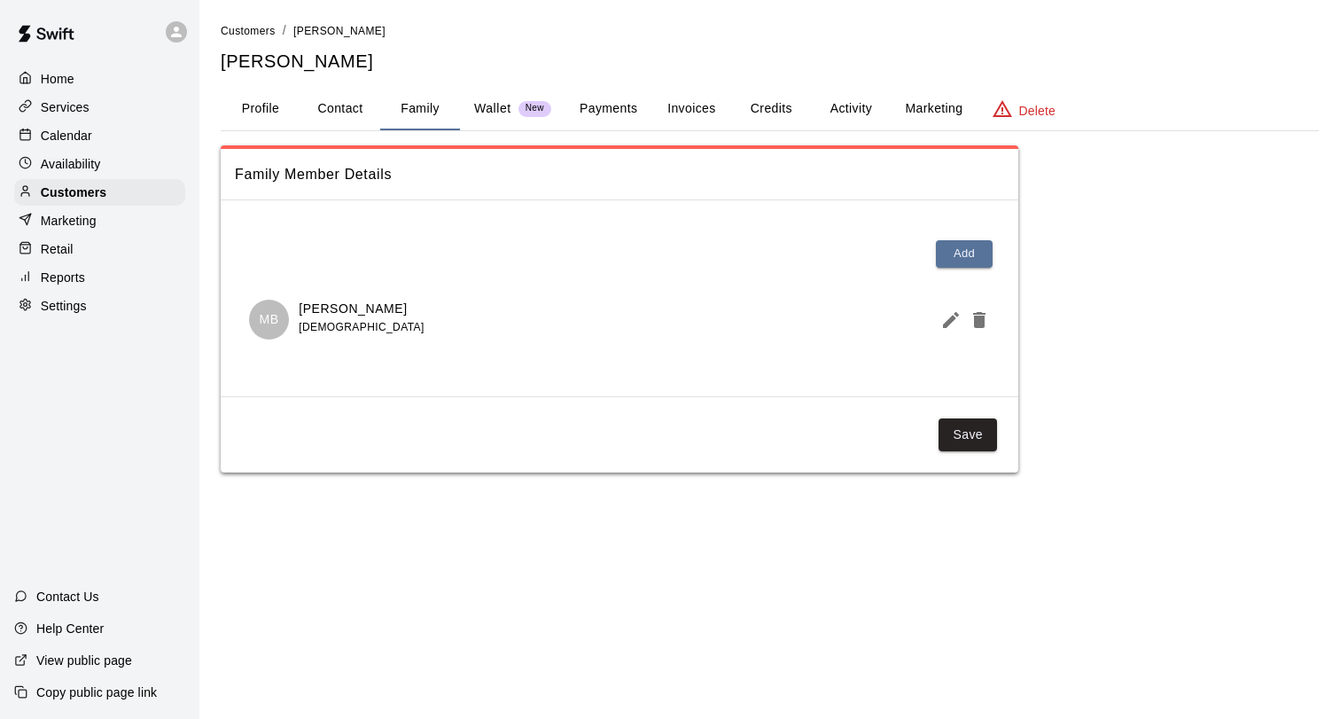
click at [494, 107] on p "Wallet" at bounding box center [492, 108] width 37 height 19
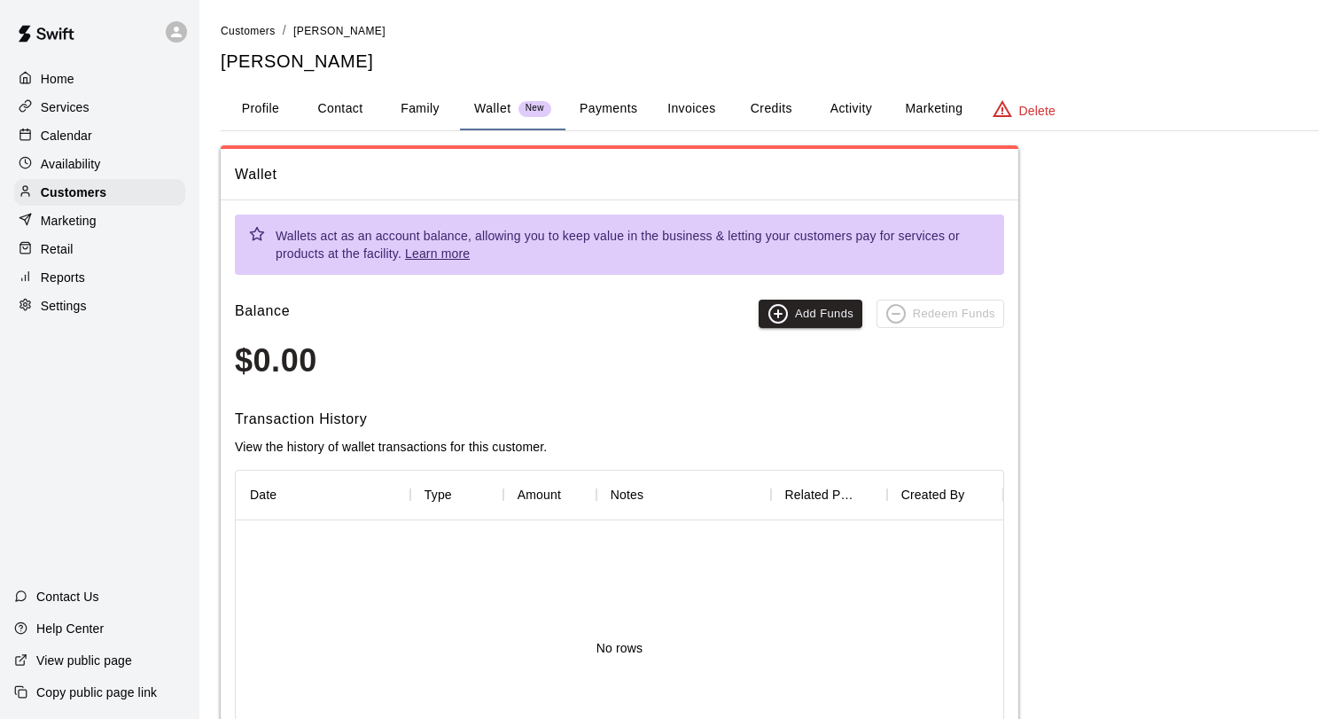
click at [551, 99] on button "Wallet New" at bounding box center [512, 109] width 105 height 43
click at [598, 108] on button "Payments" at bounding box center [608, 109] width 86 height 43
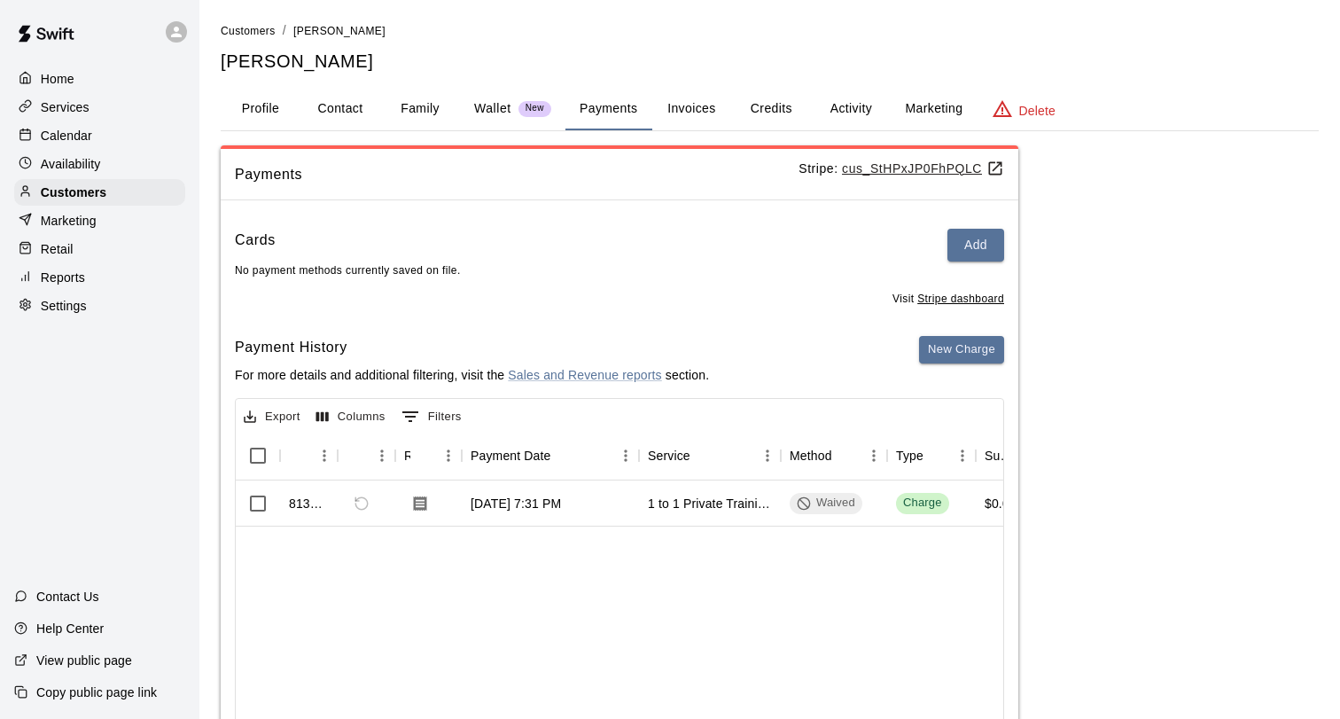
click at [103, 106] on div "Services" at bounding box center [99, 107] width 171 height 27
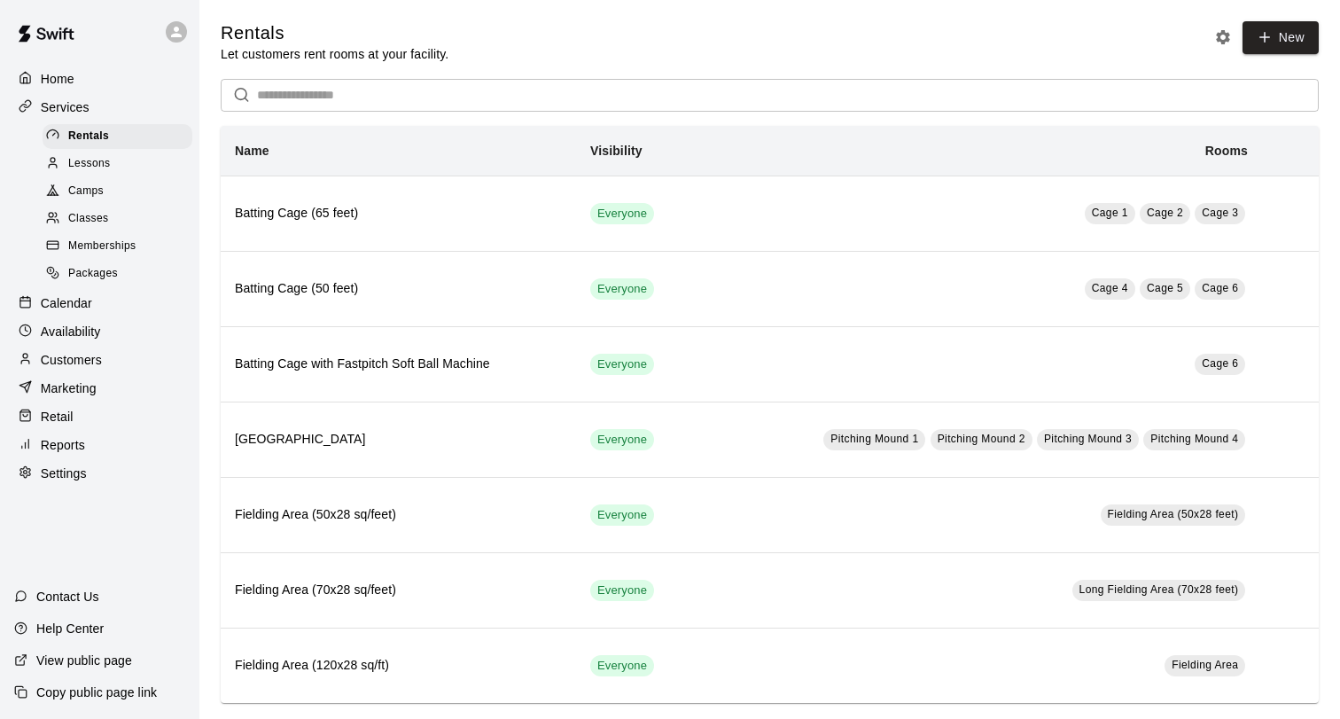
click at [119, 224] on div "Classes" at bounding box center [118, 218] width 150 height 25
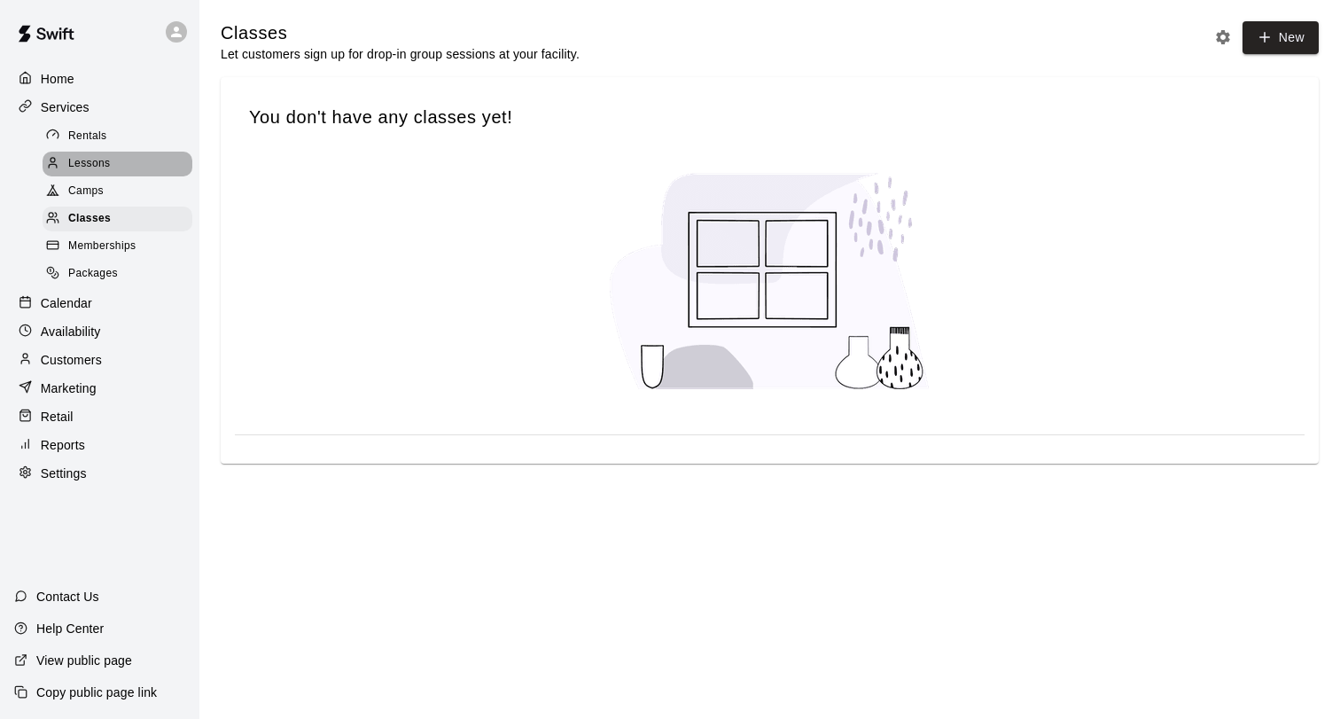
click at [132, 163] on div "Lessons" at bounding box center [118, 164] width 150 height 25
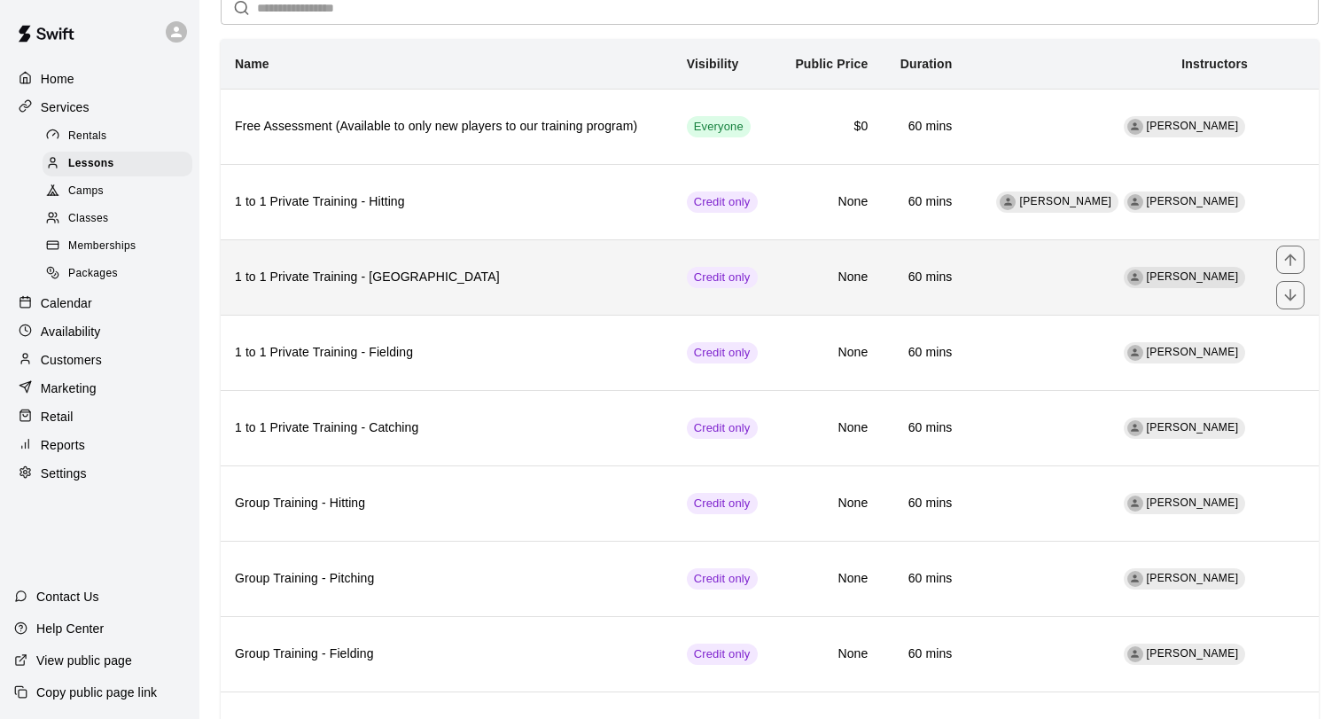
scroll to position [98, 0]
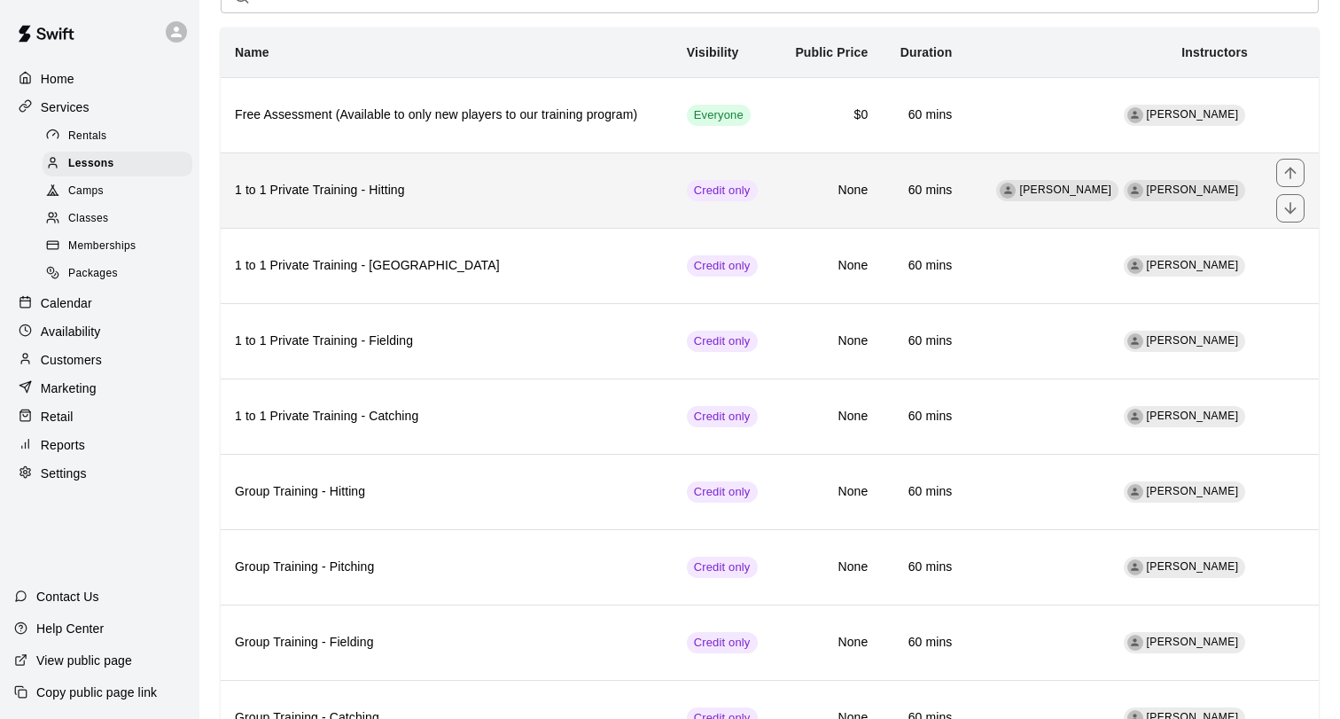
click at [599, 211] on th "1 to 1 Private Training - Hitting" at bounding box center [447, 189] width 452 height 75
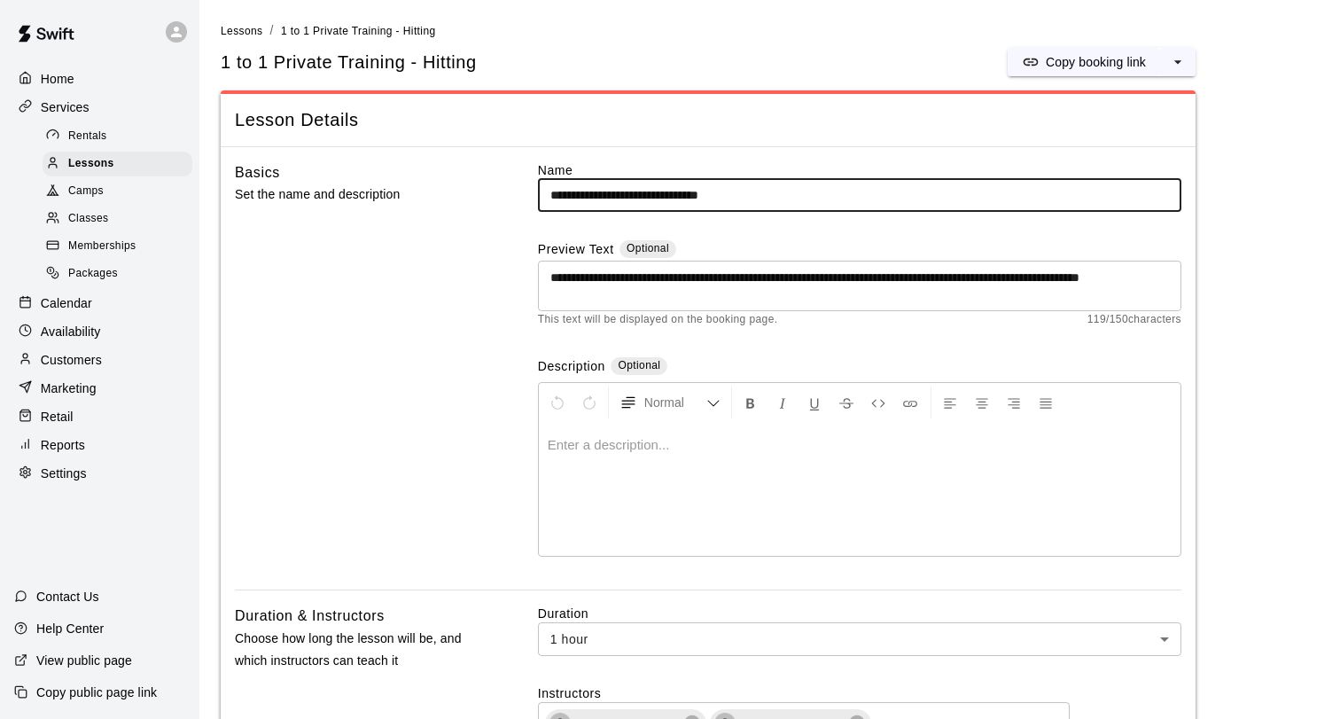
click at [109, 358] on div "Customers" at bounding box center [99, 359] width 171 height 27
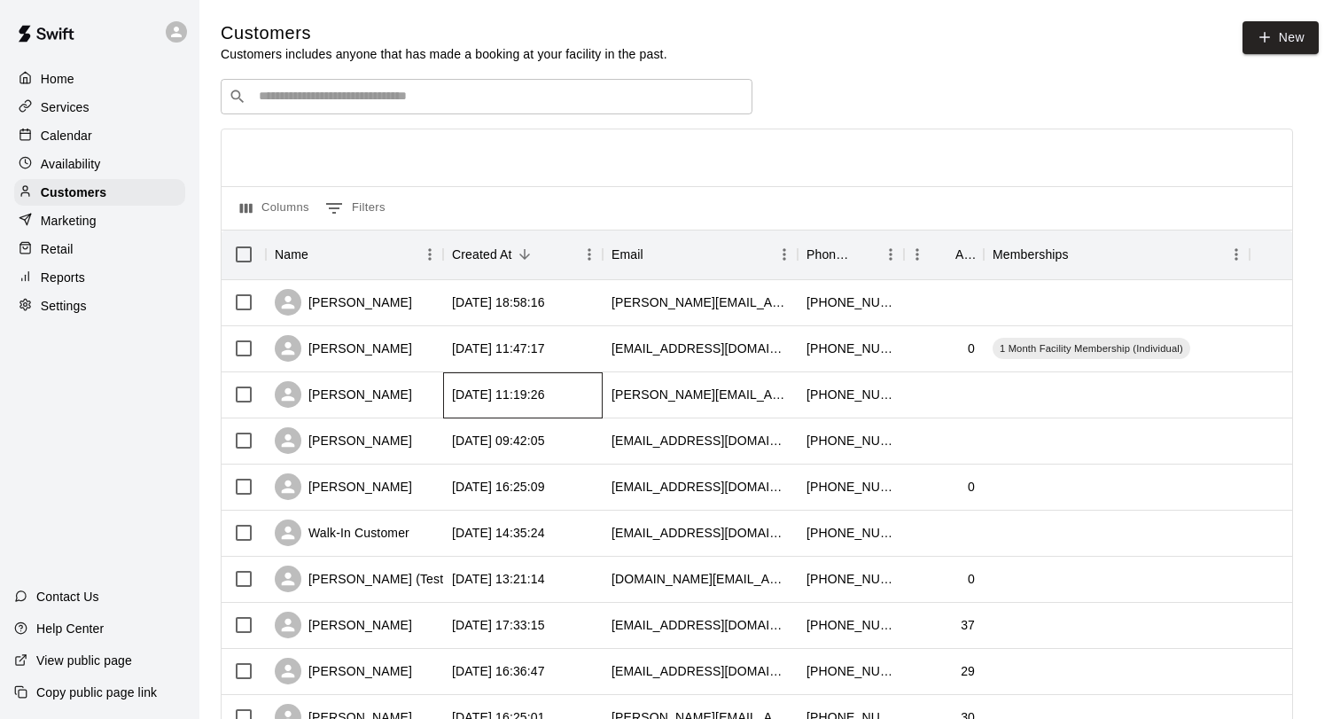
click at [510, 387] on div "[DATE] 11:19:26" at bounding box center [498, 394] width 93 height 18
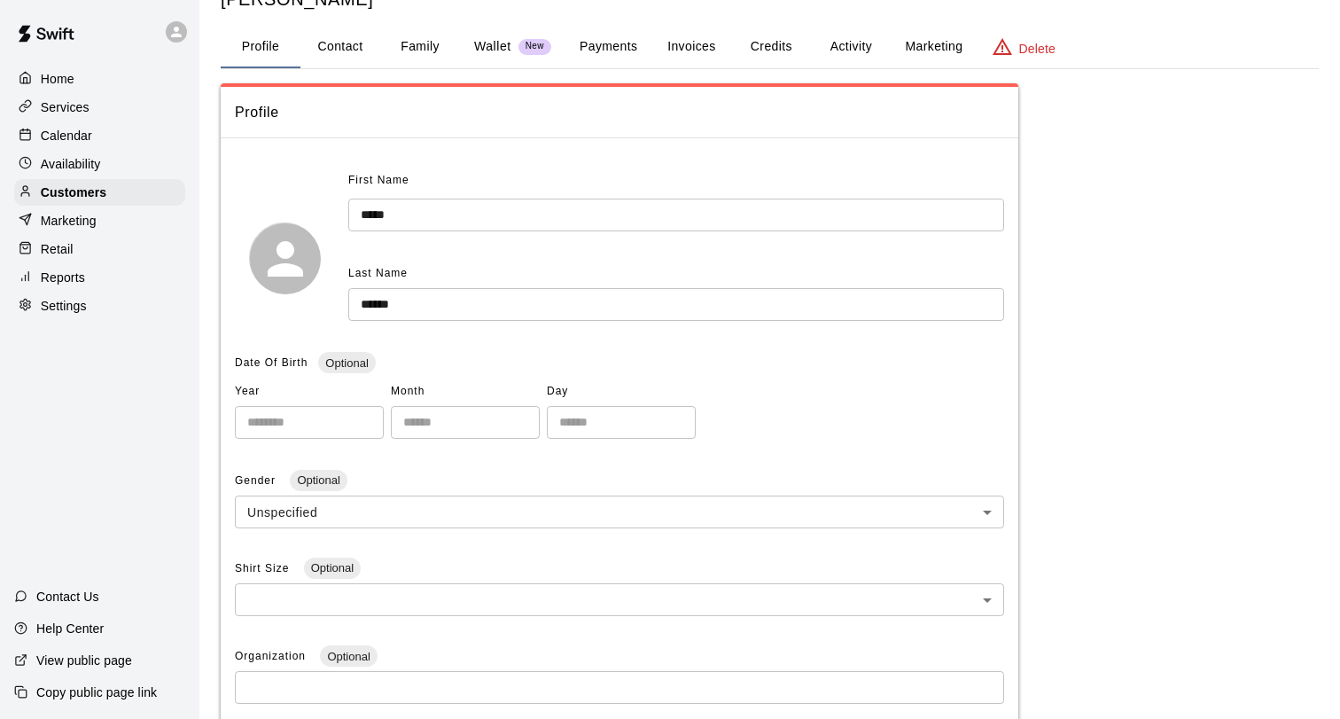
scroll to position [95, 0]
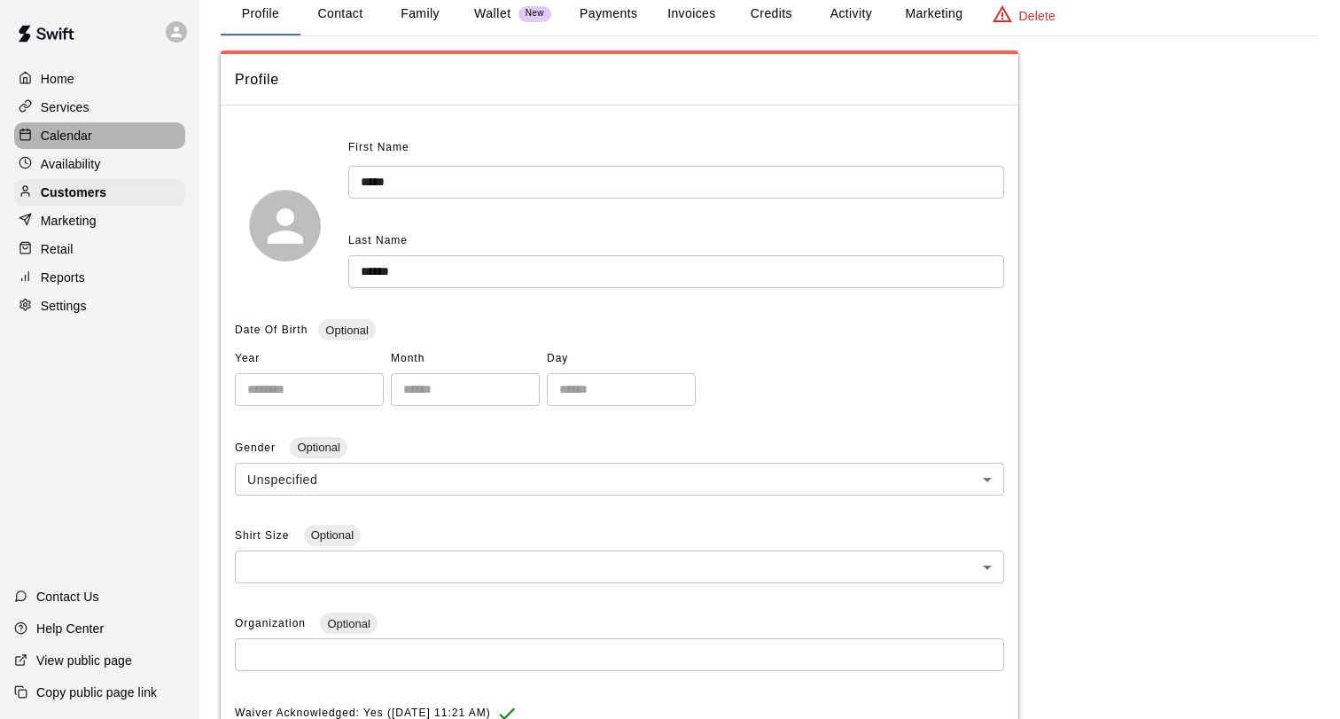
click at [75, 134] on p "Calendar" at bounding box center [66, 136] width 51 height 18
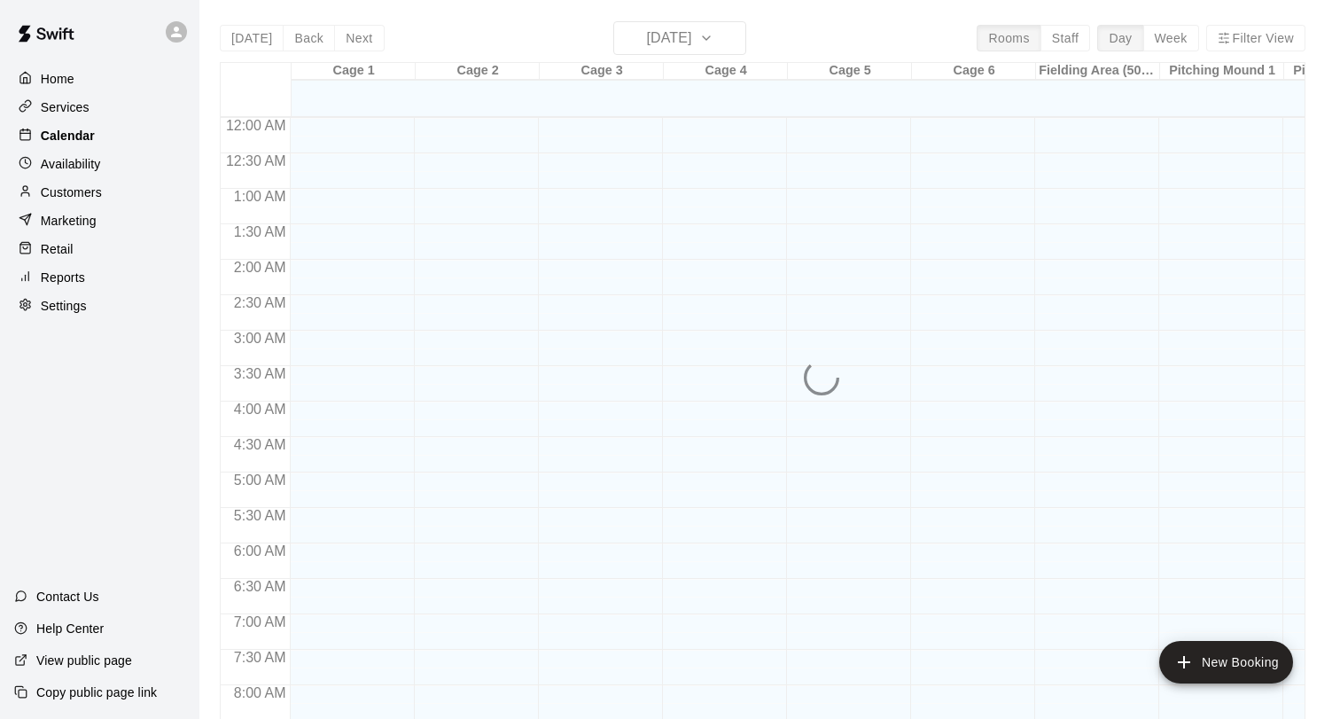
scroll to position [1028, 0]
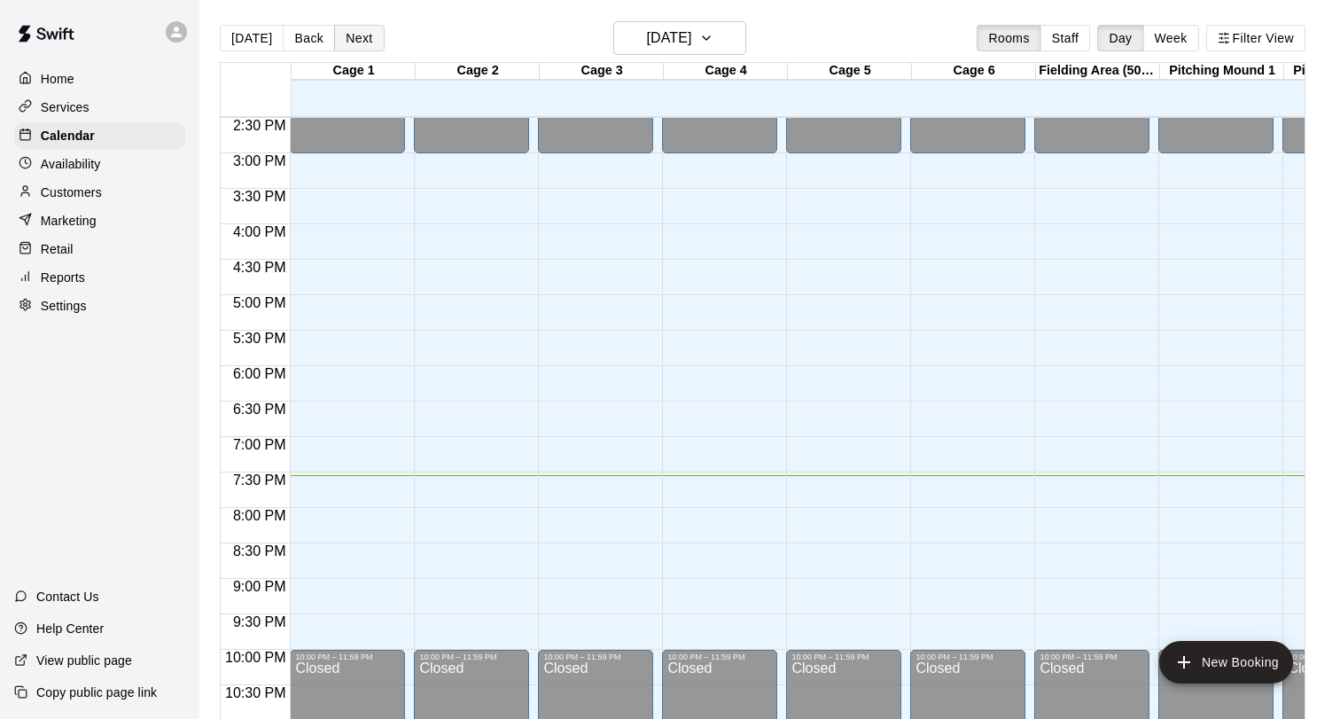
click at [370, 30] on button "Next" at bounding box center [359, 38] width 50 height 27
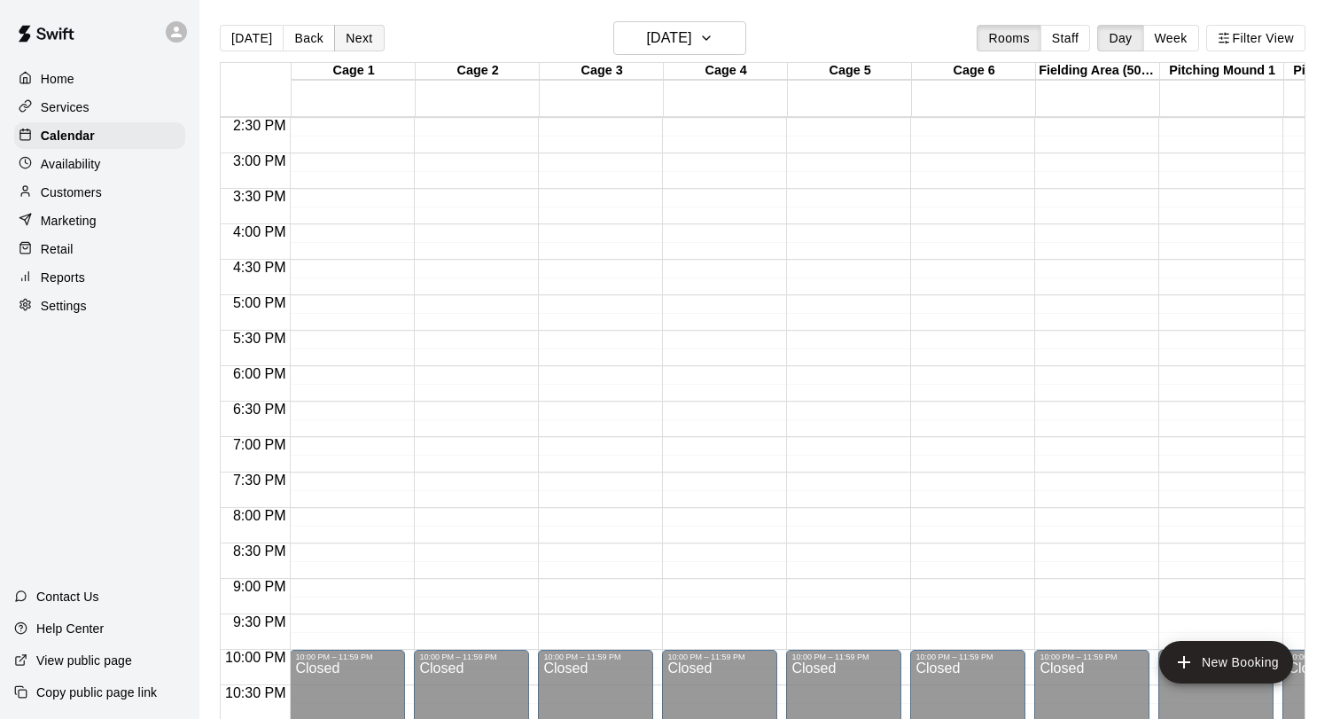
click at [370, 30] on button "Next" at bounding box center [359, 38] width 50 height 27
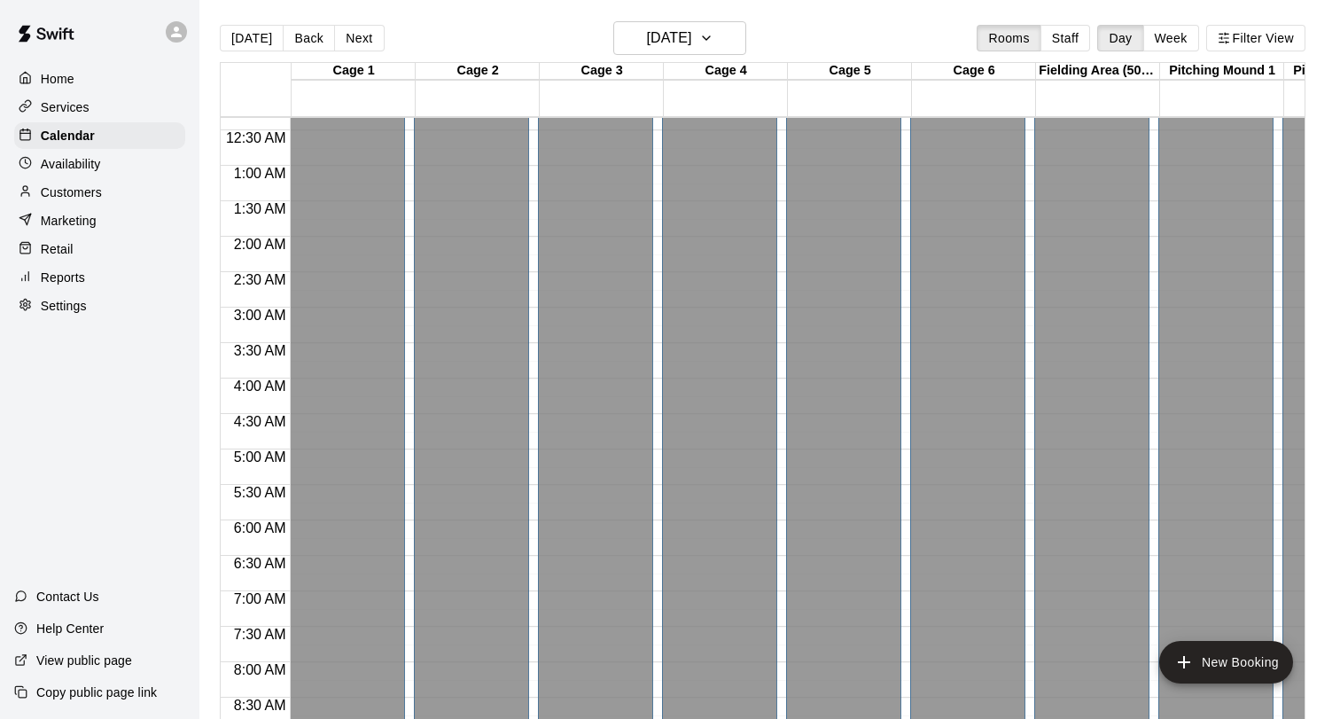
scroll to position [0, 0]
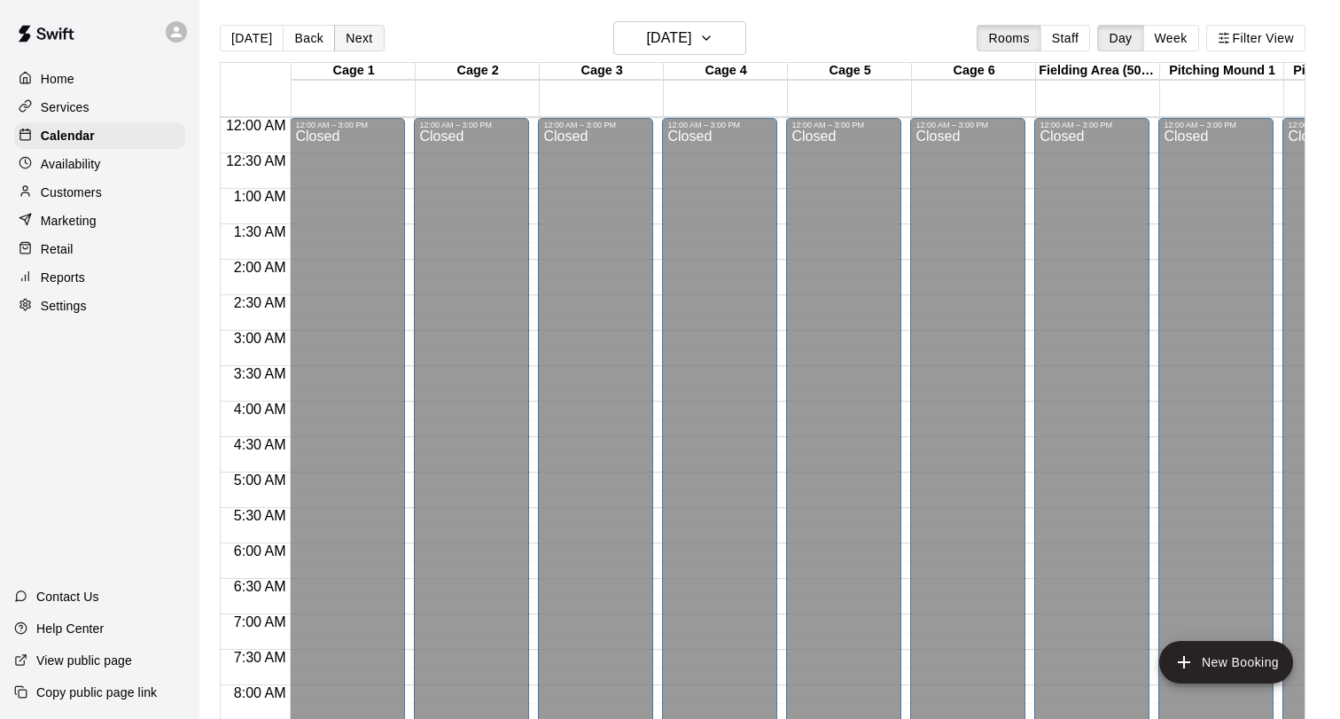
click at [359, 44] on button "Next" at bounding box center [359, 38] width 50 height 27
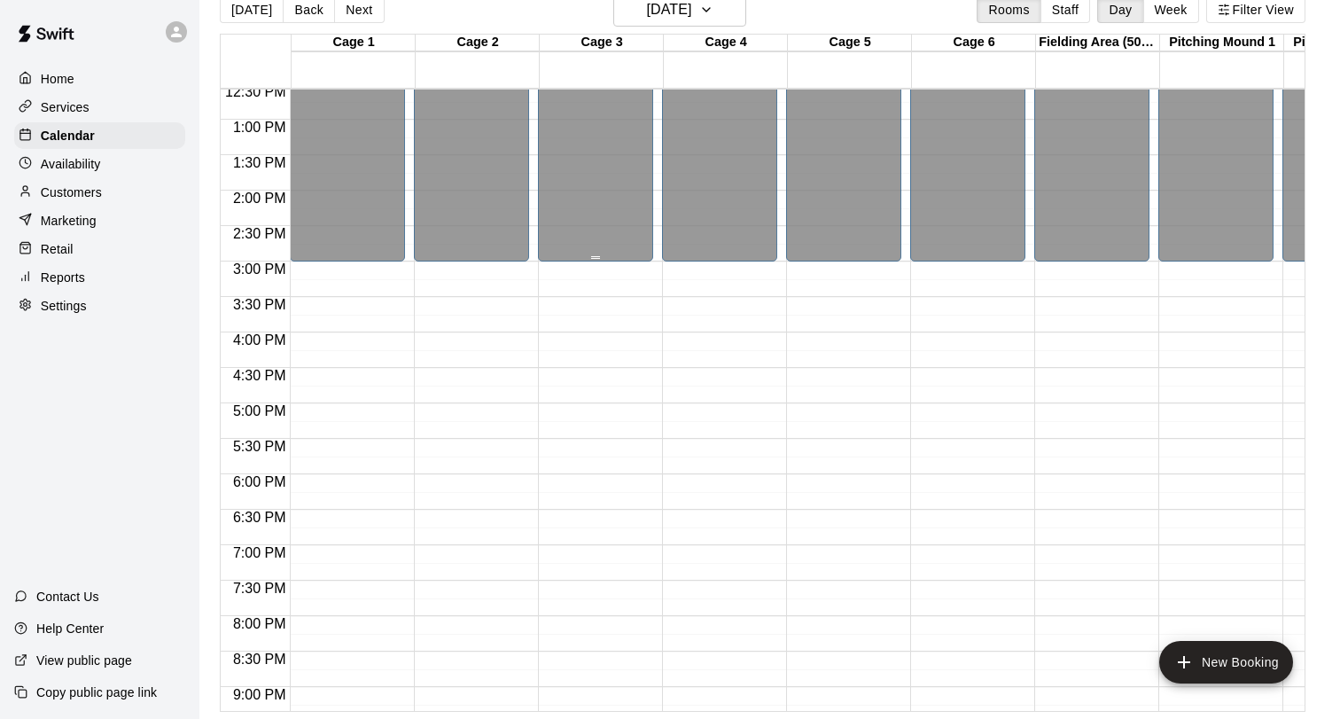
scroll to position [901, 0]
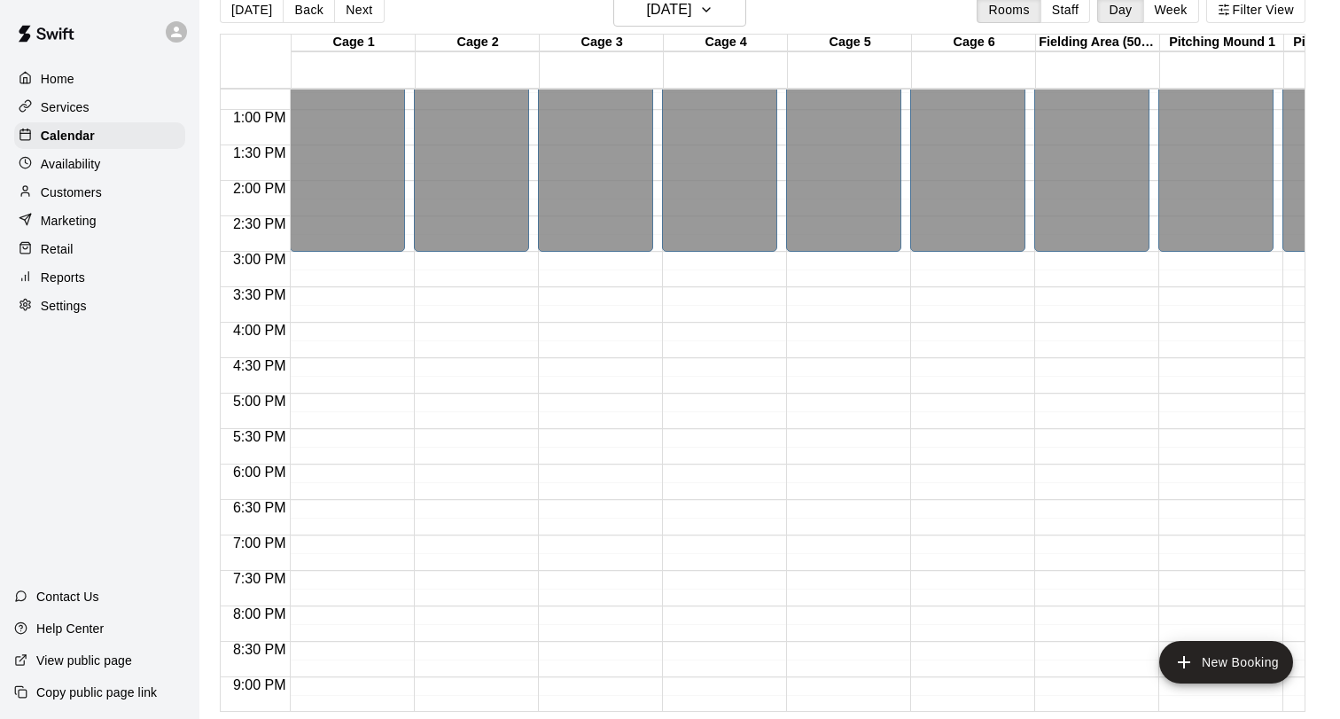
click at [367, 338] on div "12:00 AM – 3:00 PM Closed 10:00 PM – 11:59 PM Closed" at bounding box center [347, 38] width 115 height 1701
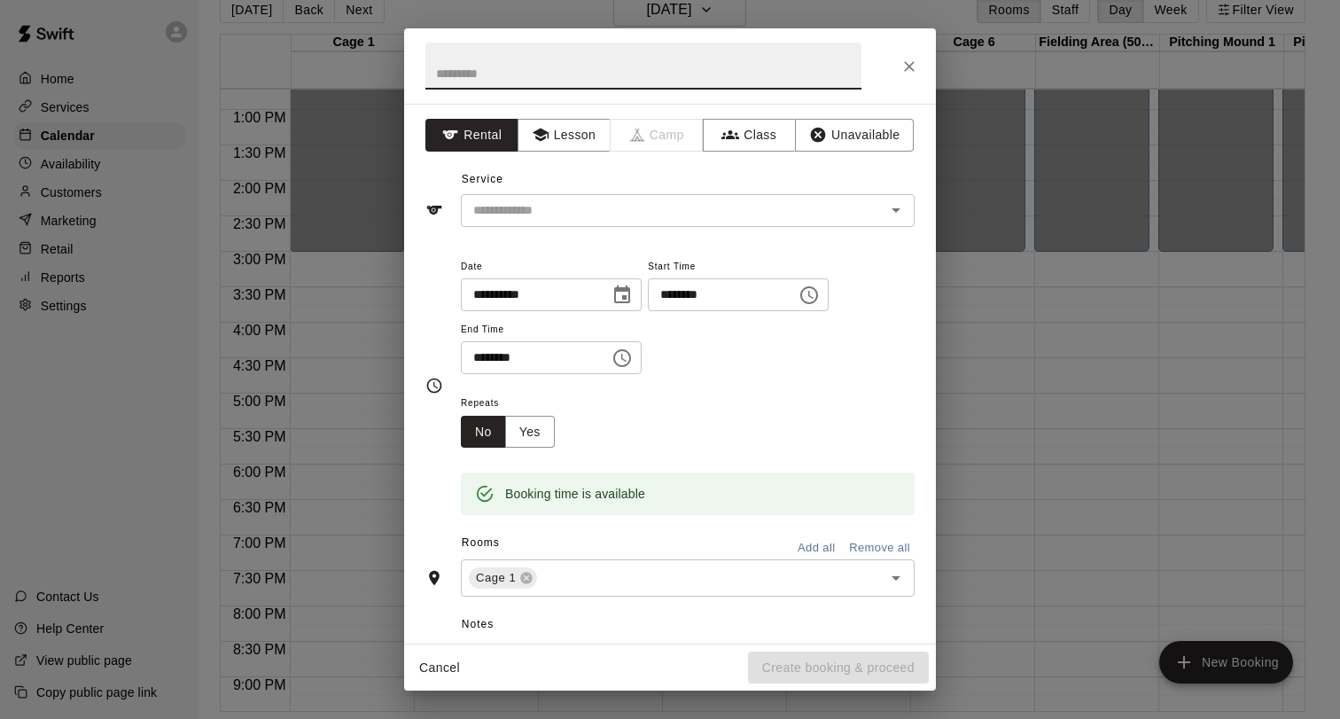
click at [641, 68] on input "text" at bounding box center [643, 66] width 436 height 47
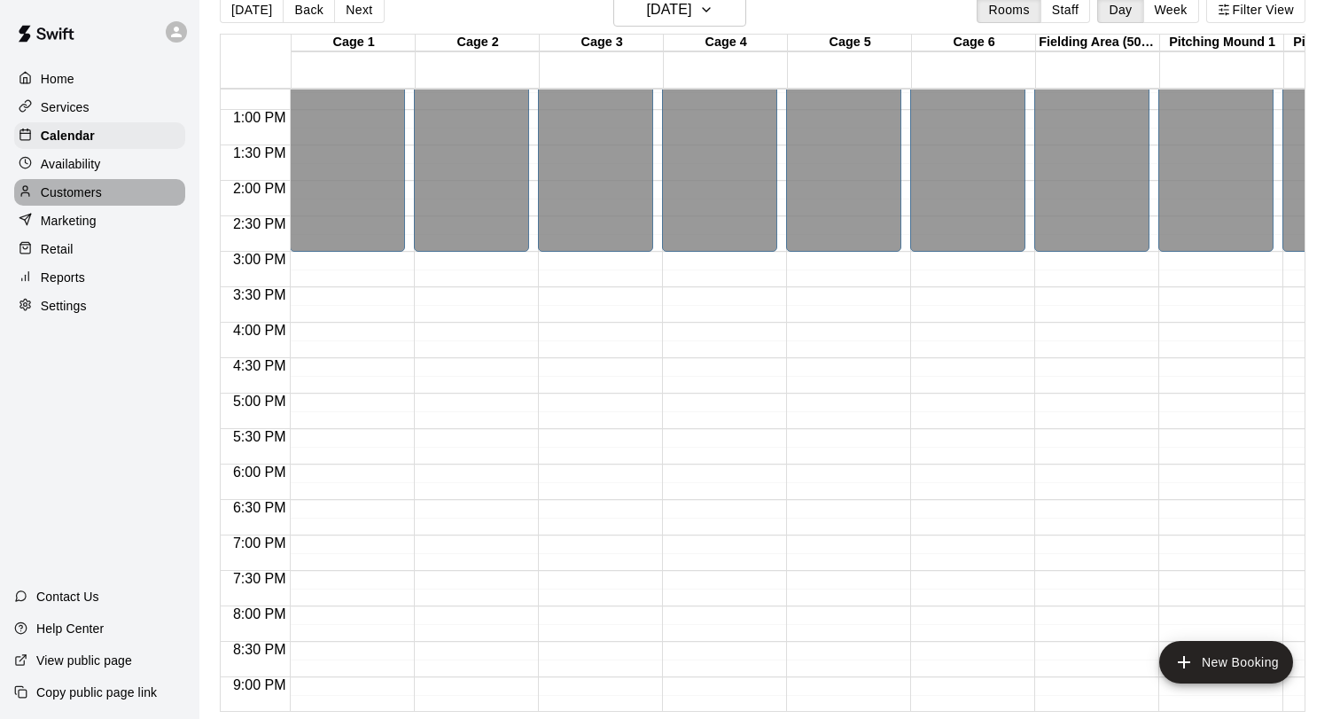
click at [106, 192] on div "Customers" at bounding box center [99, 192] width 171 height 27
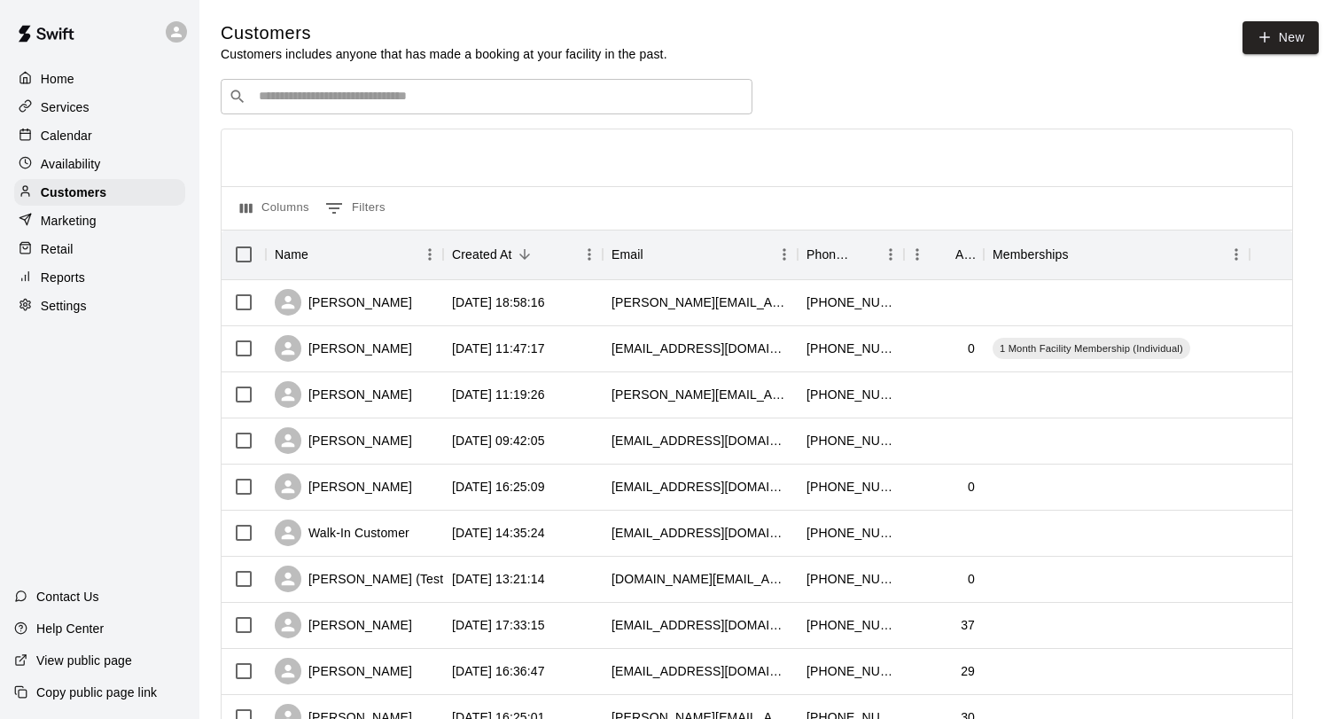
click at [97, 166] on p "Availability" at bounding box center [71, 164] width 60 height 18
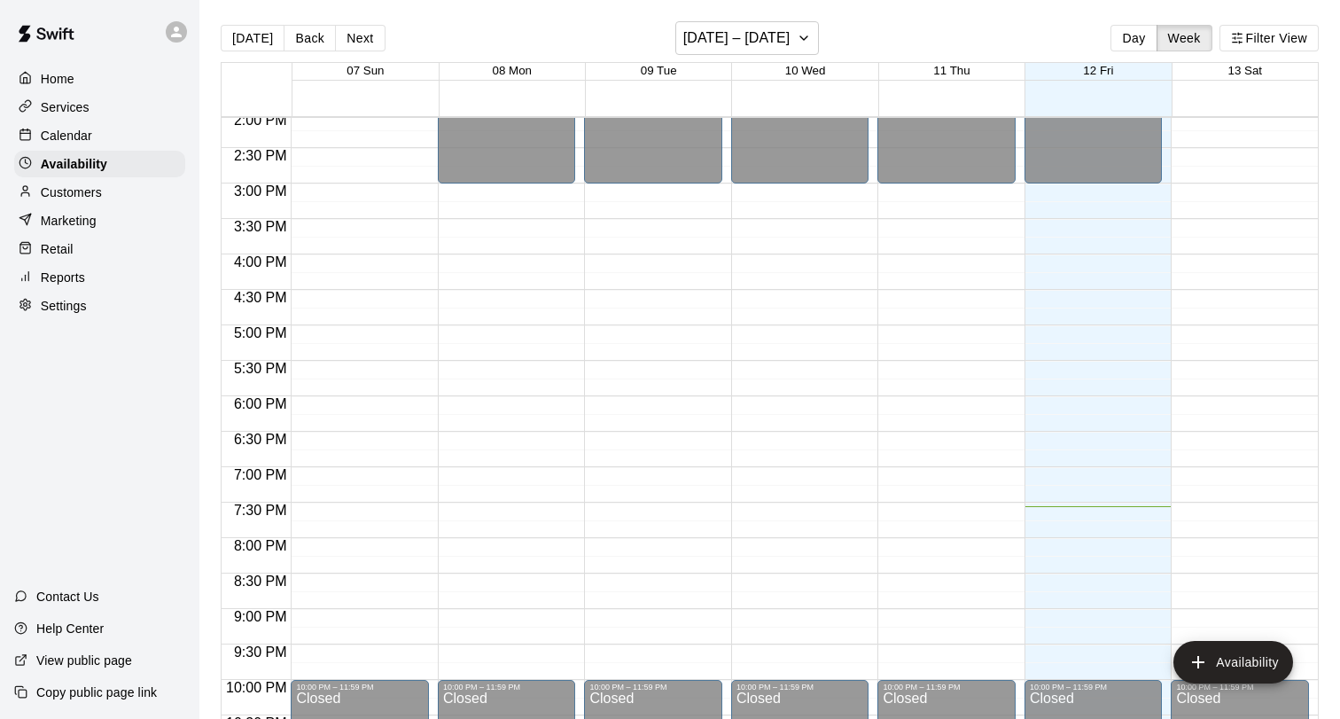
scroll to position [688, 0]
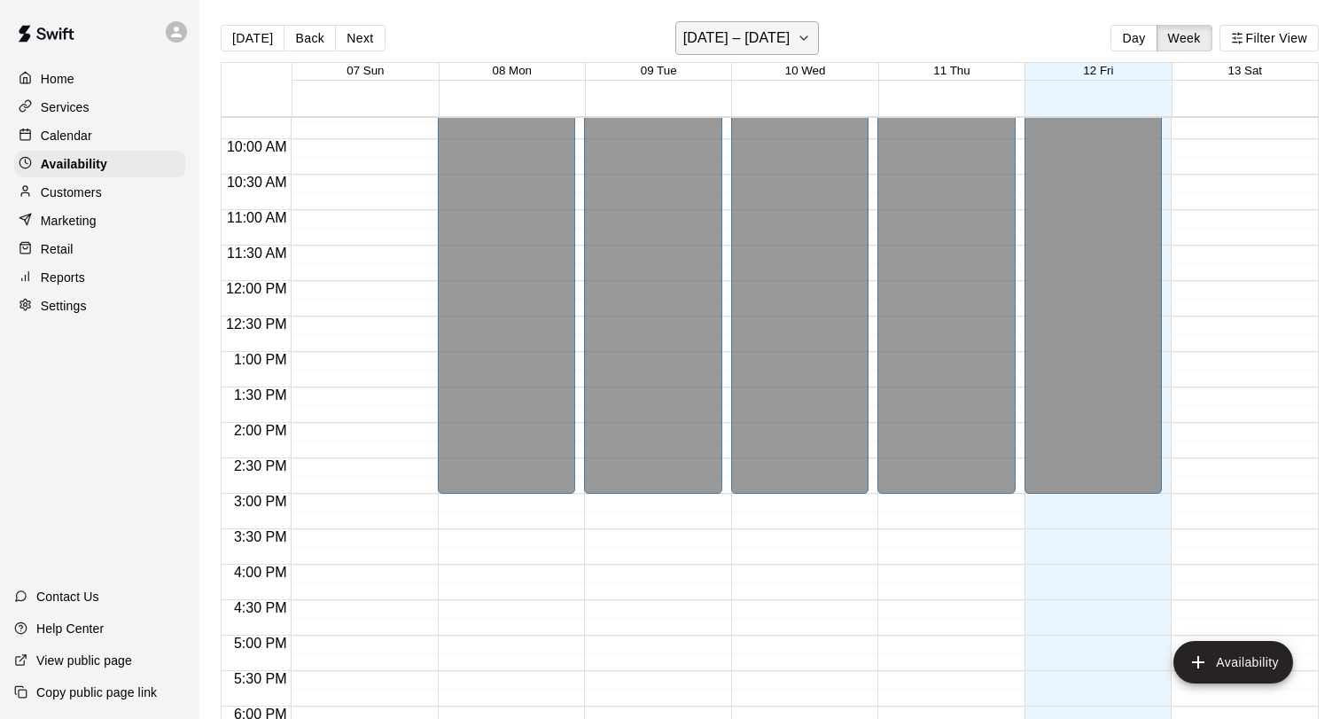
click at [809, 31] on icon "button" at bounding box center [804, 37] width 14 height 21
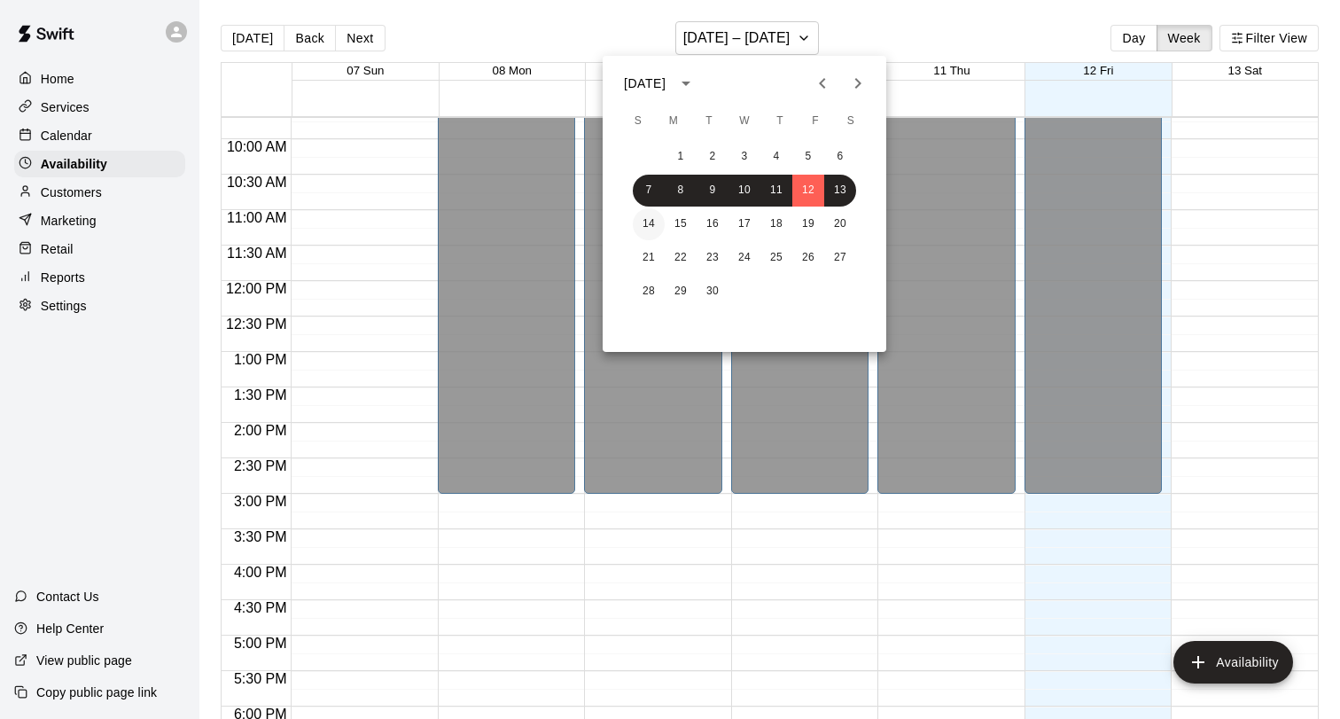
click at [652, 219] on button "14" at bounding box center [649, 224] width 32 height 32
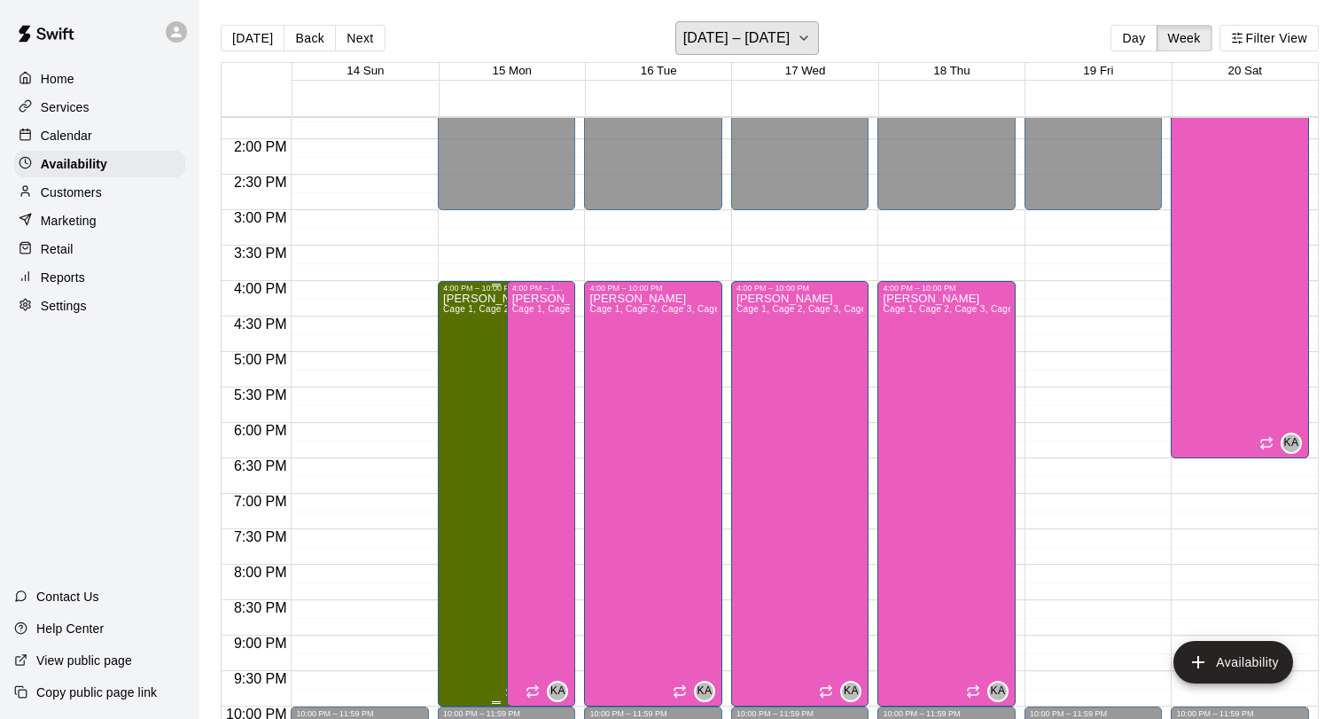
scroll to position [977, 0]
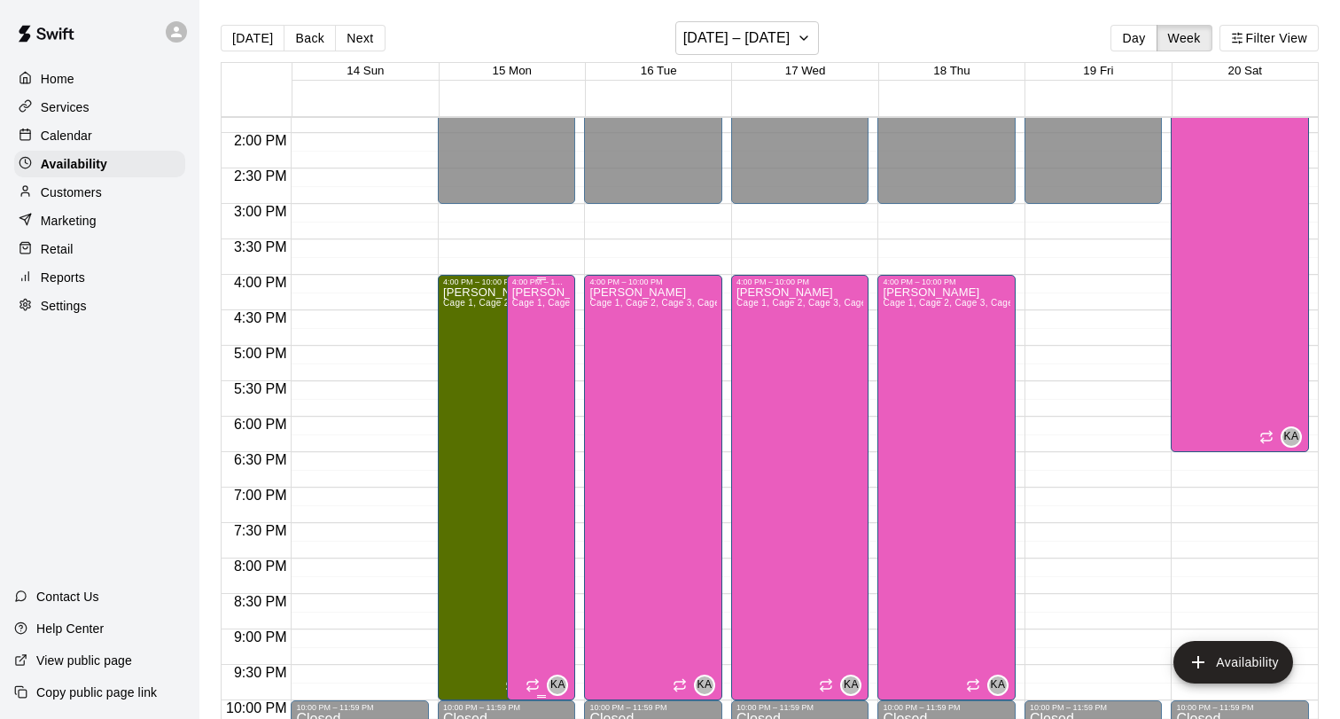
click at [538, 371] on div "Kevin Akiyama Cage 1, Cage 2, Cage 3, Cage 4, Cage 5, Cage 6, Pitching Mound 1,…" at bounding box center [541, 645] width 58 height 719
click at [120, 189] on div at bounding box center [670, 359] width 1340 height 719
click at [54, 191] on p "Customers" at bounding box center [71, 192] width 61 height 18
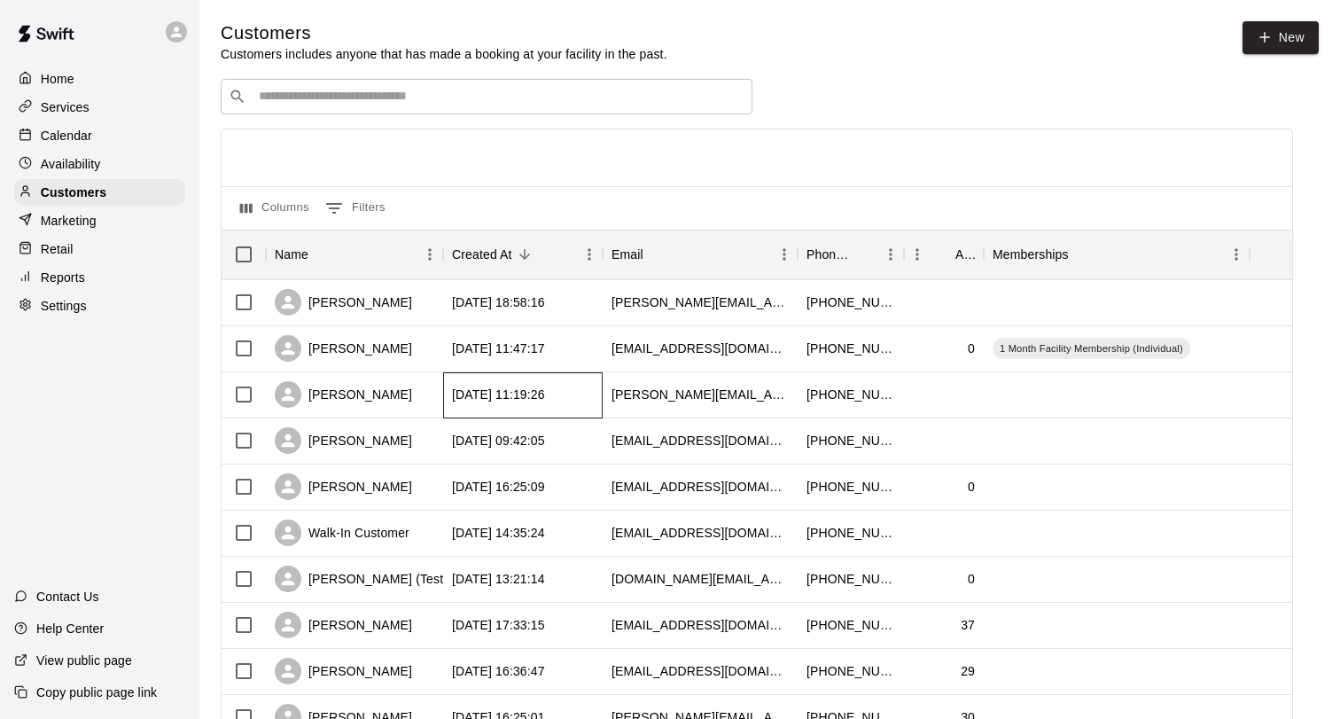
click at [505, 416] on div "[DATE] 11:19:26" at bounding box center [522, 395] width 159 height 46
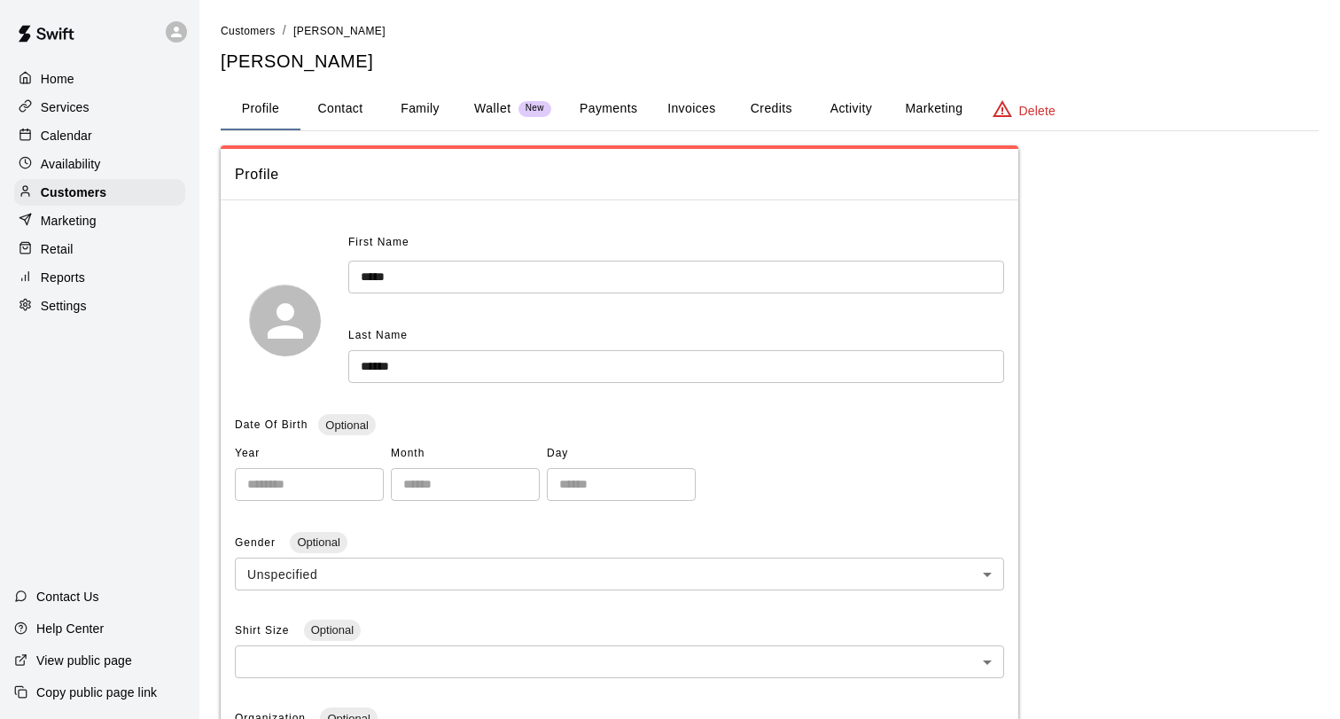
click at [502, 115] on p "Wallet" at bounding box center [492, 108] width 37 height 19
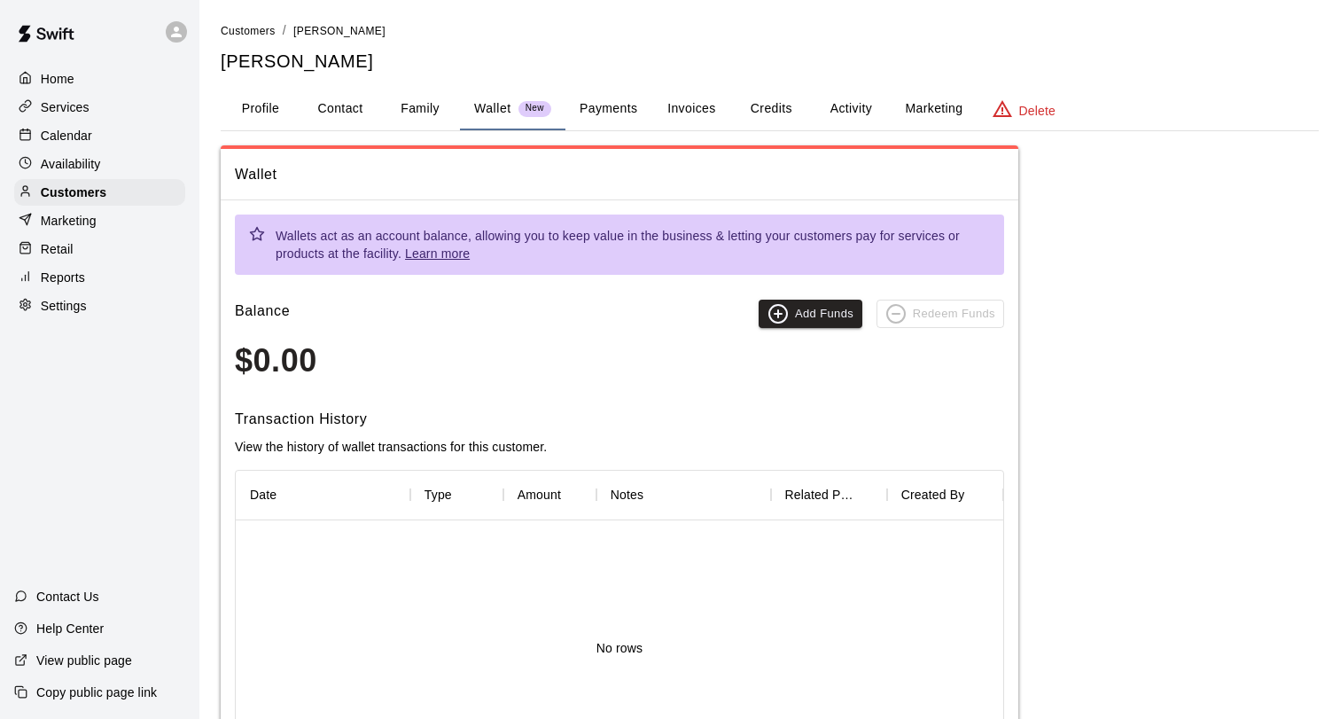
click at [627, 95] on button "Payments" at bounding box center [608, 109] width 86 height 43
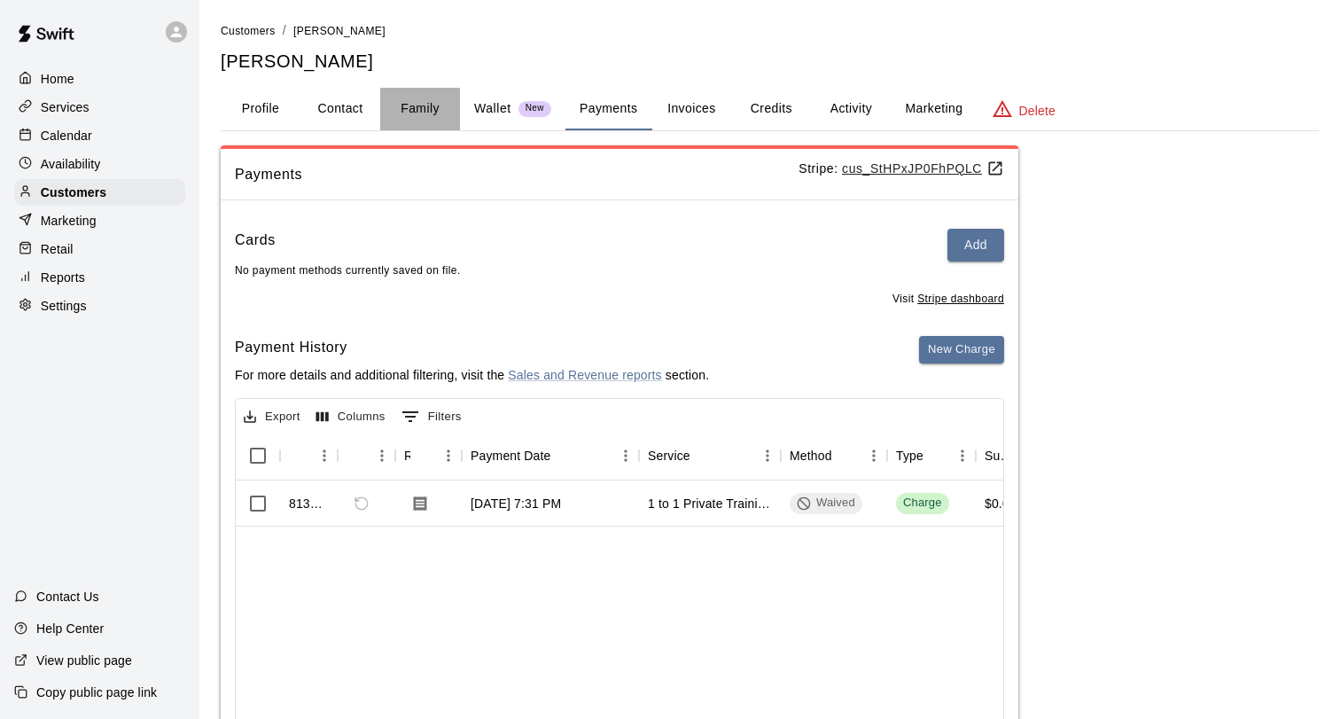
click at [406, 113] on button "Family" at bounding box center [420, 109] width 80 height 43
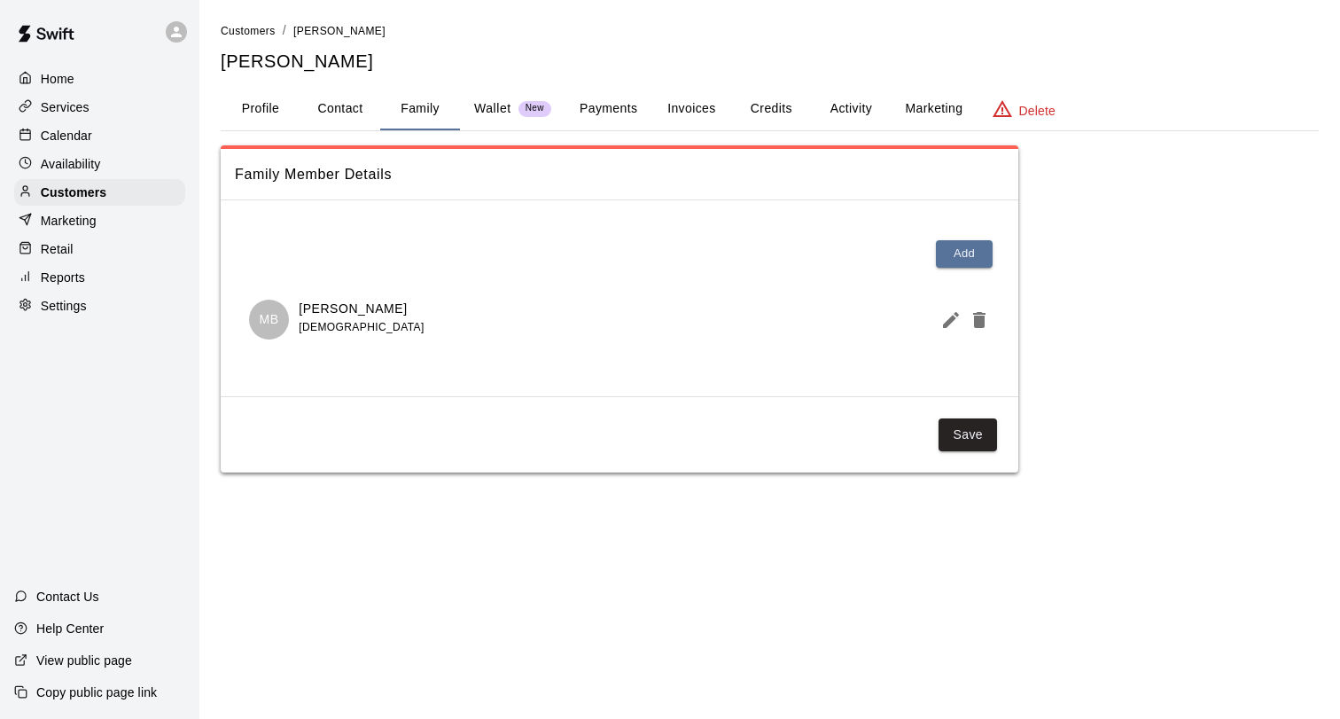
click at [679, 106] on button "Invoices" at bounding box center [691, 109] width 80 height 43
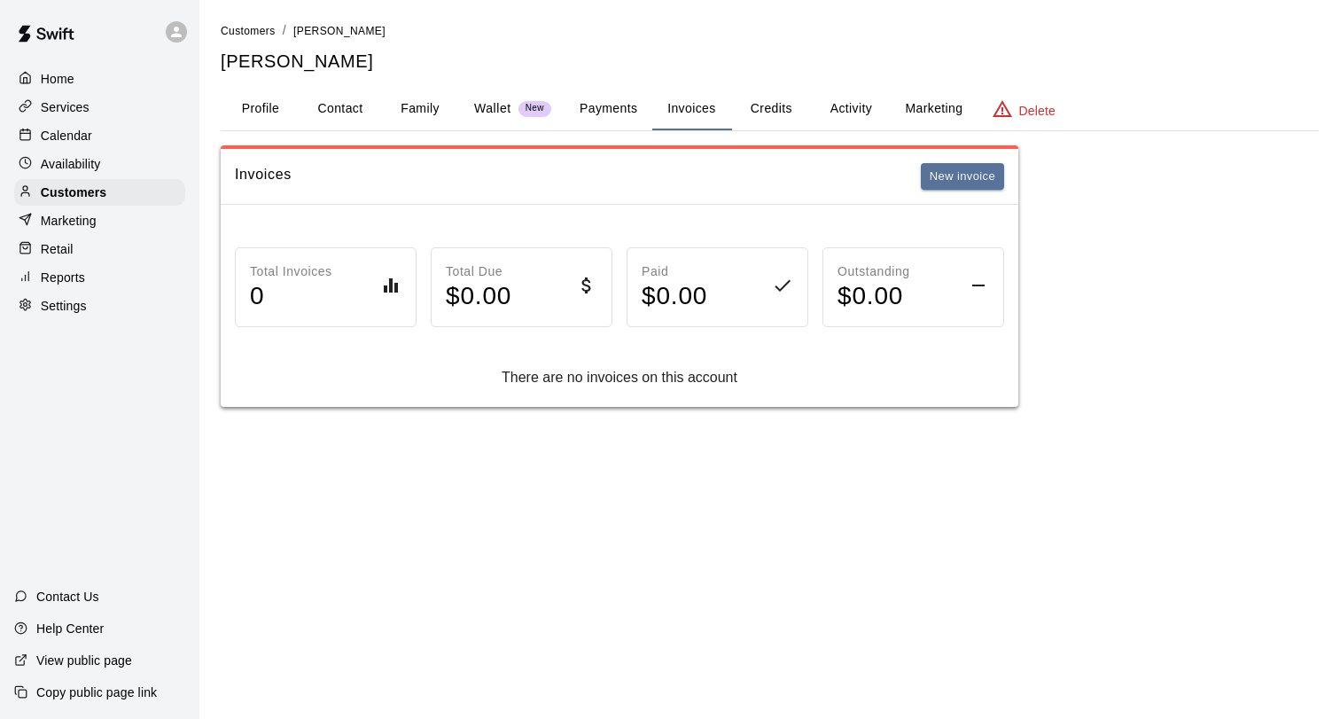
click at [763, 105] on button "Credits" at bounding box center [771, 109] width 80 height 43
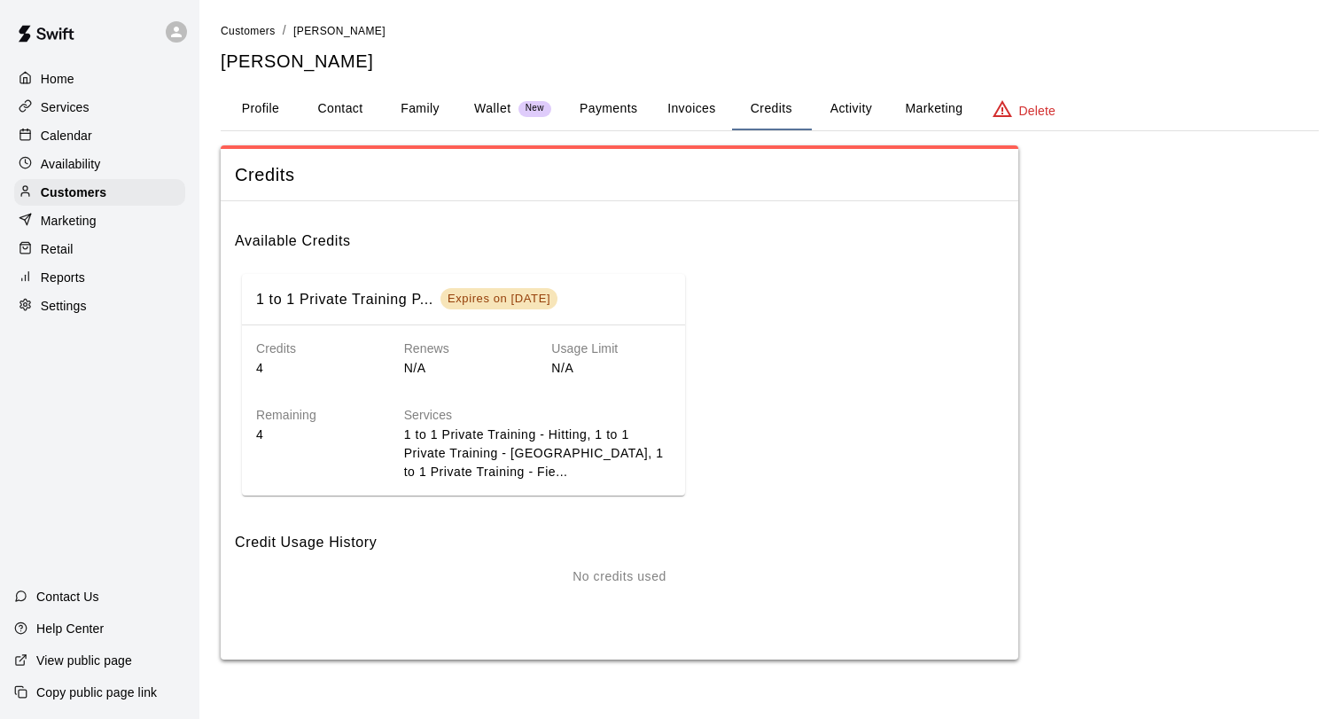
click at [496, 388] on div "Services 1 to 1 Private Training - Hitting, 1 to 1 Private Training - Pitching,…" at bounding box center [523, 429] width 295 height 104
click at [382, 541] on h6 "Credit Usage History" at bounding box center [619, 535] width 769 height 37
click at [848, 107] on button "Activity" at bounding box center [851, 109] width 80 height 43
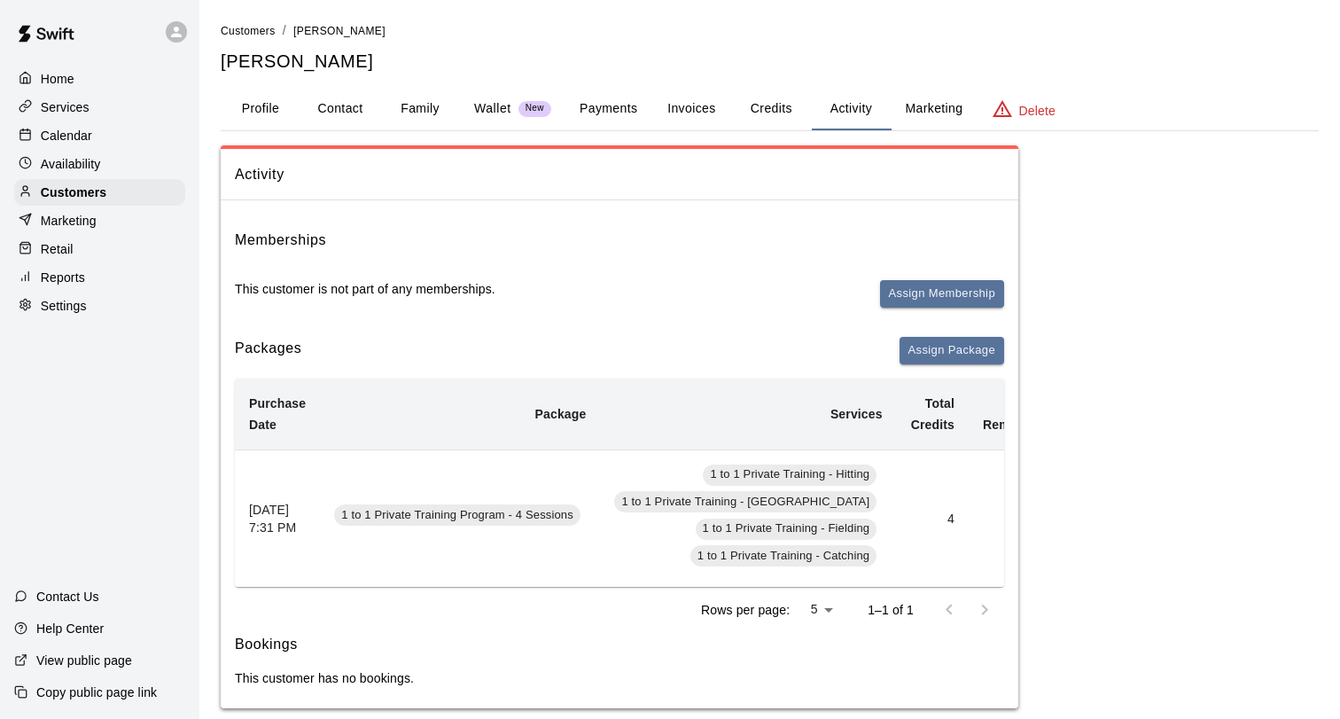
scroll to position [24, 0]
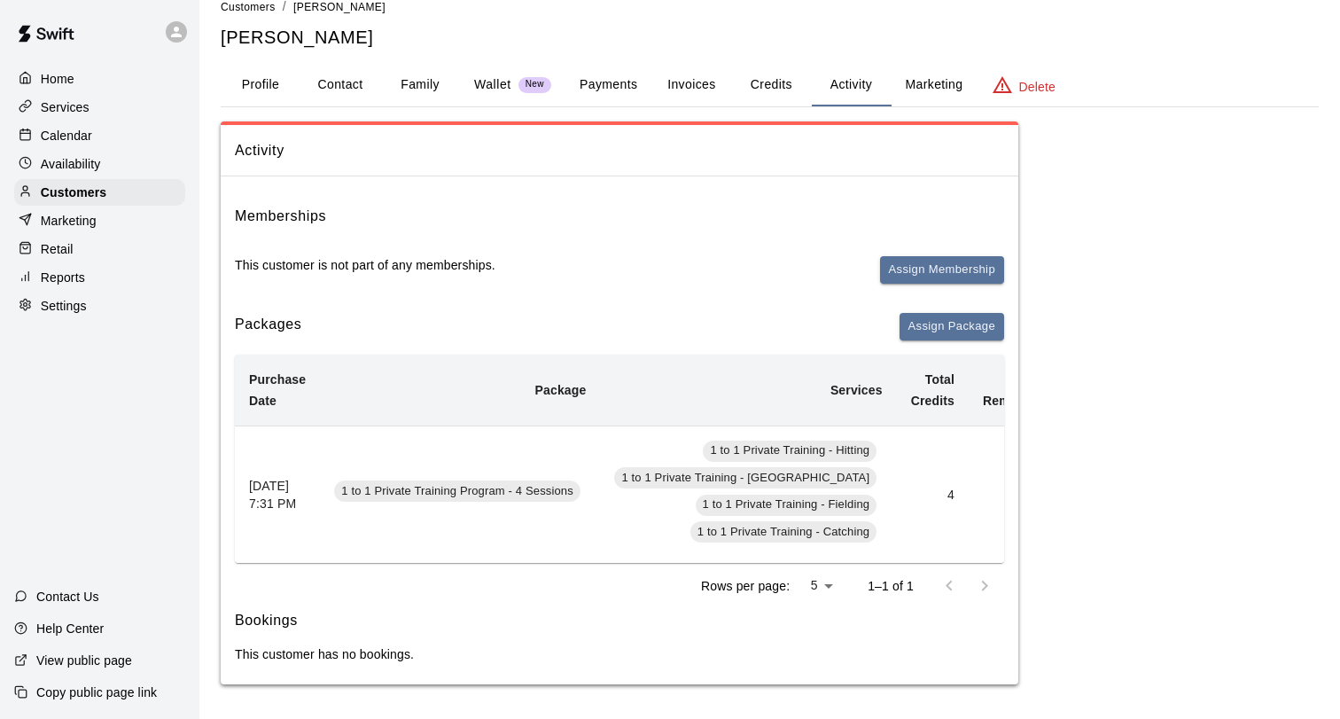
click at [897, 486] on td "4" at bounding box center [933, 493] width 72 height 137
click at [396, 654] on p "This customer has no bookings." at bounding box center [619, 654] width 769 height 18
click at [820, 583] on body "Home Services Calendar Availability Customers Marketing Retail Reports Settings…" at bounding box center [670, 347] width 1340 height 743
click at [820, 583] on div at bounding box center [670, 359] width 1340 height 719
click at [953, 335] on button "Assign Package" at bounding box center [951, 326] width 105 height 27
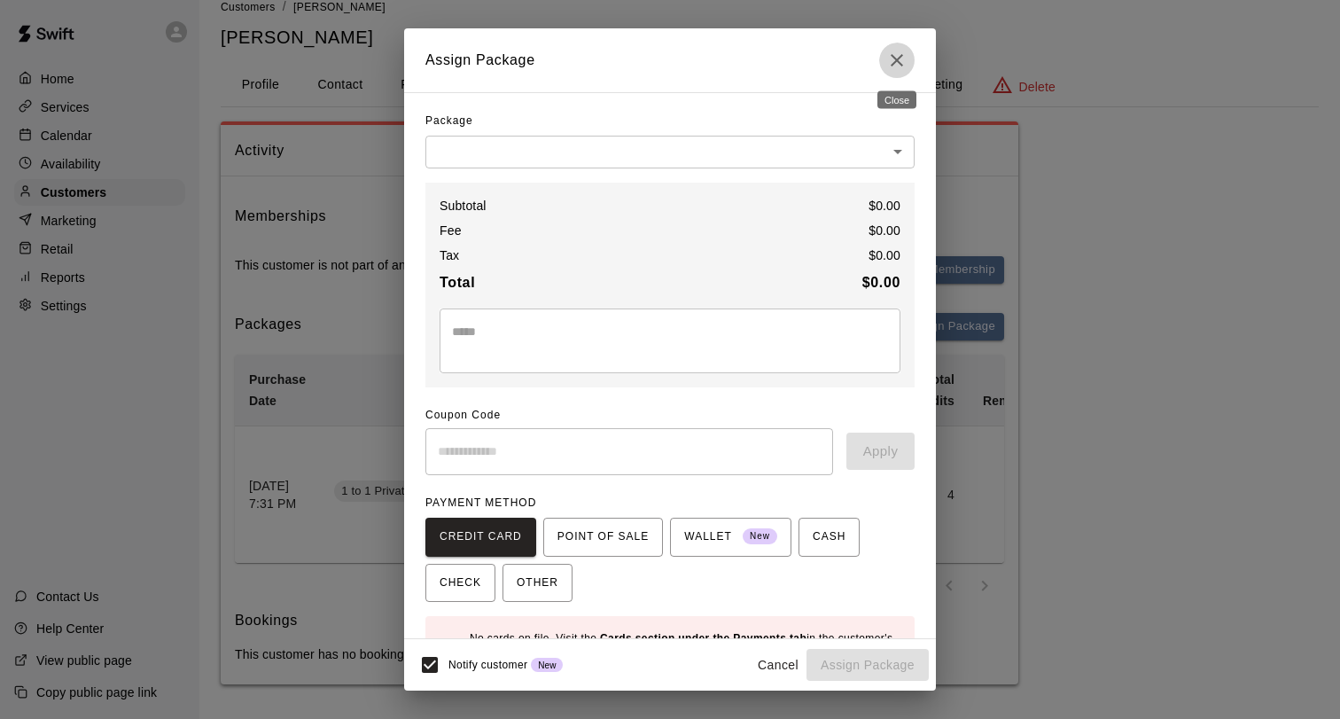
click at [881, 64] on button "Close" at bounding box center [896, 60] width 35 height 35
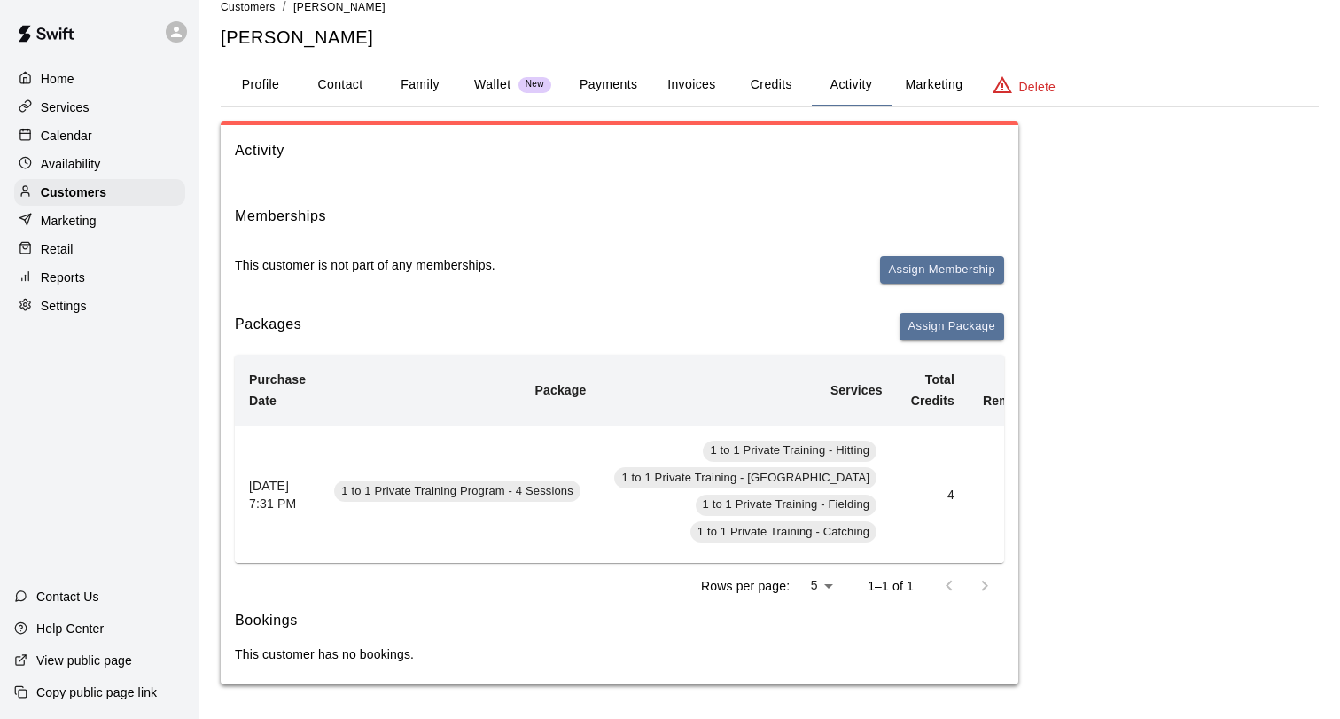
click at [945, 92] on button "Marketing" at bounding box center [934, 85] width 86 height 43
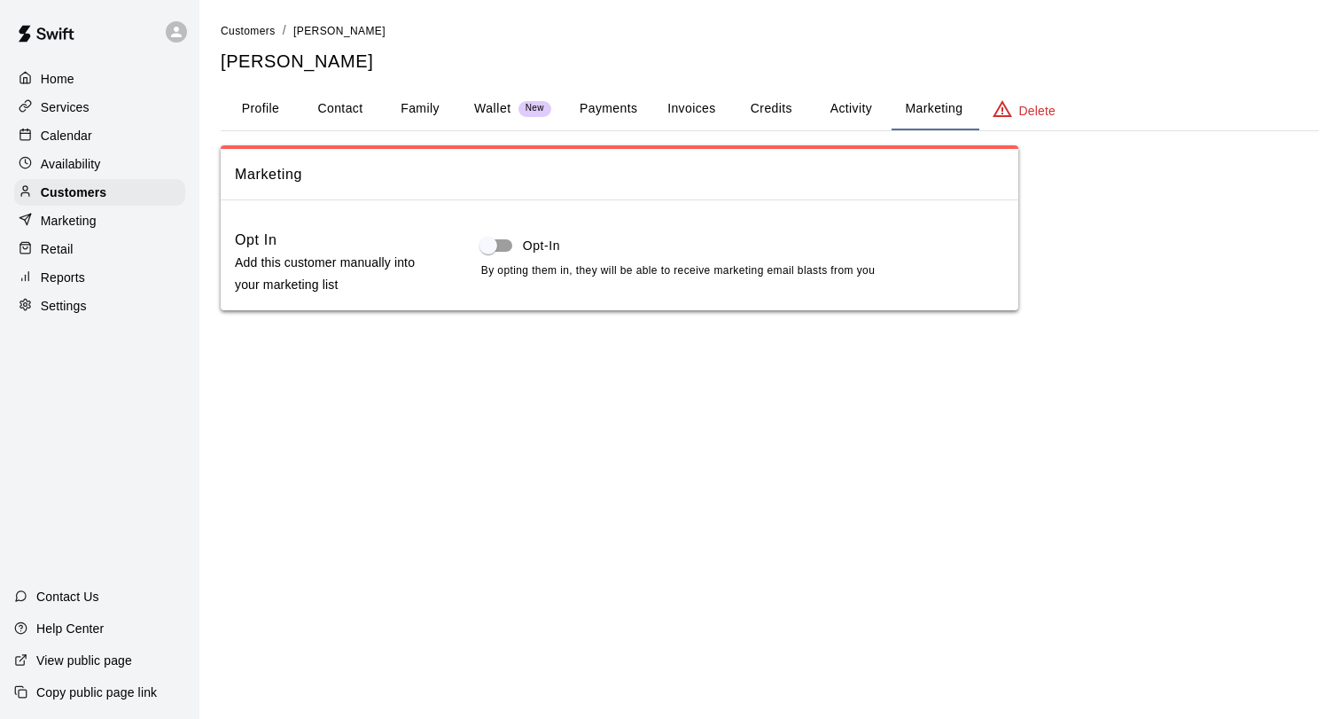
scroll to position [0, 0]
click at [116, 219] on div "Marketing" at bounding box center [99, 220] width 171 height 27
